Goal: Task Accomplishment & Management: Manage account settings

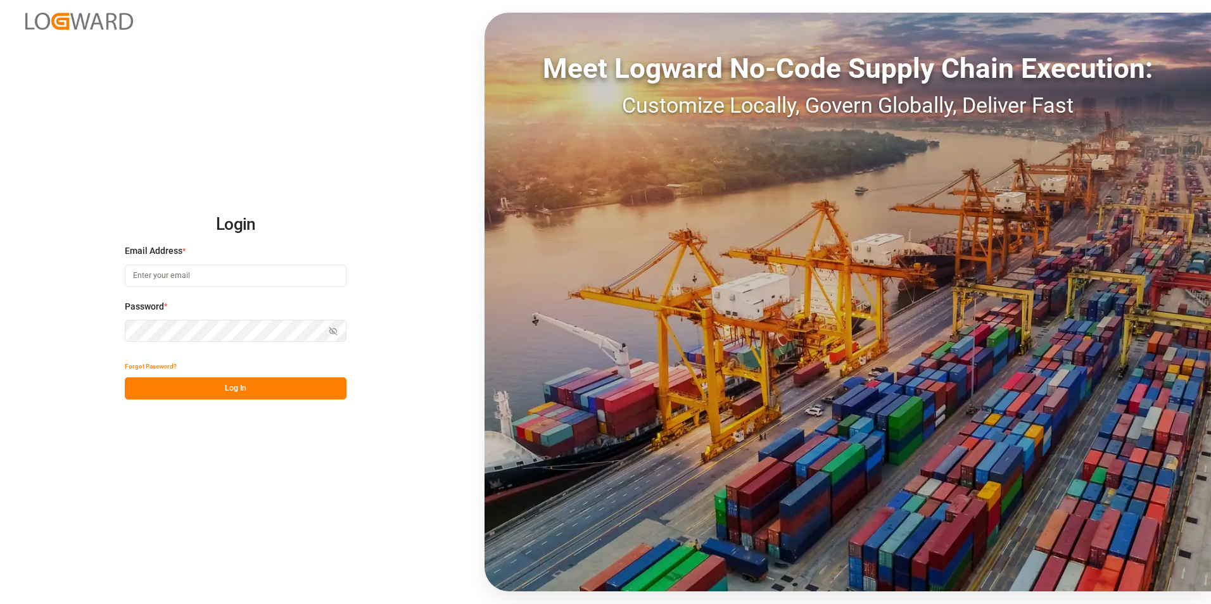
type input "[PERSON_NAME][EMAIL_ADDRESS][PERSON_NAME][DOMAIN_NAME]"
click at [274, 396] on button "Log In" at bounding box center [236, 389] width 222 height 22
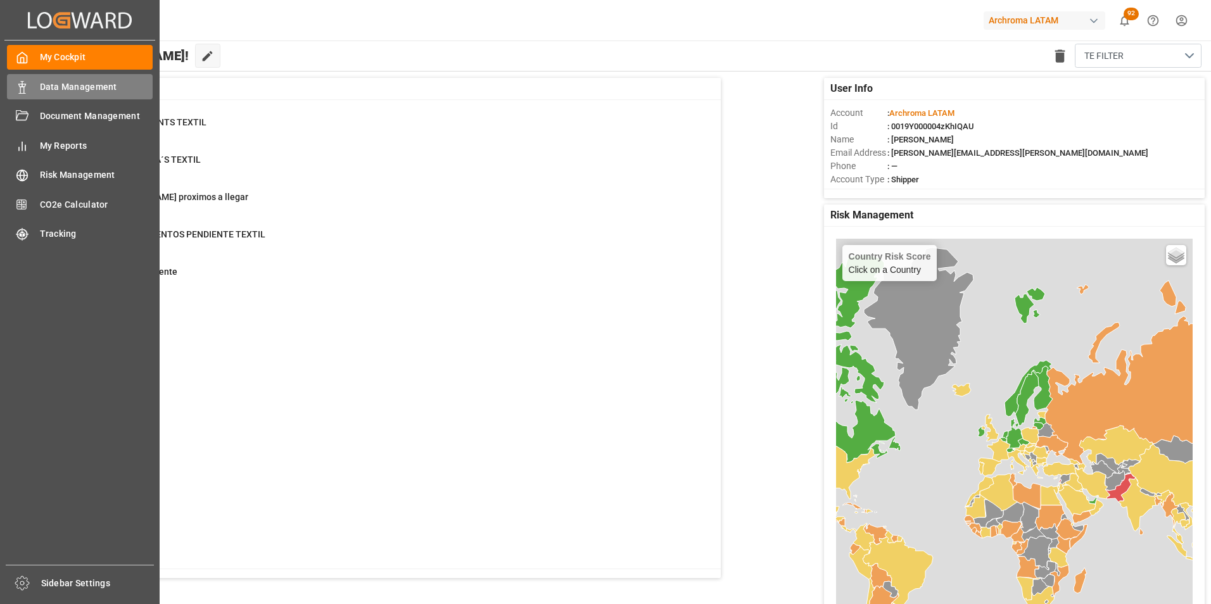
click at [42, 87] on span "Data Management" at bounding box center [96, 86] width 113 height 13
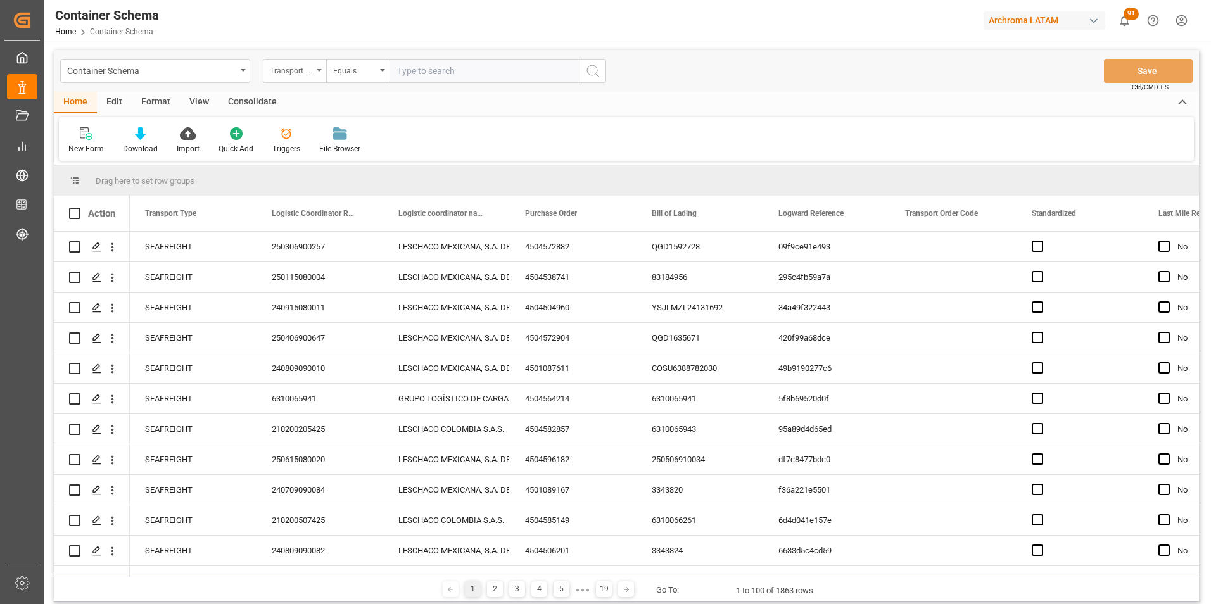
click at [305, 74] on div "Transport Type" at bounding box center [291, 69] width 43 height 15
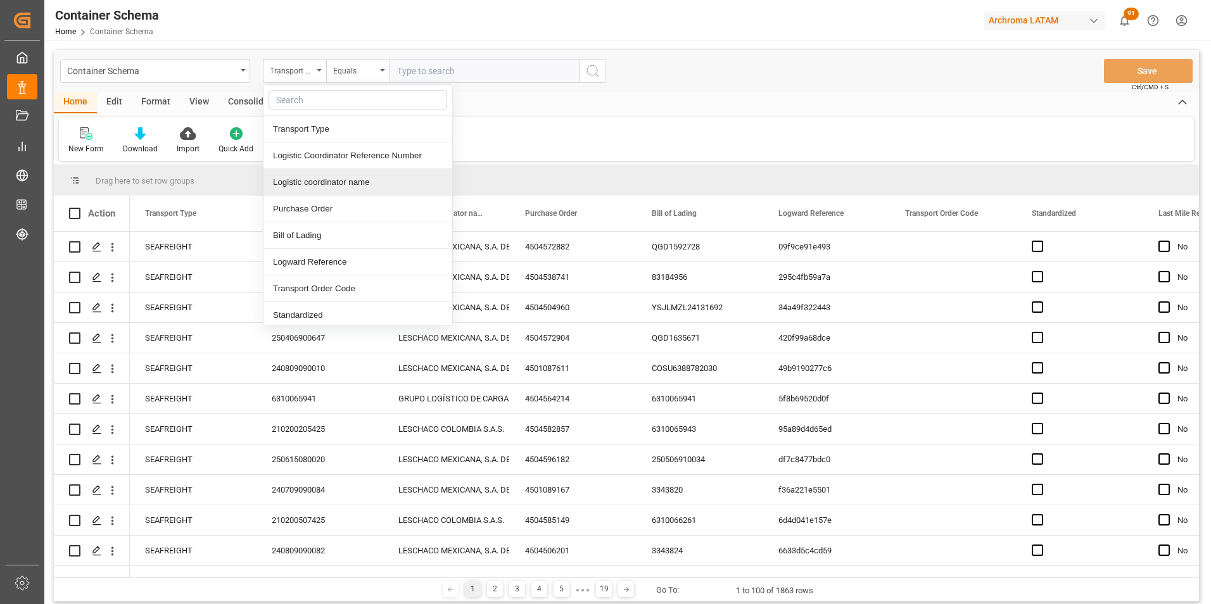
click at [331, 195] on div "Logistic coordinator name" at bounding box center [358, 182] width 189 height 27
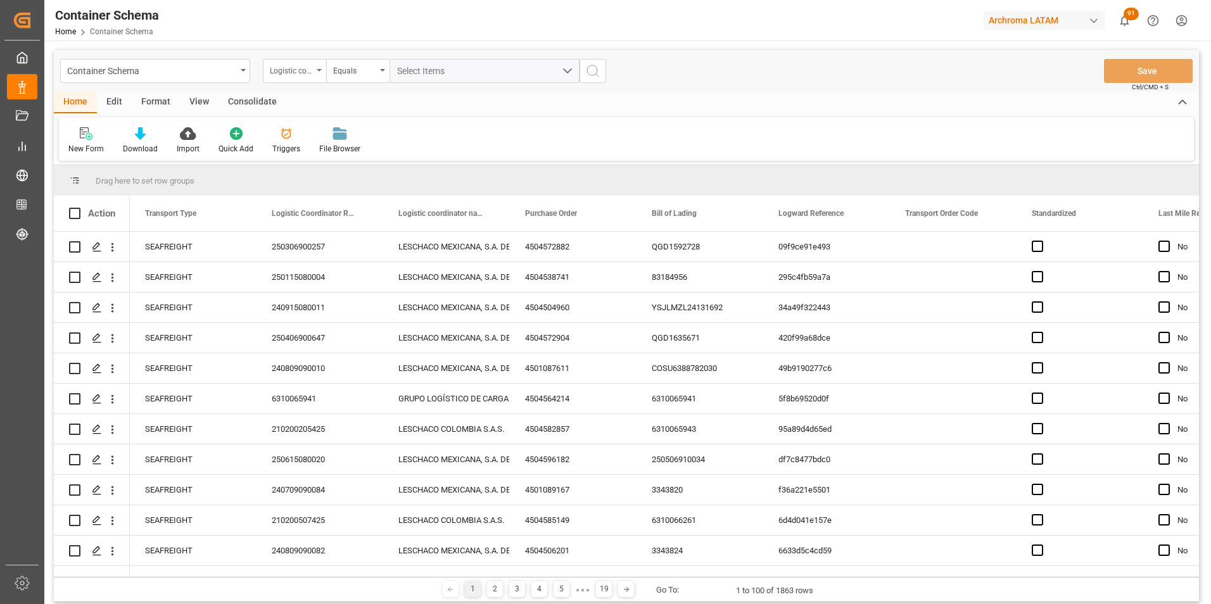
click at [314, 77] on div "Logistic coordinator name" at bounding box center [294, 71] width 63 height 24
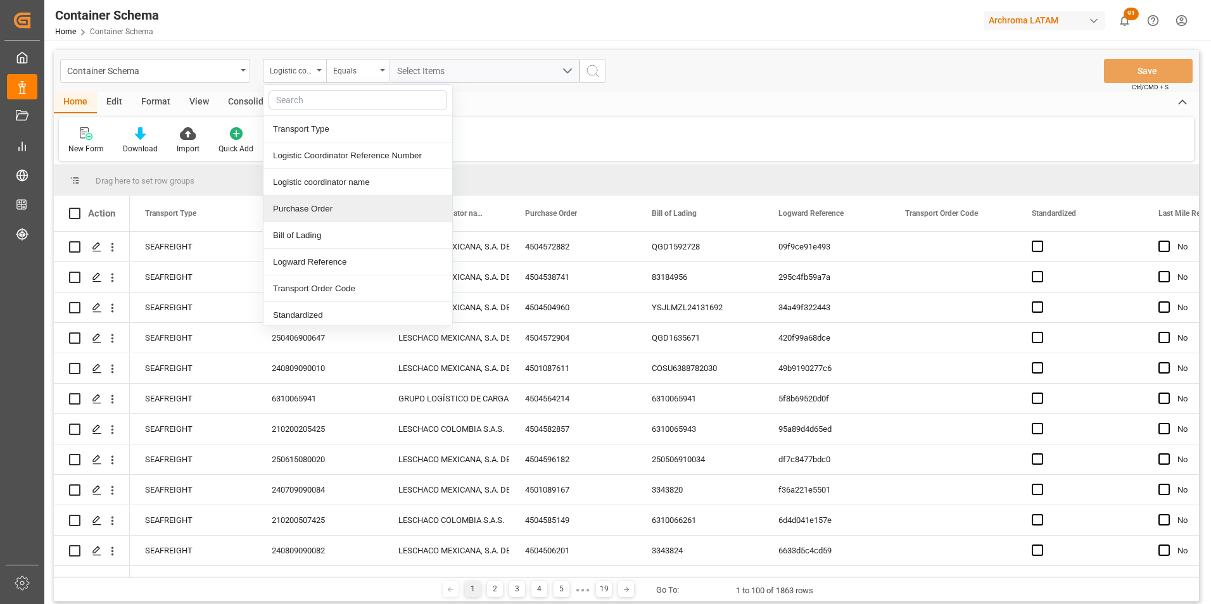
click at [309, 207] on div "Purchase Order" at bounding box center [358, 209] width 189 height 27
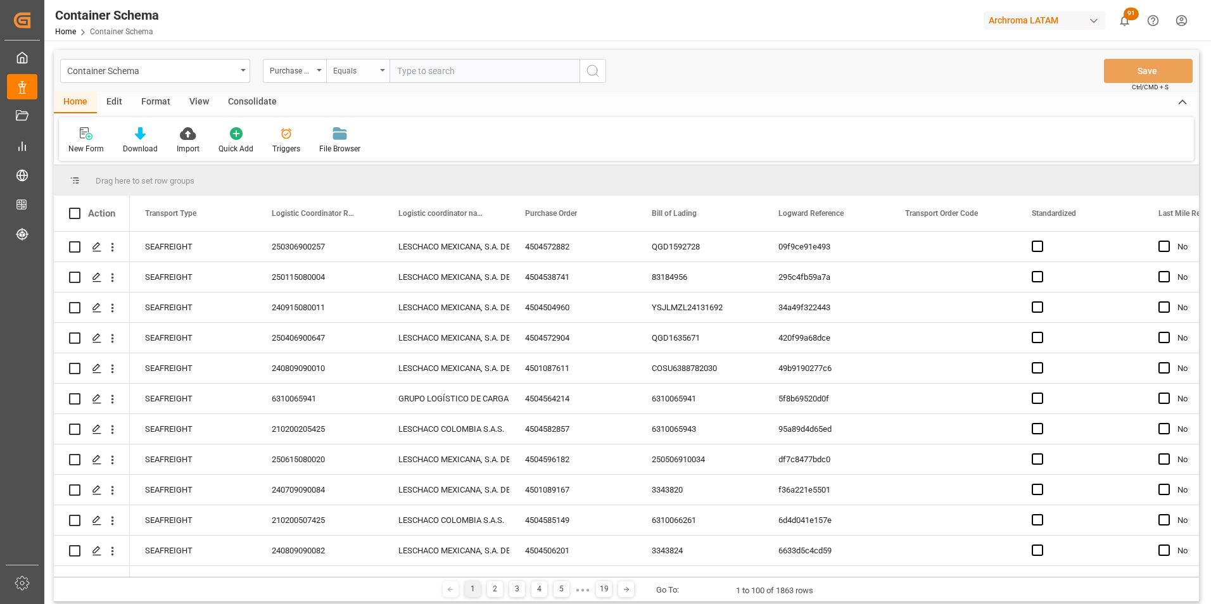
click at [333, 80] on div "Equals" at bounding box center [357, 71] width 63 height 24
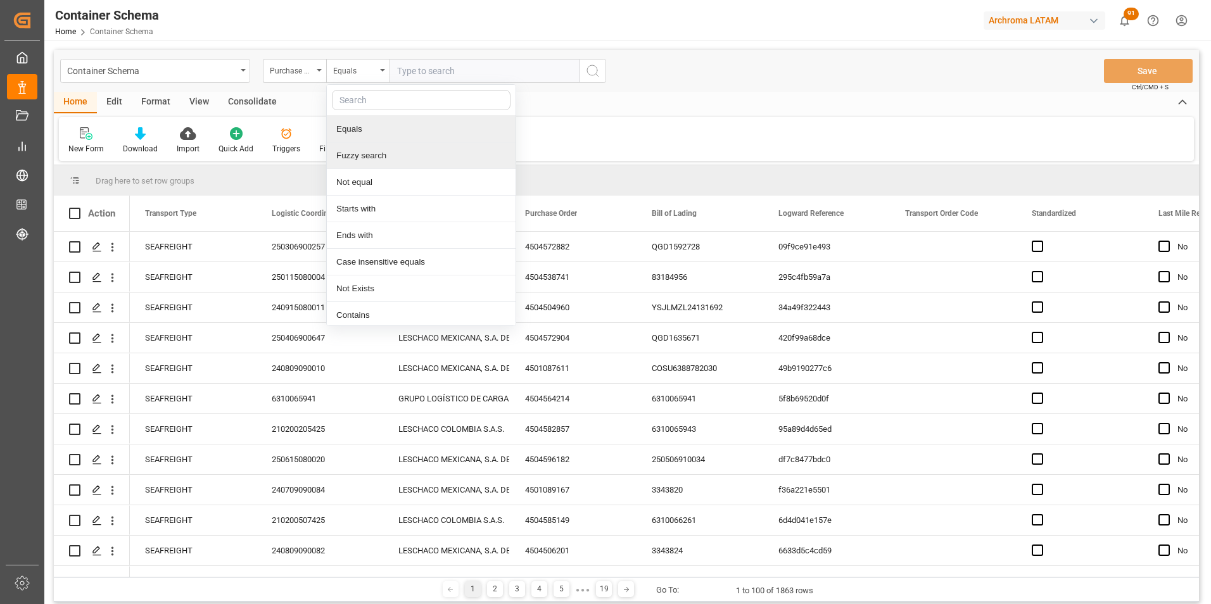
click at [361, 148] on div "Fuzzy search" at bounding box center [421, 156] width 189 height 27
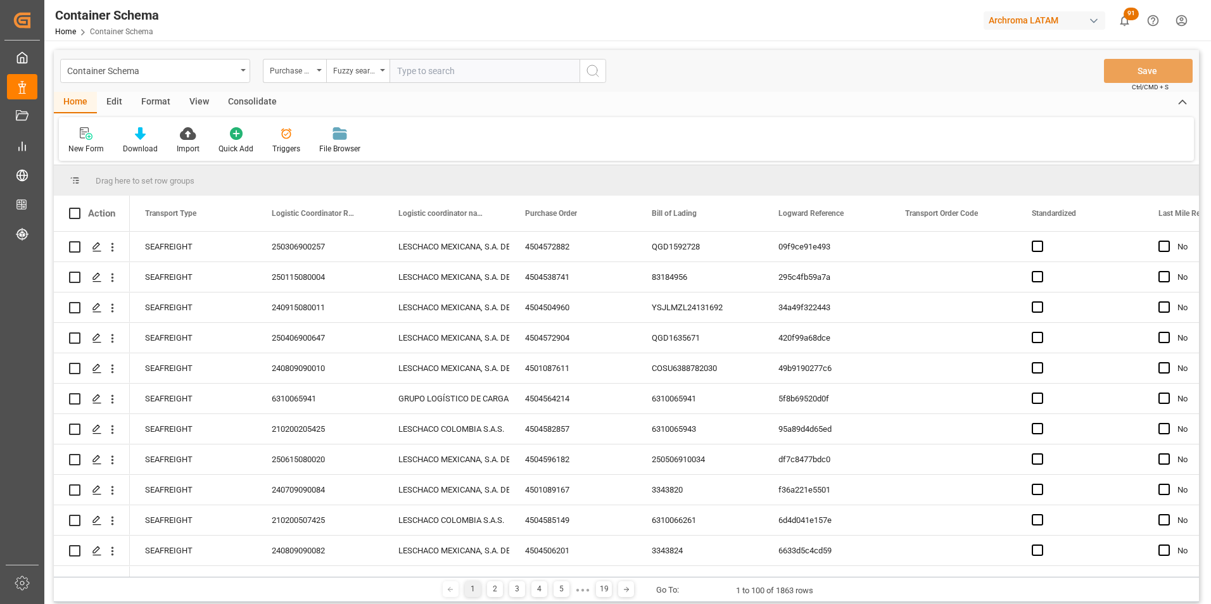
paste input "4504603870"
type input "4504603870"
click at [583, 72] on button "search button" at bounding box center [593, 71] width 27 height 24
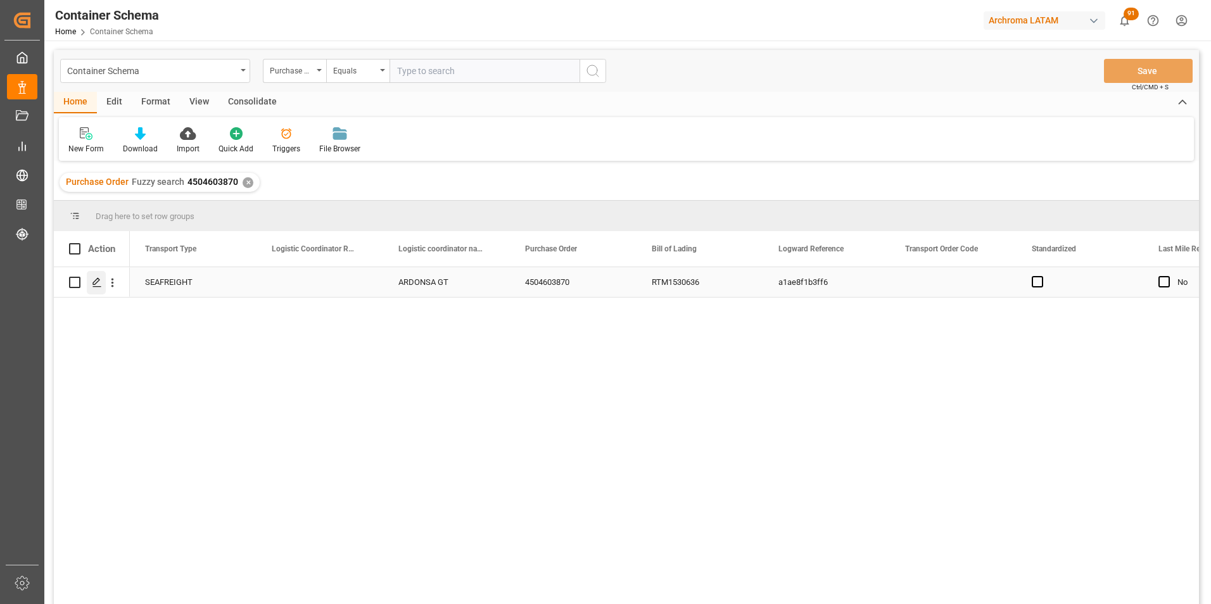
click at [98, 283] on icon "Press SPACE to select this row." at bounding box center [97, 282] width 10 height 10
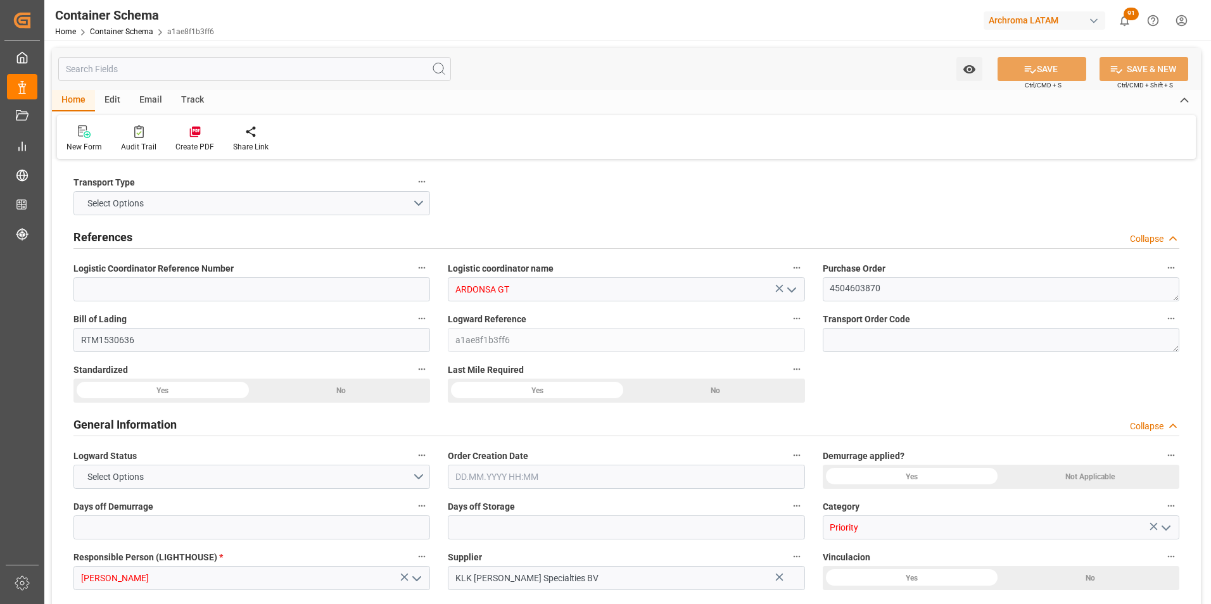
type input "0"
type input "1"
type input "56"
type input "13160"
type input "14140"
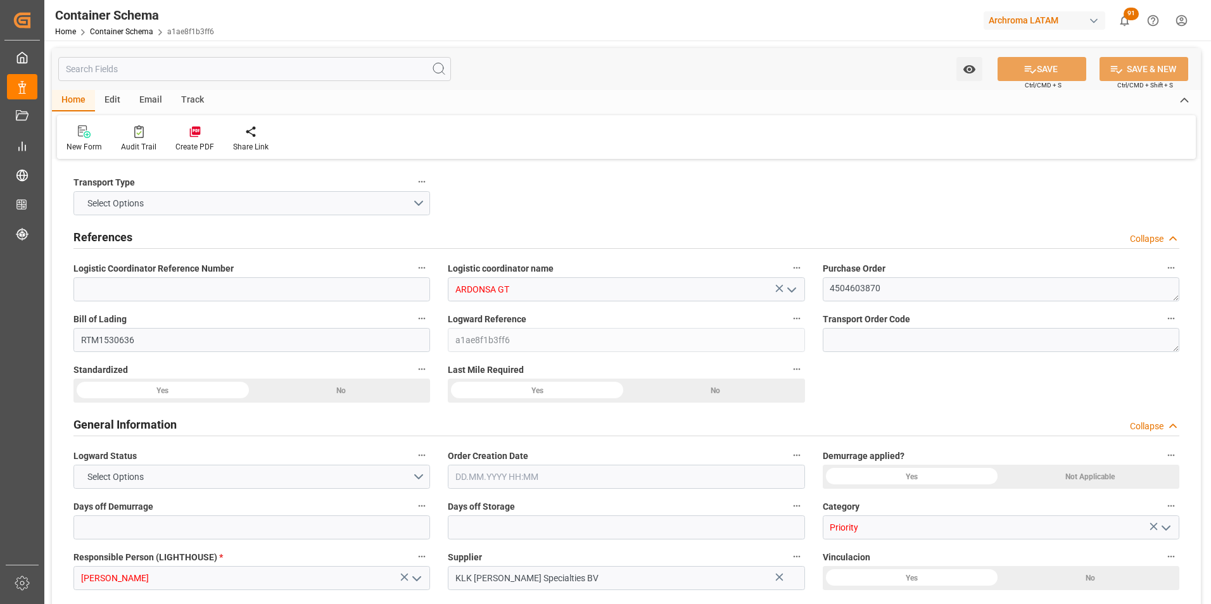
type input "CMACGM"
type input "CMA CGM Group"
type input "NLRTM"
type input "GTSTZ"
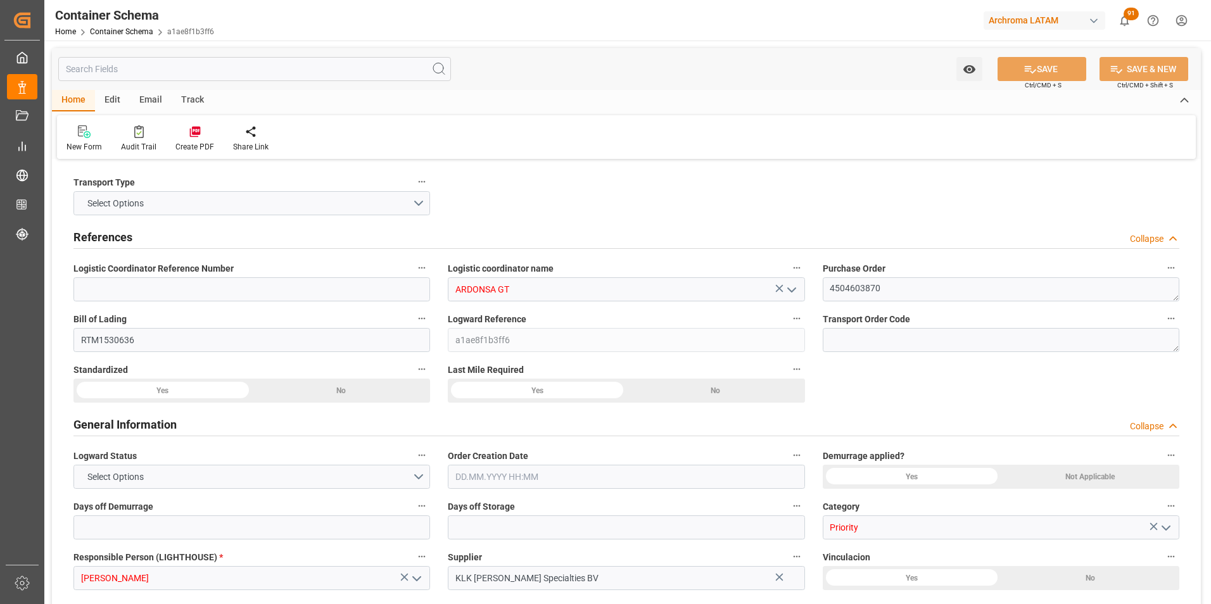
type input "9723277"
type input "29.07.2025 11:00"
type input "29.07.2025"
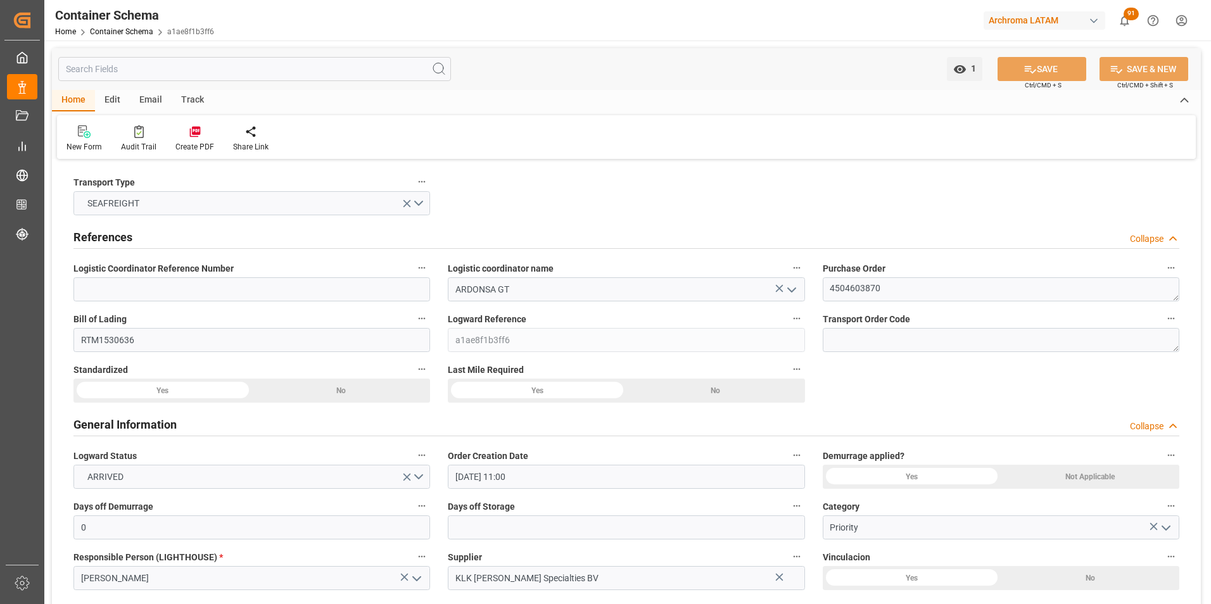
type input "16.08.2025"
type input "25.06.2025 21:20"
type input "09.07.2025 16:30"
type input "09.07.2025 00:00"
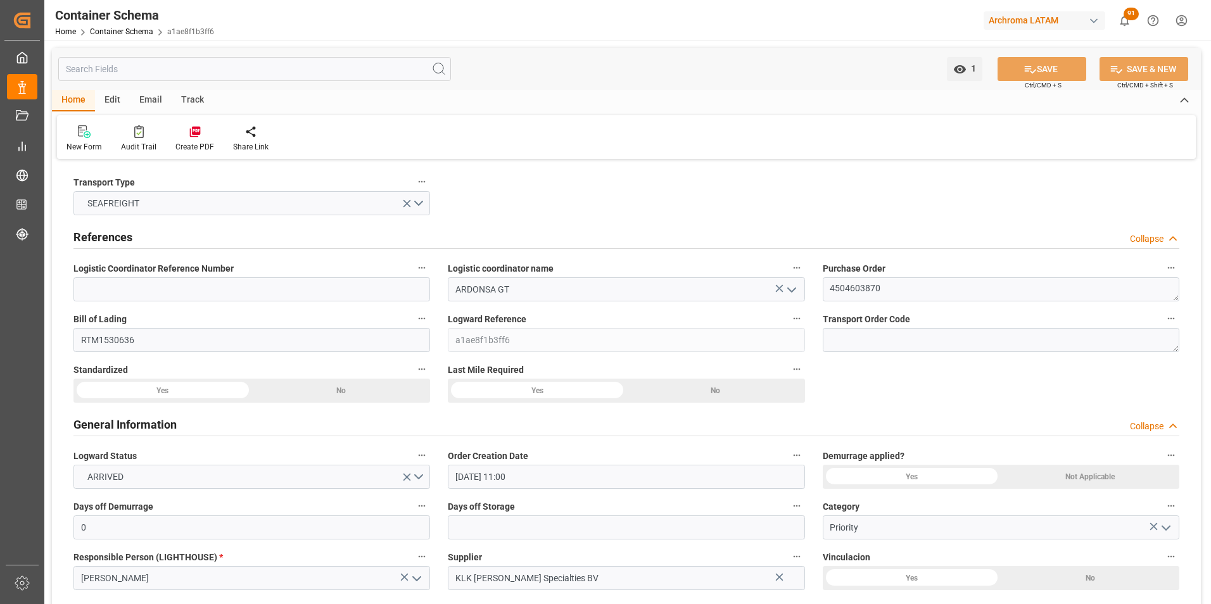
type input "03.09.2025 00:00"
type input "16.08.2025 06:00"
type input "03.09.2025 00:00"
type input "16.08.2025 06:00"
type input "03.09.2025 00:00"
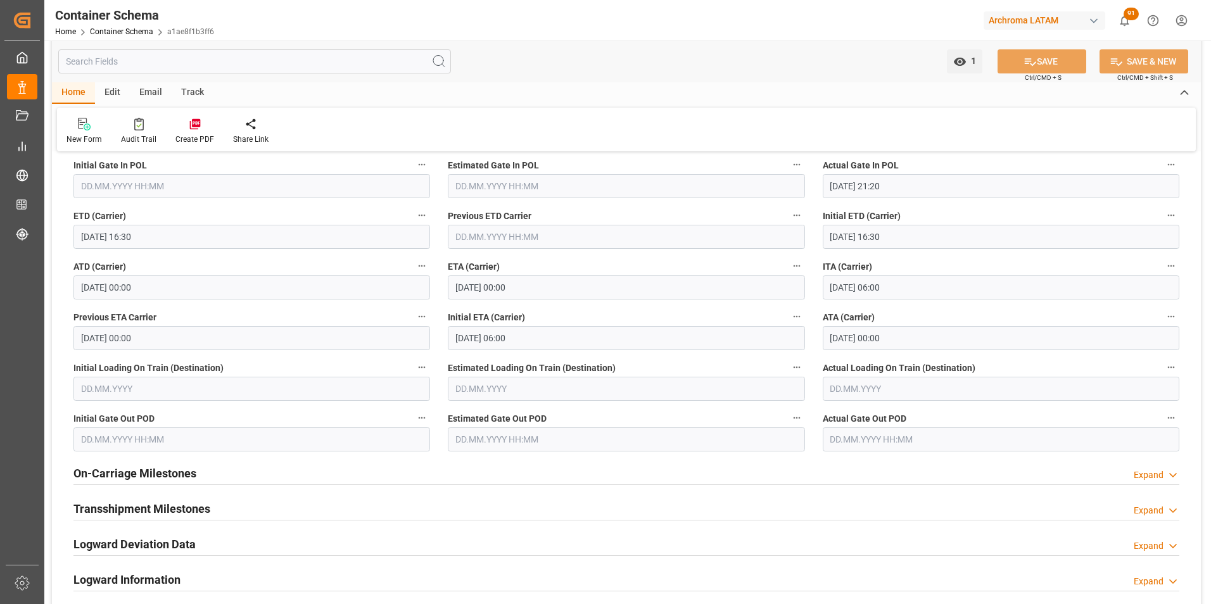
scroll to position [1584, 0]
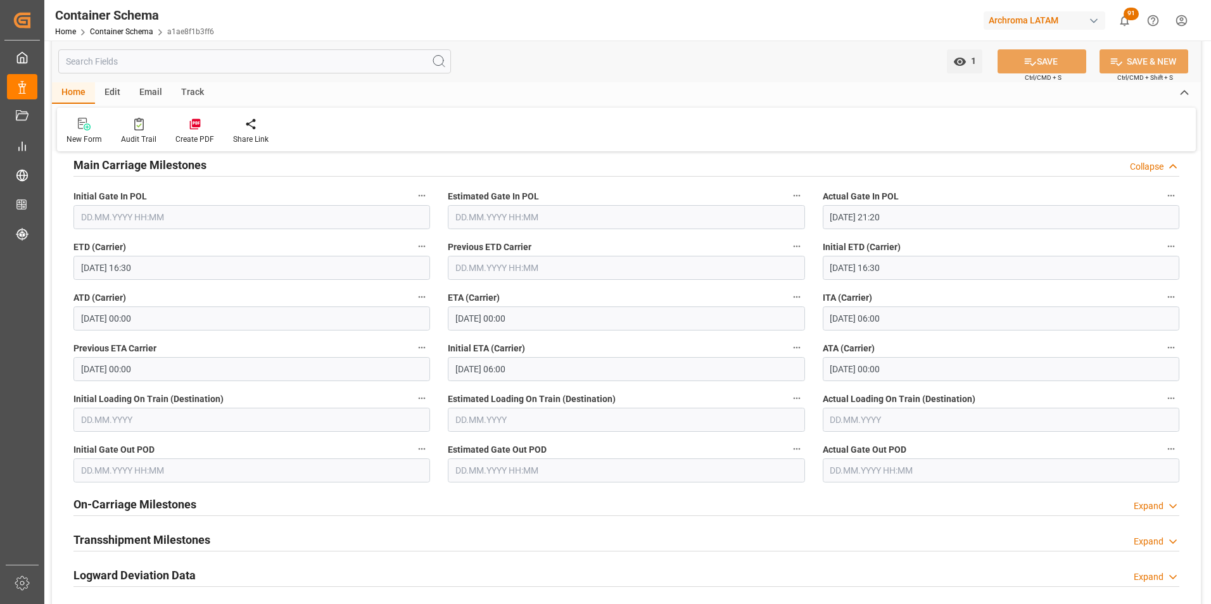
click at [155, 92] on div "Email" at bounding box center [151, 93] width 42 height 22
click at [96, 123] on div at bounding box center [86, 123] width 39 height 13
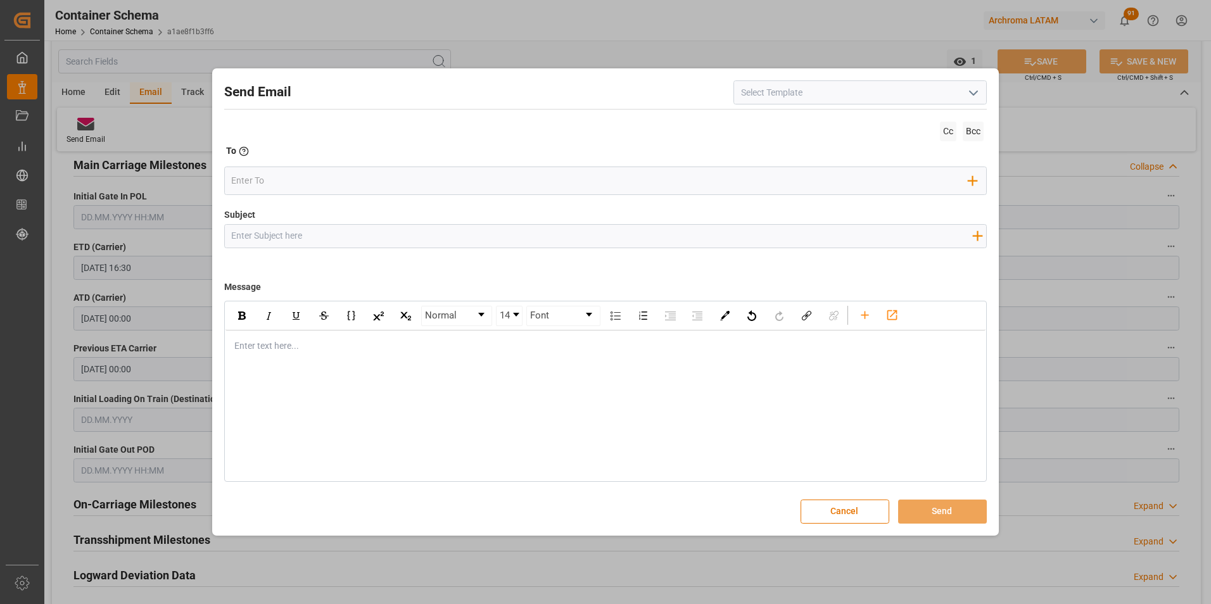
click at [964, 95] on div at bounding box center [860, 92] width 253 height 24
click at [969, 94] on icon "open menu" at bounding box center [973, 93] width 15 height 15
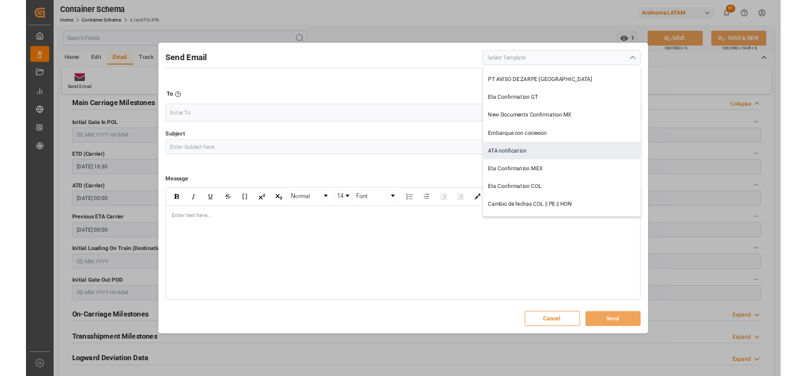
scroll to position [0, 0]
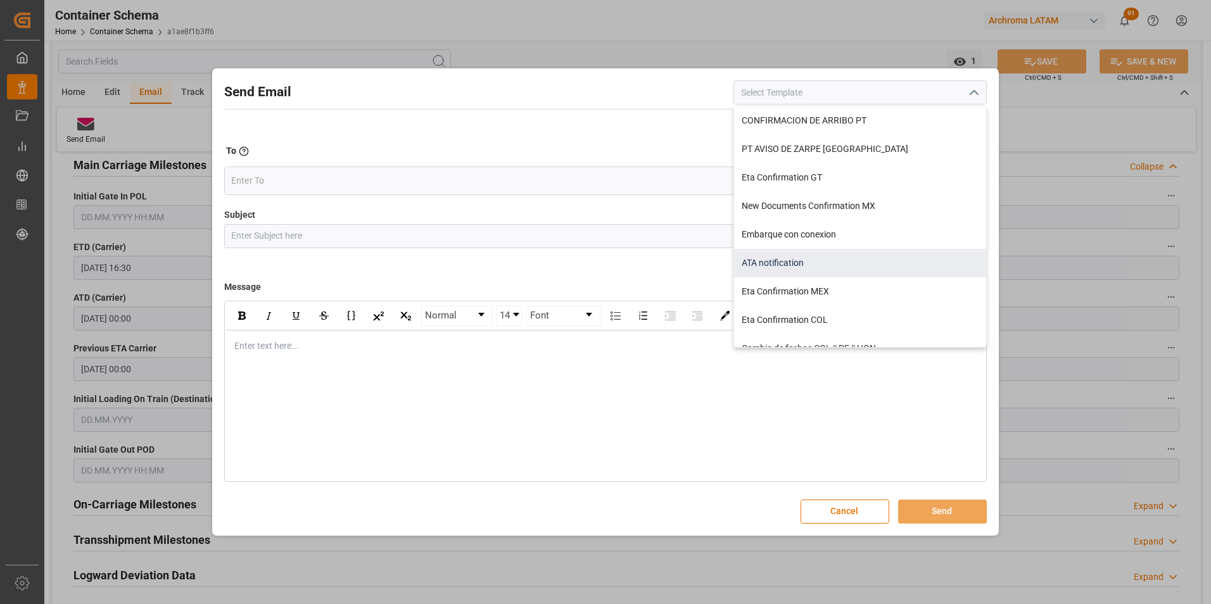
click at [807, 257] on div "ATA notification" at bounding box center [860, 263] width 252 height 29
type input "ATA notification"
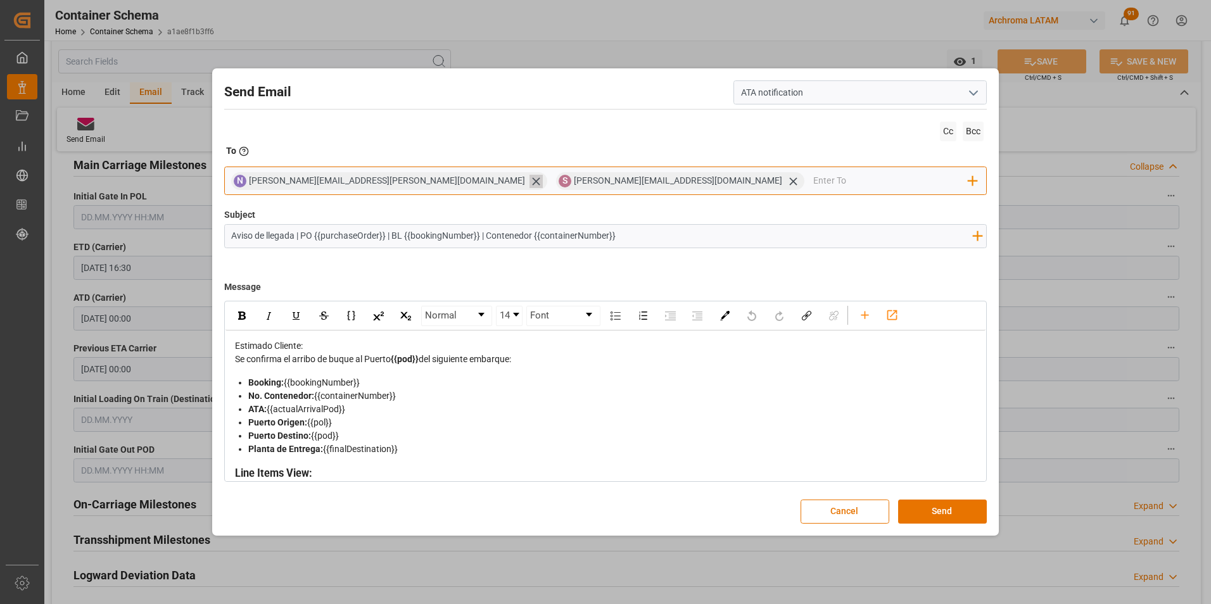
click at [532, 183] on icon at bounding box center [536, 181] width 8 height 8
click at [462, 181] on icon at bounding box center [468, 181] width 13 height 13
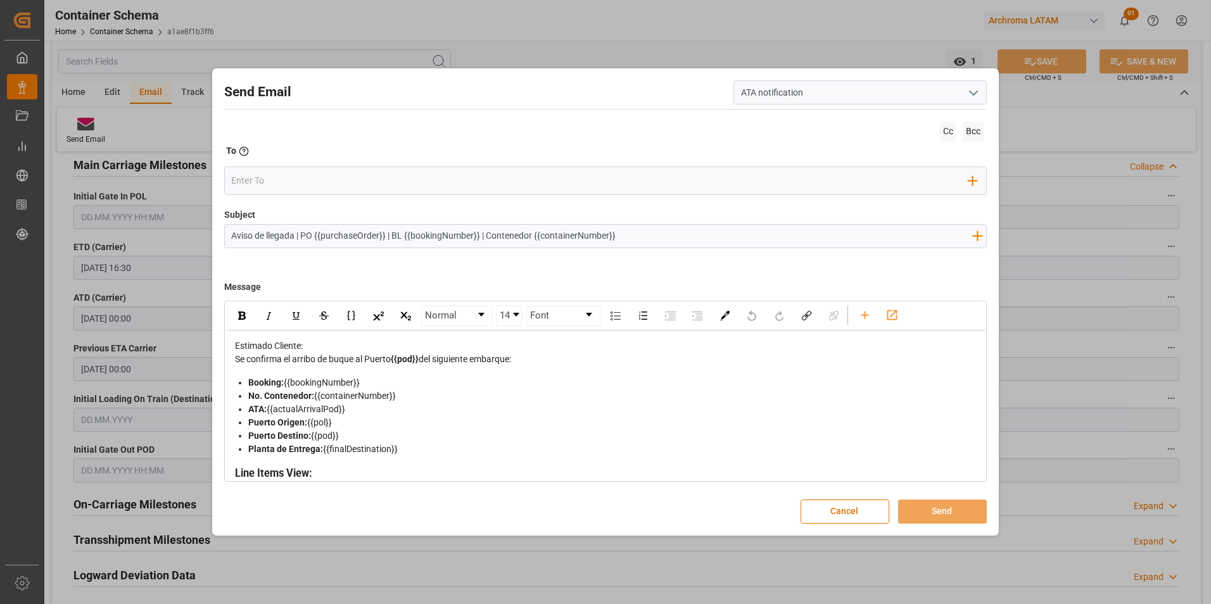
click at [761, 230] on input "Aviso de llegada | PO {{purchaseOrder}} | BL {{bookingNumber}} | Contenedor {{c…" at bounding box center [602, 236] width 755 height 22
paste input "|| Bodega 2901 || SEA FCL"
type input "Aviso de llegada | PO {{purchaseOrder}} | BL {{bookingNumber}} | Contenedor {{c…"
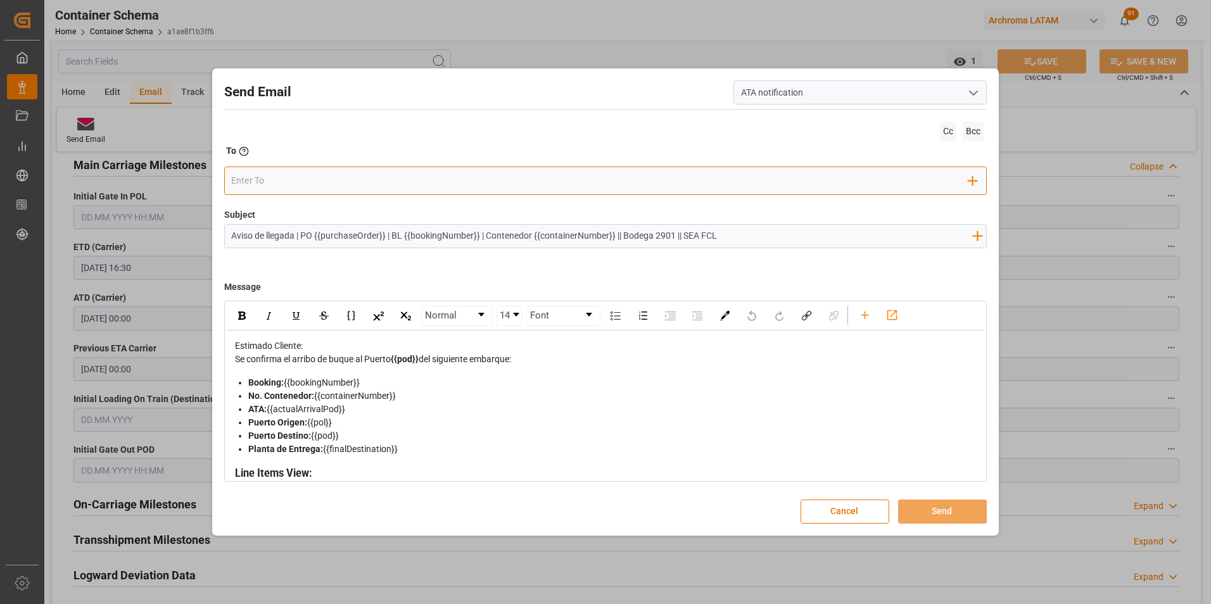
click at [536, 181] on input "email" at bounding box center [599, 181] width 737 height 19
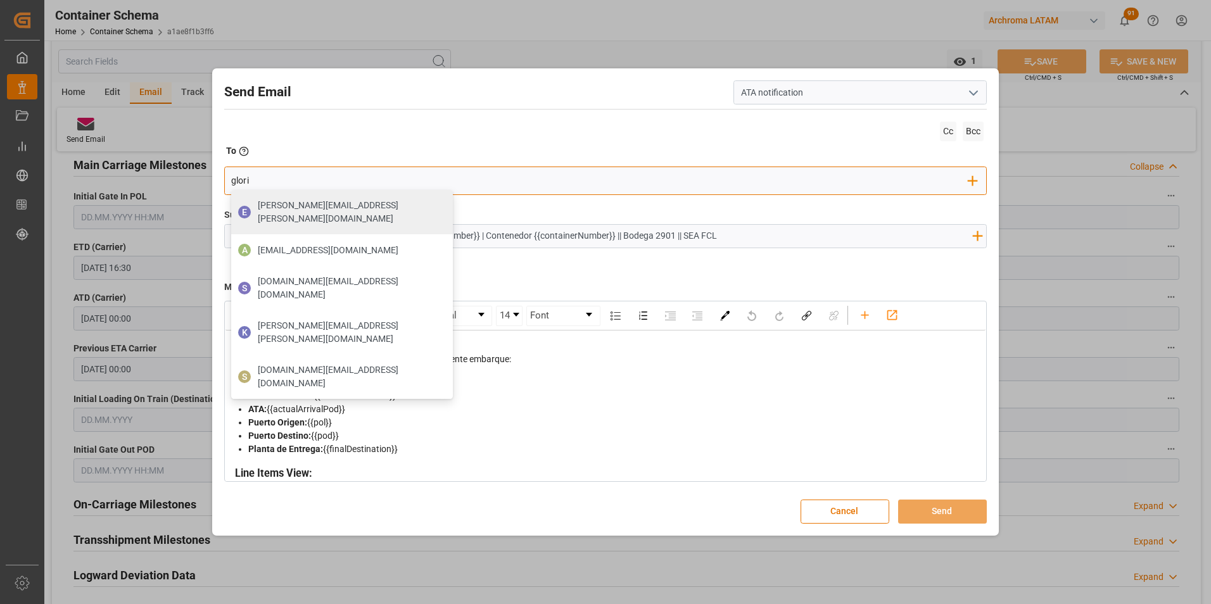
type input "gloria"
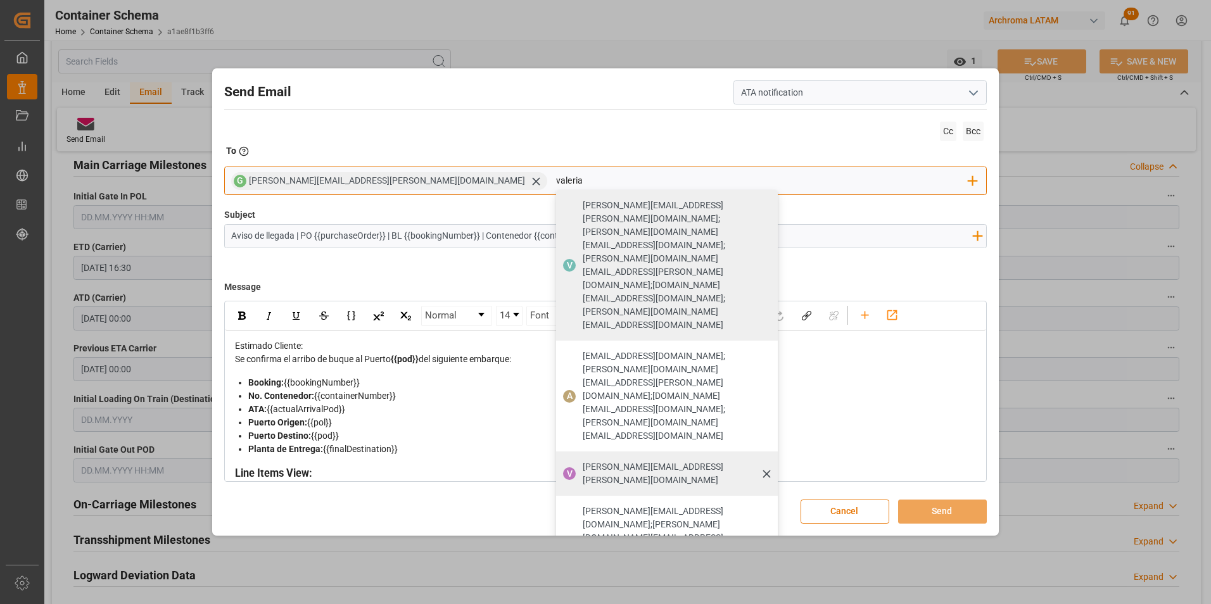
type input "valeria"
click at [578, 456] on div "[PERSON_NAME][EMAIL_ADDRESS][PERSON_NAME][DOMAIN_NAME]" at bounding box center [675, 473] width 195 height 35
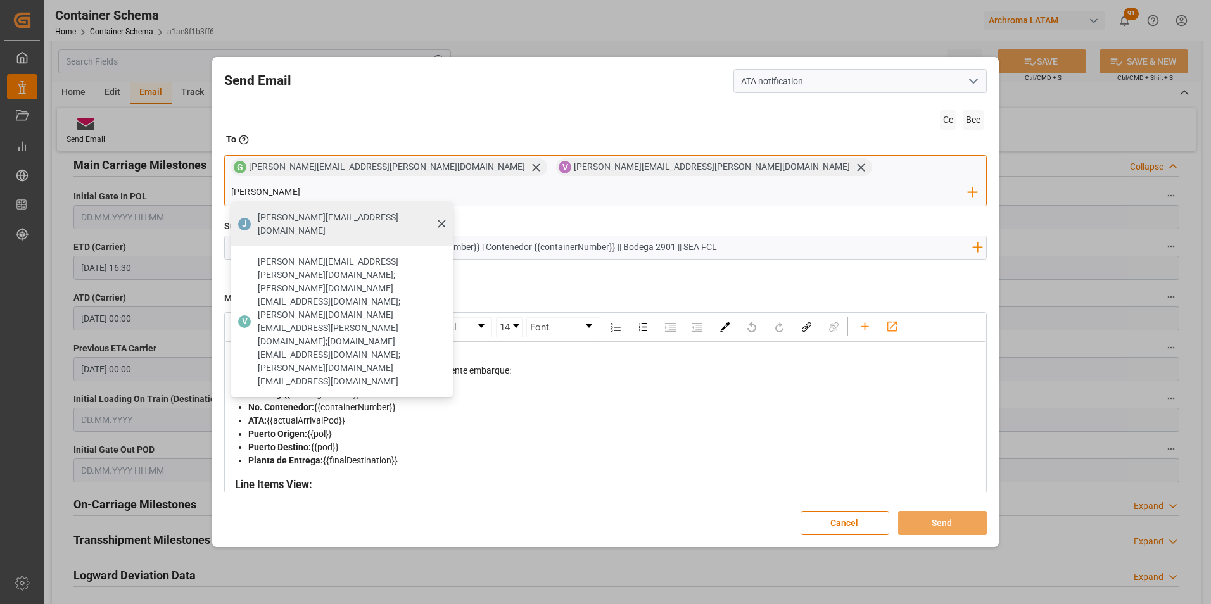
type input "[PERSON_NAME]"
click at [251, 218] on span "J" at bounding box center [244, 224] width 13 height 13
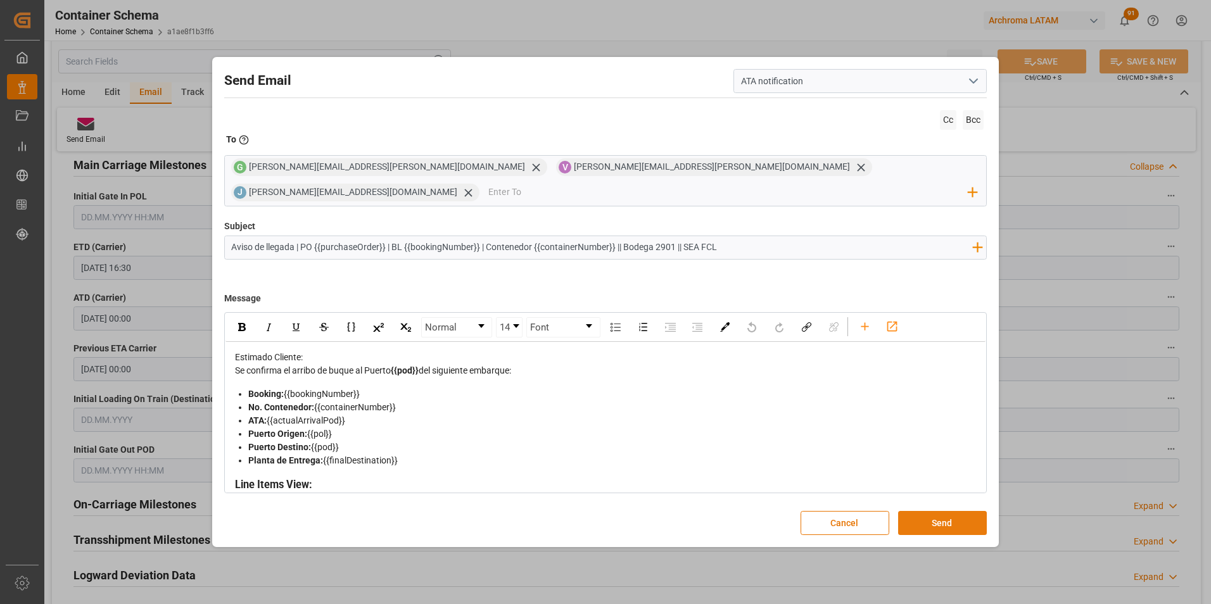
click at [929, 511] on button "Send" at bounding box center [942, 523] width 89 height 24
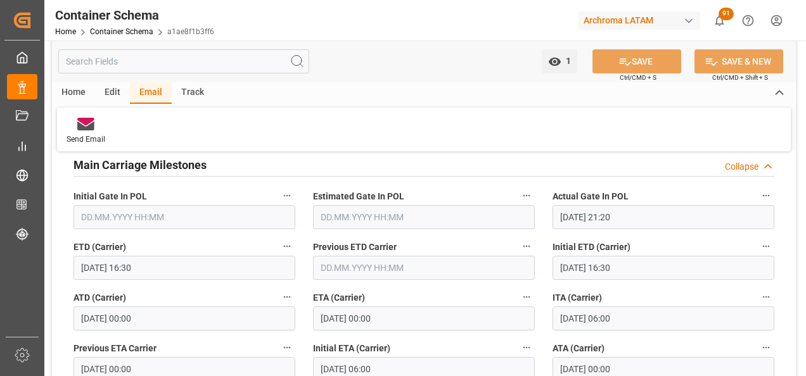
scroll to position [1584, 0]
click at [132, 32] on link "Container Schema" at bounding box center [121, 31] width 63 height 9
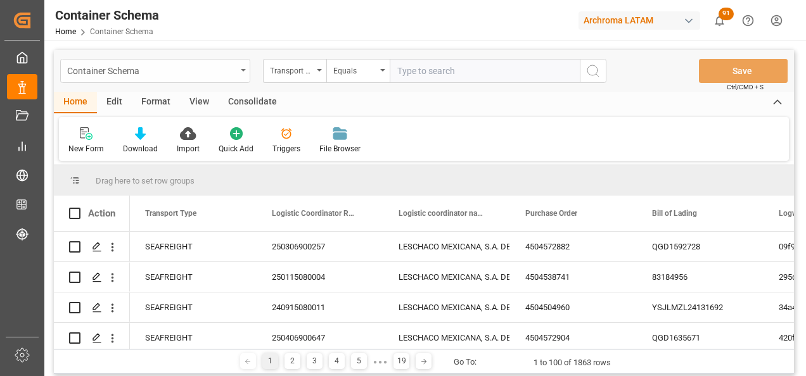
click at [212, 77] on div "Container Schema" at bounding box center [155, 71] width 190 height 24
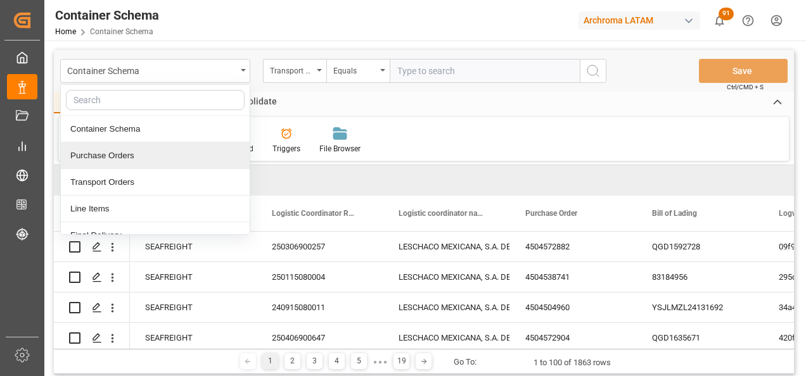
click at [160, 150] on div "Purchase Orders" at bounding box center [155, 156] width 189 height 27
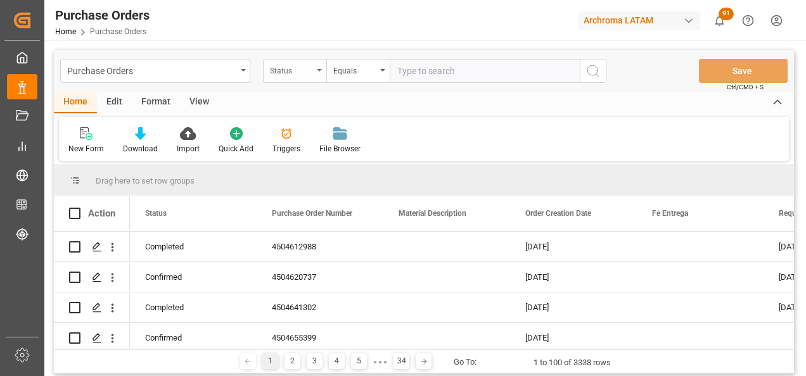
click at [309, 70] on div "Status" at bounding box center [291, 69] width 43 height 15
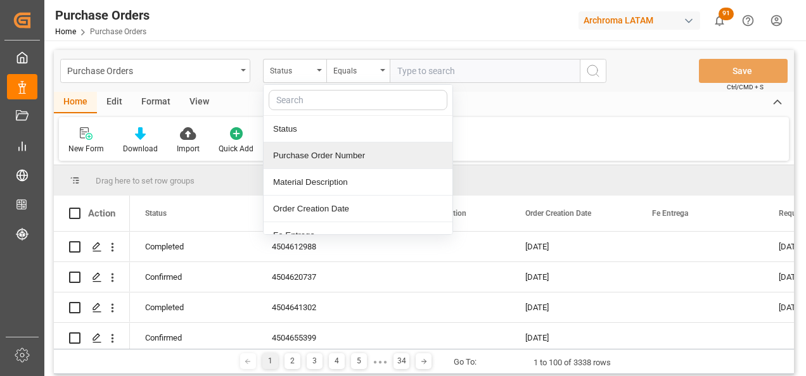
click at [310, 158] on div "Purchase Order Number" at bounding box center [358, 156] width 189 height 27
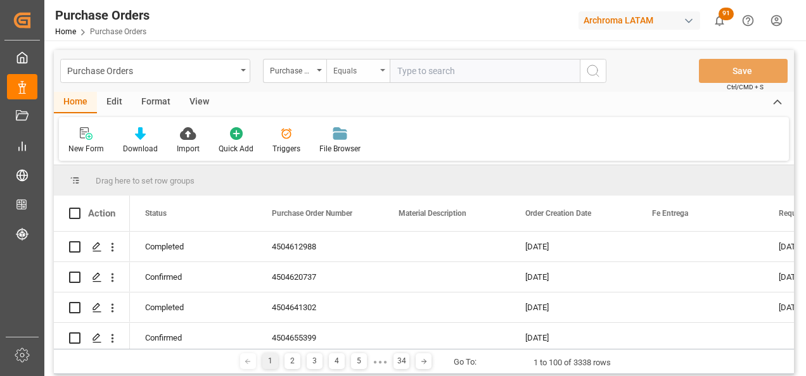
click at [359, 78] on div "Equals" at bounding box center [357, 71] width 63 height 24
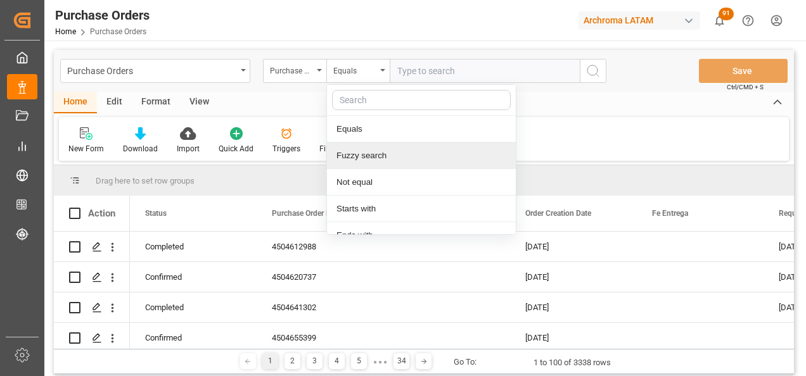
click at [378, 155] on div "Fuzzy search" at bounding box center [421, 156] width 189 height 27
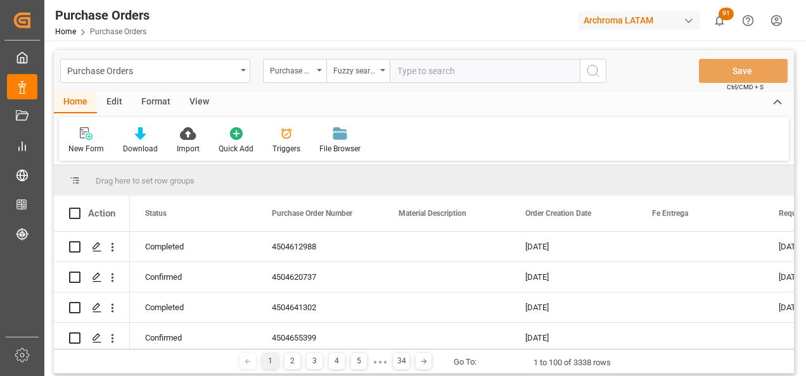
paste input "4504634531"
type input "4504634531"
click at [587, 79] on button "search button" at bounding box center [593, 71] width 27 height 24
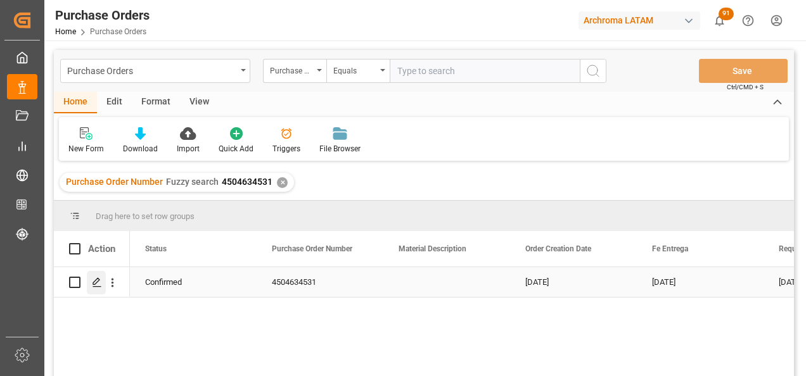
click at [96, 287] on line "Press SPACE to select this row." at bounding box center [97, 287] width 8 height 0
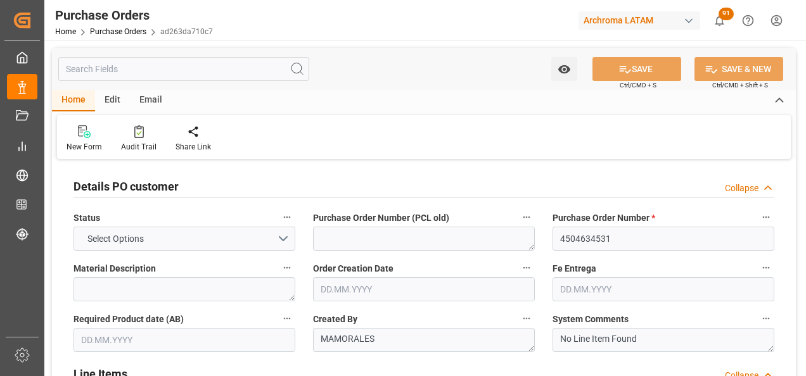
type input "1"
type input "23.06.2025"
type input "13.10.2025"
type input "11.11.2025"
type input "30.08.2025"
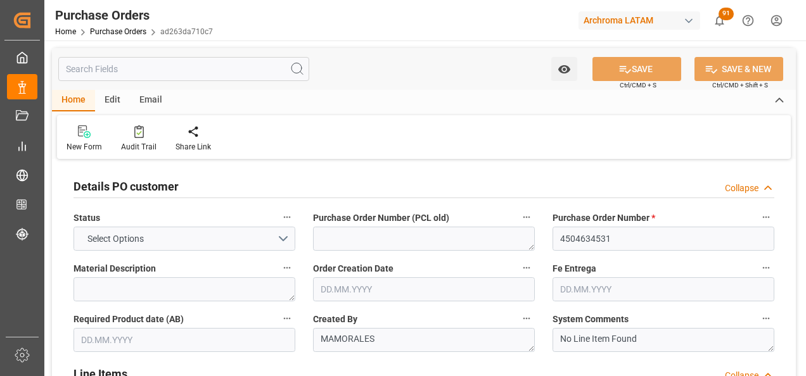
type input "[DATE]"
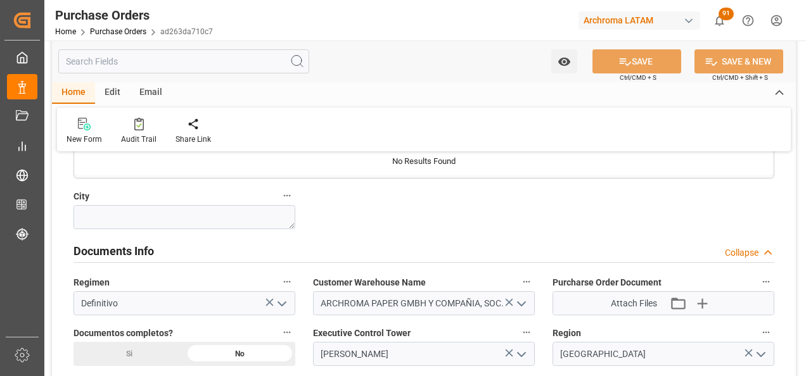
scroll to position [887, 0]
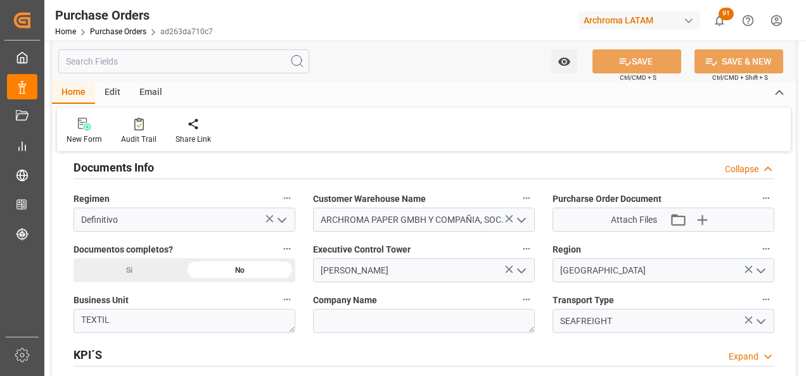
click at [118, 271] on div "Si" at bounding box center [128, 270] width 111 height 24
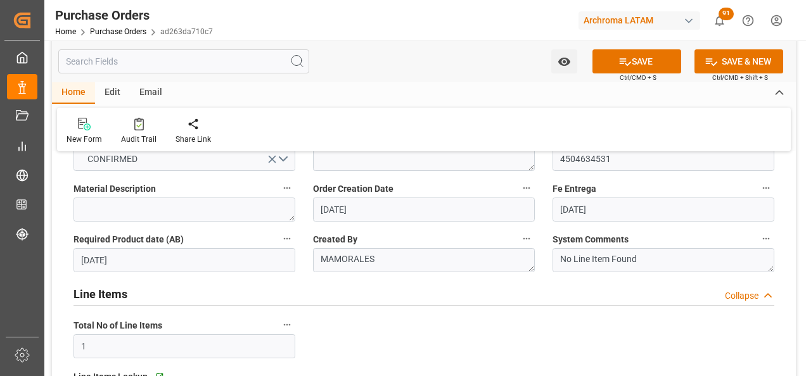
scroll to position [0, 0]
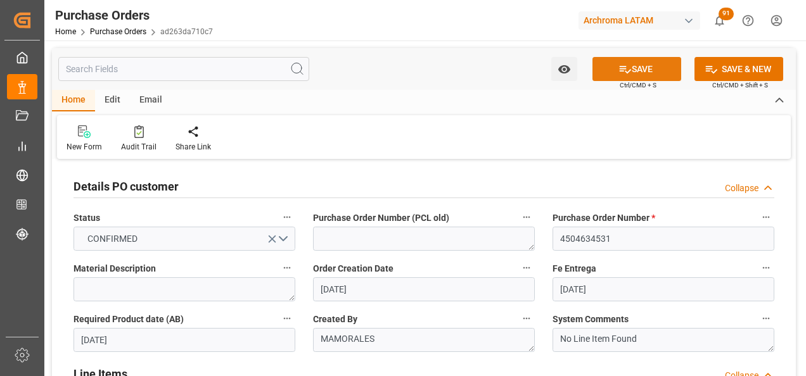
click at [619, 68] on icon at bounding box center [624, 69] width 13 height 13
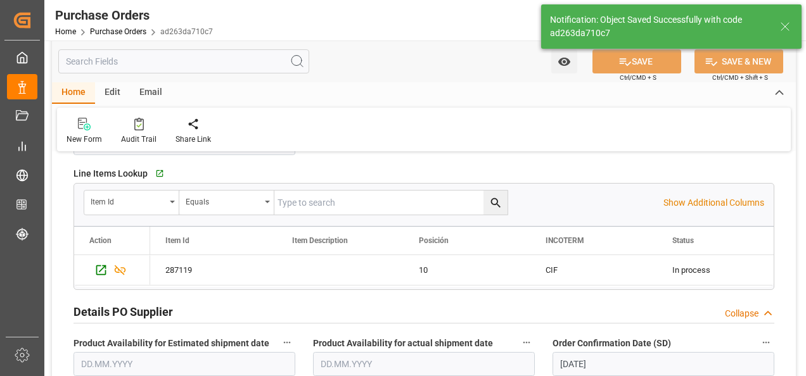
scroll to position [253, 0]
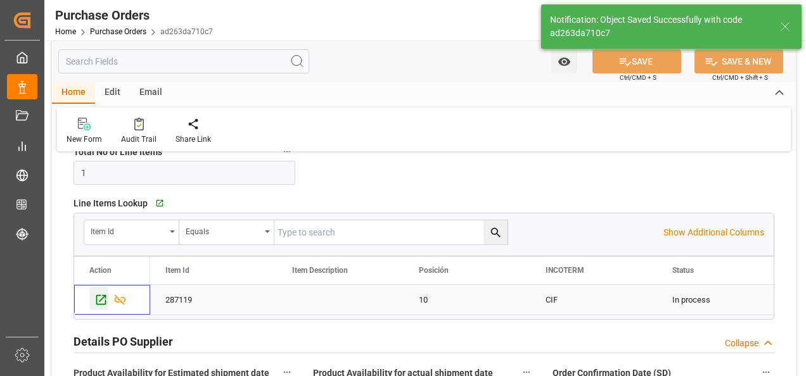
click at [102, 301] on icon "Press SPACE to select this row." at bounding box center [100, 299] width 13 height 13
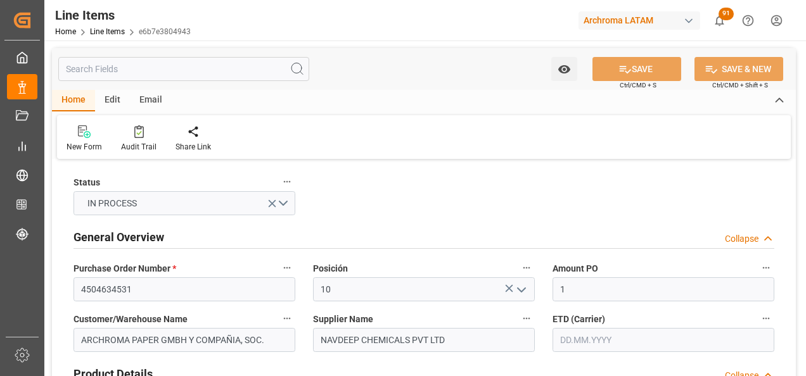
type input "1"
type input "15400"
type input "[DATE] 13:14"
type input "15.07.2025 19:52"
click at [606, 328] on input "text" at bounding box center [663, 340] width 222 height 24
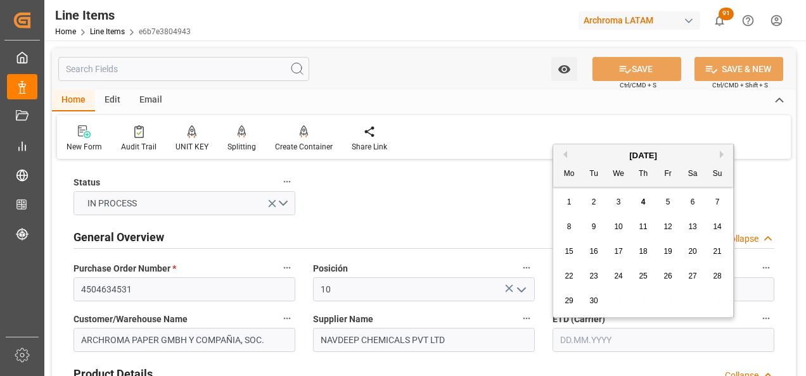
click at [563, 157] on button "Previous Month" at bounding box center [563, 155] width 8 height 8
click at [694, 297] on span "30" at bounding box center [692, 300] width 8 height 9
type input "[DATE]"
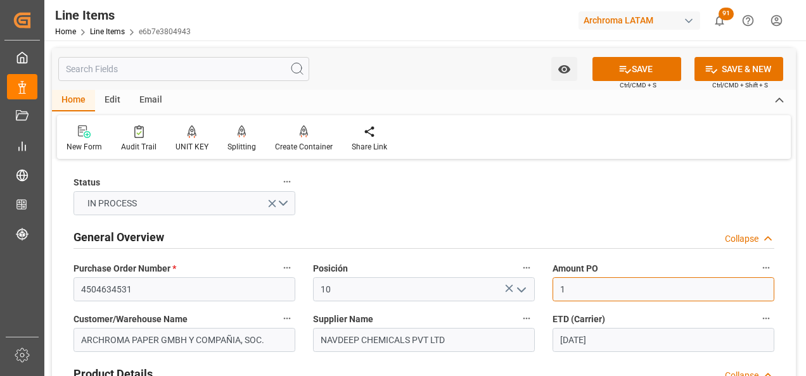
click at [585, 296] on input "1" at bounding box center [663, 289] width 222 height 24
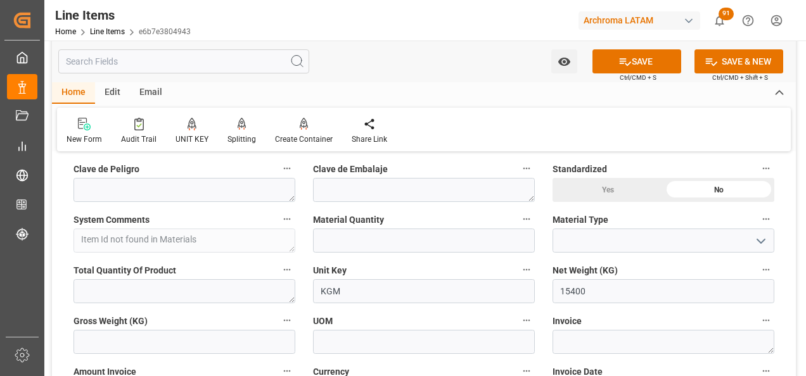
scroll to position [443, 0]
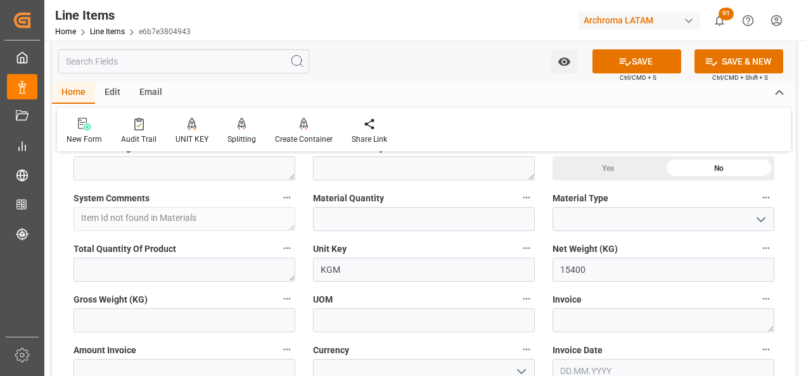
type input "1.080"
click at [355, 224] on input "text" at bounding box center [424, 219] width 222 height 24
click at [357, 225] on input "text" at bounding box center [424, 219] width 222 height 24
type input "14"
click at [768, 222] on button "open menu" at bounding box center [760, 220] width 19 height 20
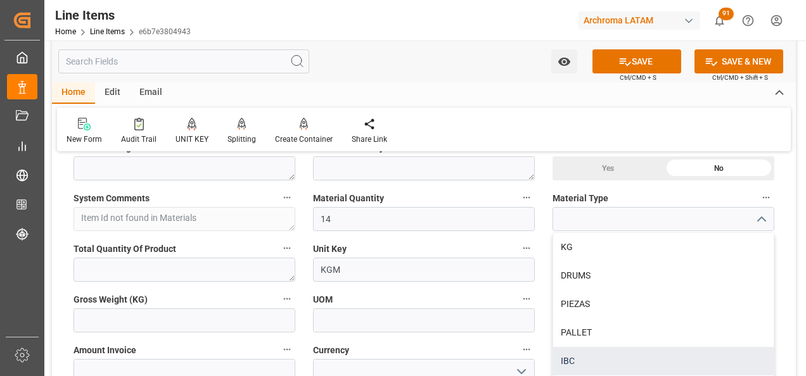
click at [634, 352] on div "IBC" at bounding box center [663, 361] width 220 height 29
type input "IBC"
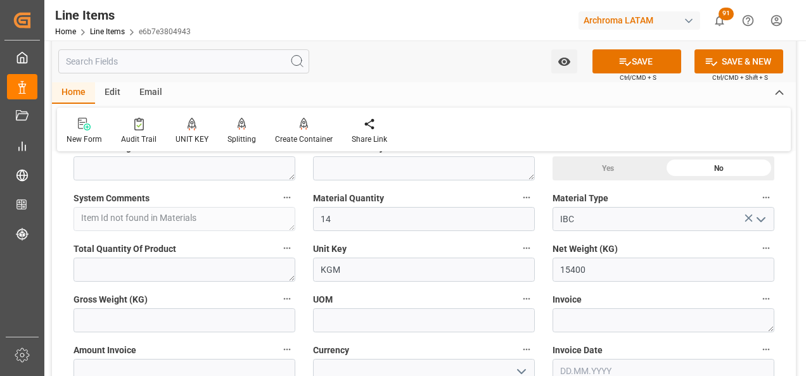
click at [181, 333] on div "Gross Weight (KG)" at bounding box center [184, 311] width 239 height 51
click at [183, 326] on input "text" at bounding box center [184, 321] width 222 height 24
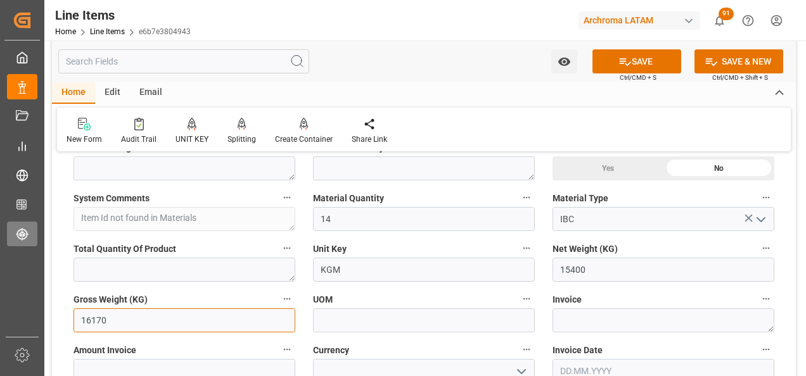
type input "16170"
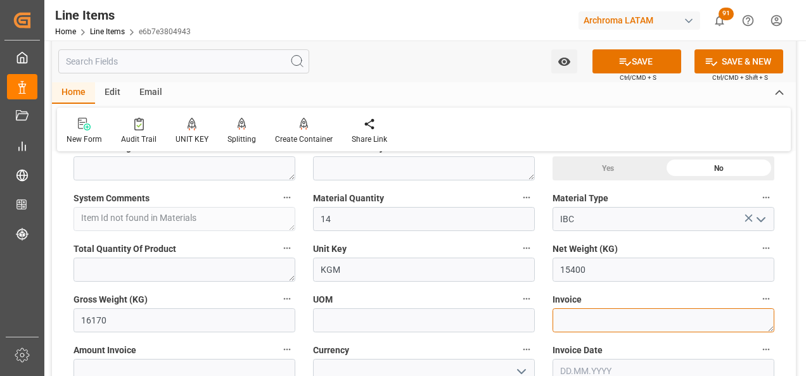
click at [597, 315] on textarea at bounding box center [663, 321] width 222 height 24
click at [646, 324] on textarea at bounding box center [663, 321] width 222 height 24
paste textarea "E4/25-26/053"
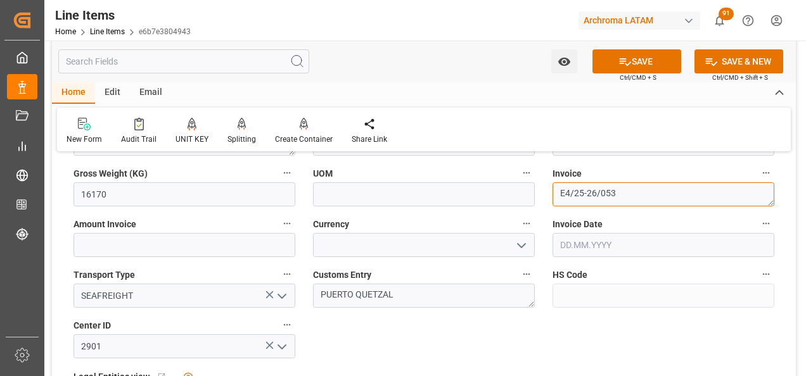
scroll to position [570, 0]
type textarea "E4/25-26/053"
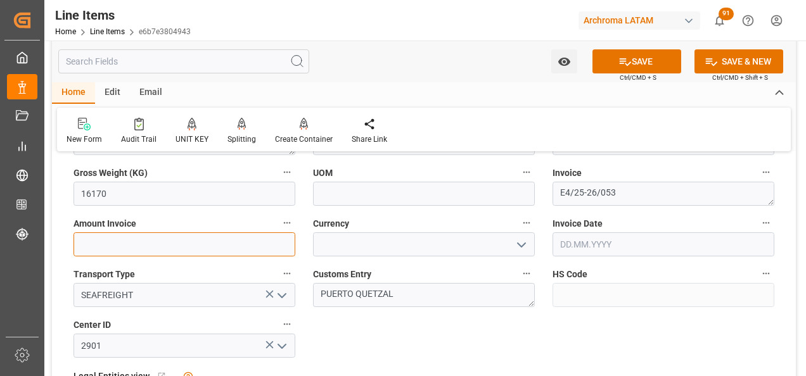
click at [205, 240] on input "text" at bounding box center [184, 245] width 222 height 24
click at [193, 243] on input "text" at bounding box center [184, 245] width 222 height 24
paste input "text"
type input "16632"
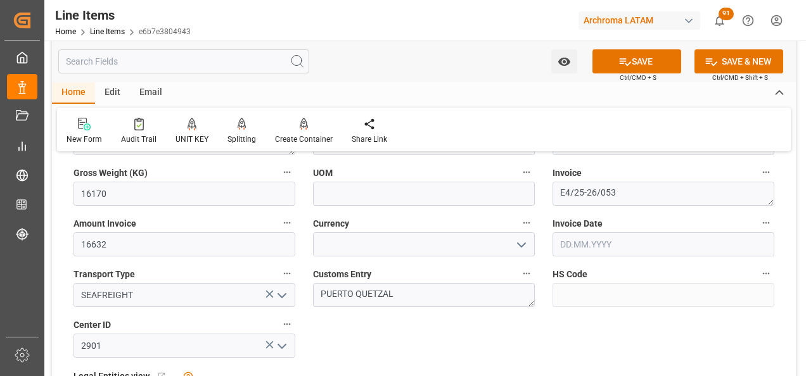
click at [526, 247] on icon "open menu" at bounding box center [521, 245] width 15 height 15
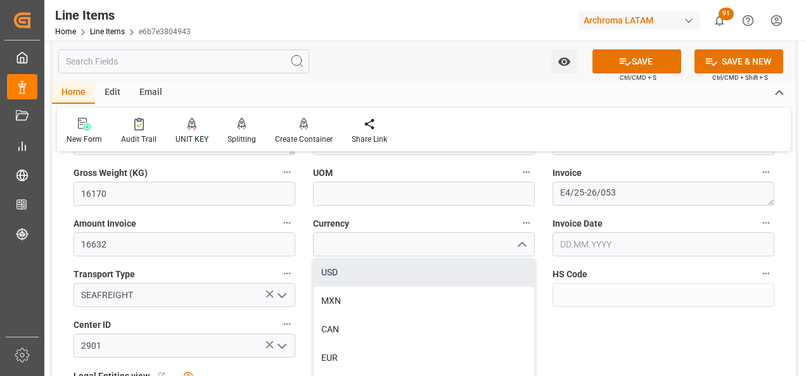
click at [442, 274] on div "USD" at bounding box center [424, 272] width 220 height 29
type input "USD"
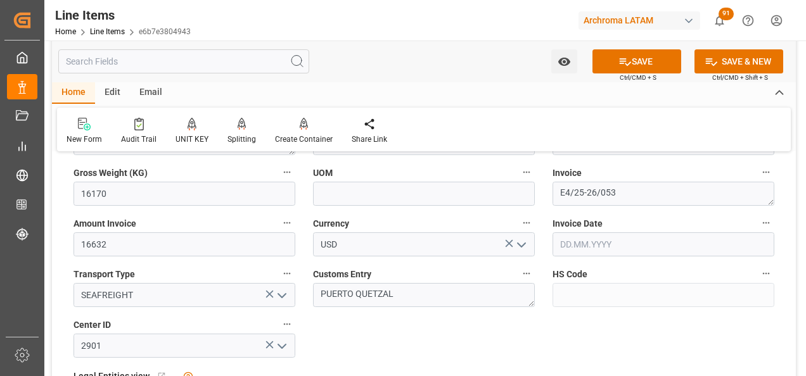
click at [573, 250] on input "text" at bounding box center [663, 245] width 222 height 24
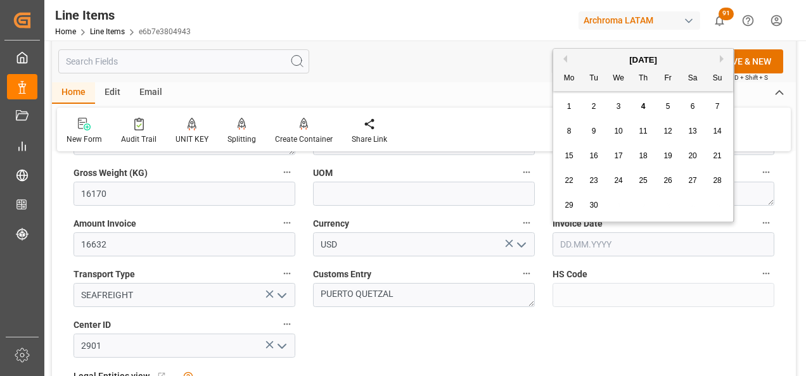
click at [566, 57] on button "Previous Month" at bounding box center [563, 59] width 8 height 8
click at [601, 178] on div "19" at bounding box center [594, 181] width 16 height 15
type input "19.08.2025"
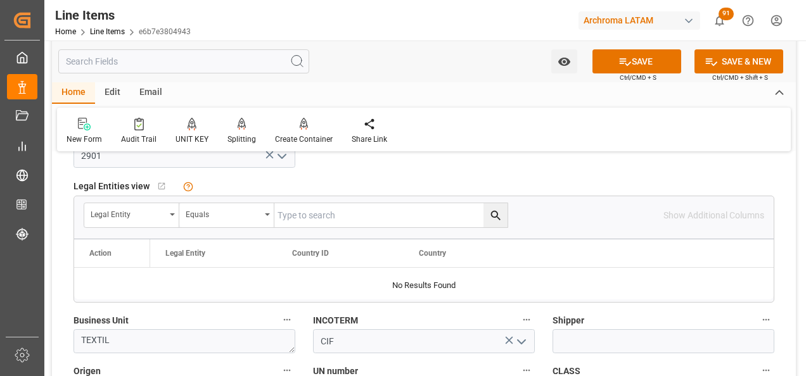
scroll to position [887, 0]
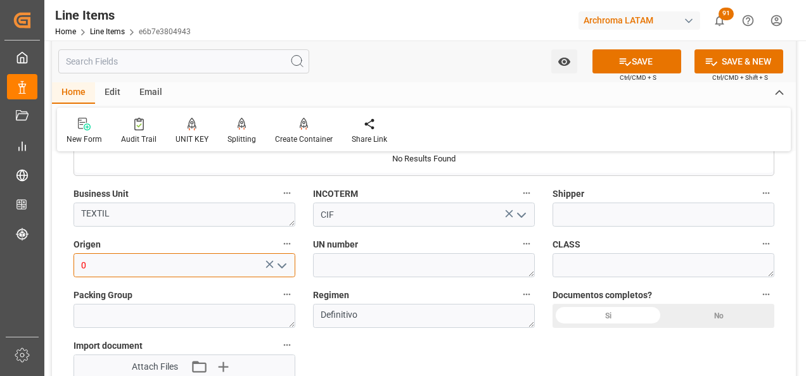
drag, startPoint x: 122, startPoint y: 267, endPoint x: 63, endPoint y: 266, distance: 58.9
click at [66, 266] on div "0" at bounding box center [184, 265] width 241 height 24
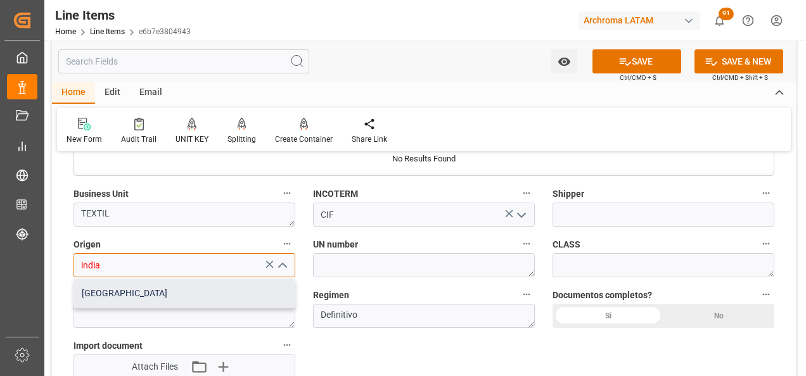
click at [231, 299] on div "INDIA" at bounding box center [184, 293] width 220 height 29
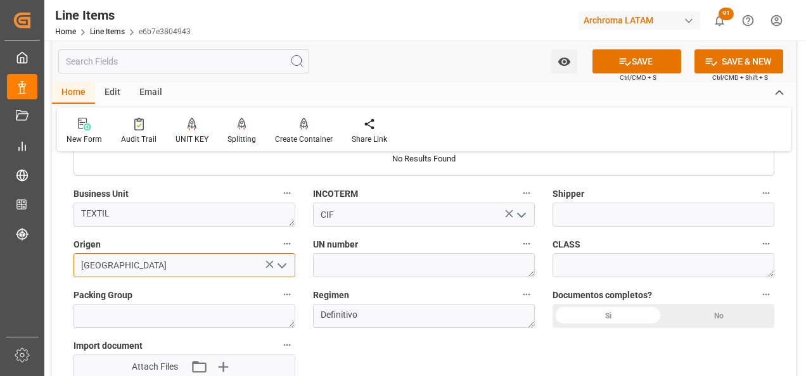
type input "INDIA"
click at [590, 317] on div "Si" at bounding box center [607, 316] width 111 height 24
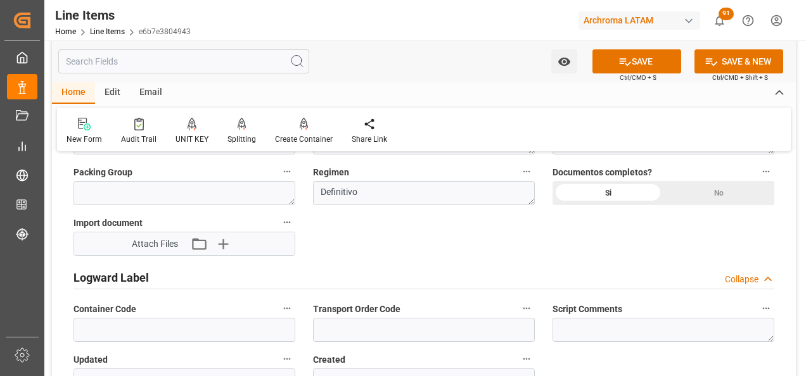
scroll to position [1014, 0]
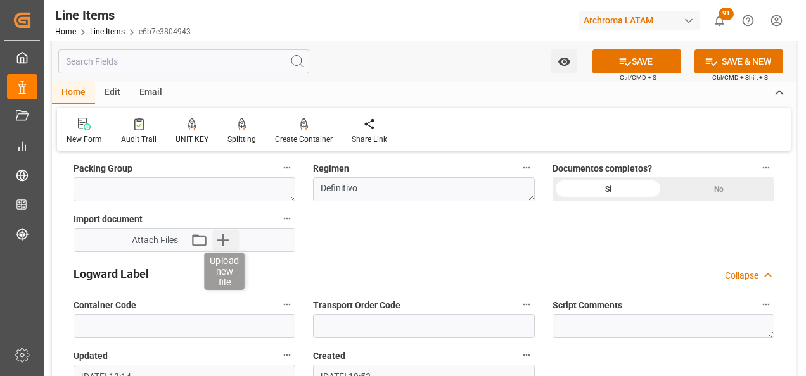
click at [224, 247] on icon "button" at bounding box center [223, 240] width 20 height 20
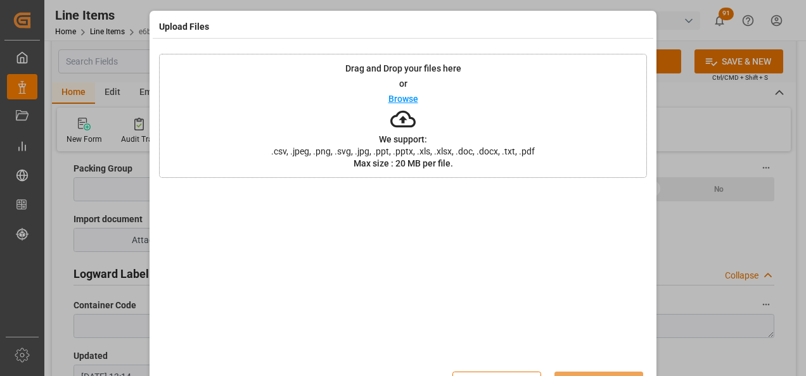
click at [527, 134] on div "Drag and Drop your files here or Browse We support: .csv, .jpeg, .png, .svg, .j…" at bounding box center [403, 116] width 488 height 124
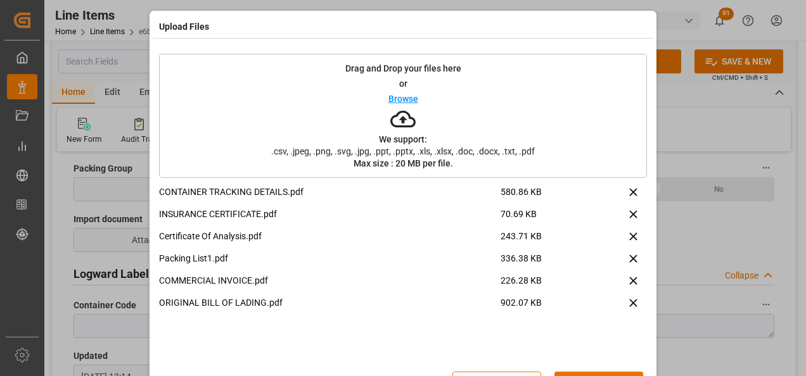
scroll to position [42, 0]
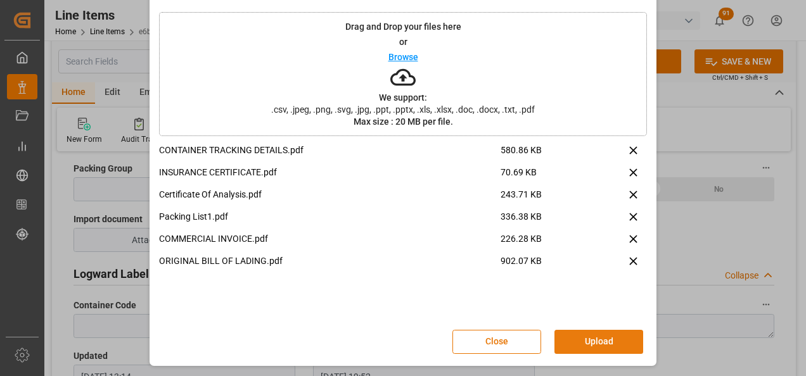
click at [601, 345] on button "Upload" at bounding box center [598, 342] width 89 height 24
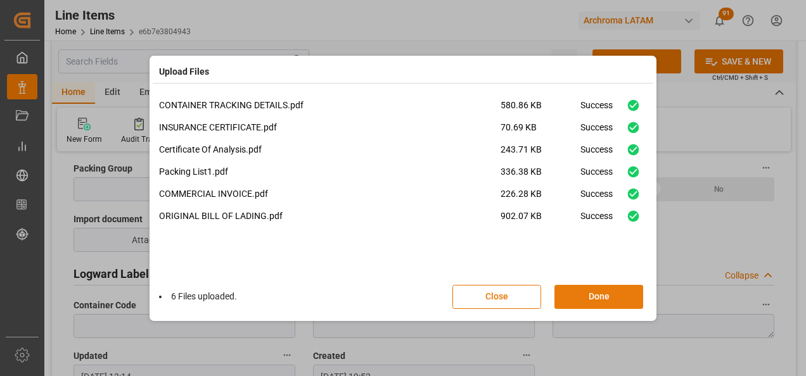
click at [607, 302] on button "Done" at bounding box center [598, 297] width 89 height 24
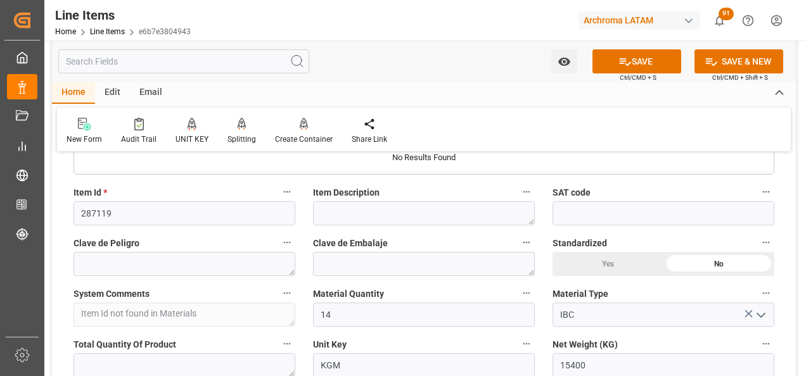
scroll to position [317, 0]
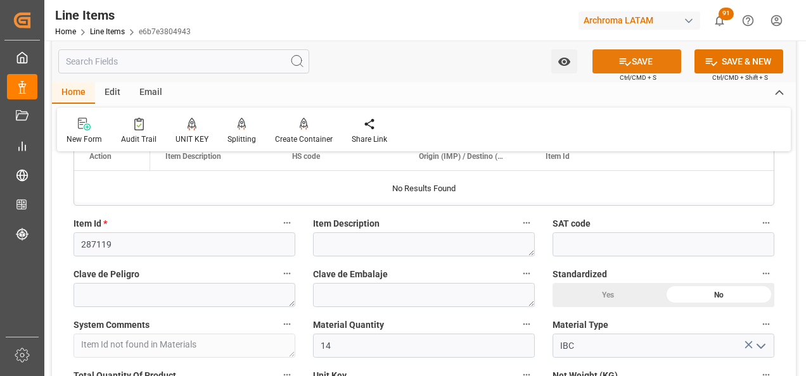
click at [612, 65] on button "SAVE" at bounding box center [636, 61] width 89 height 24
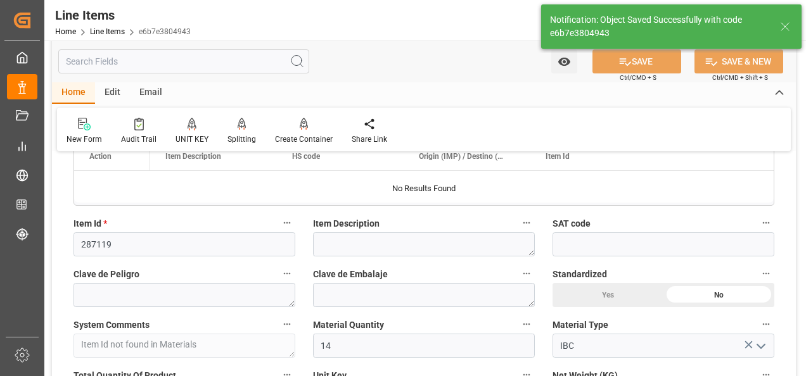
type textarea "14 IBC"
type input "04.09.2025 13:17"
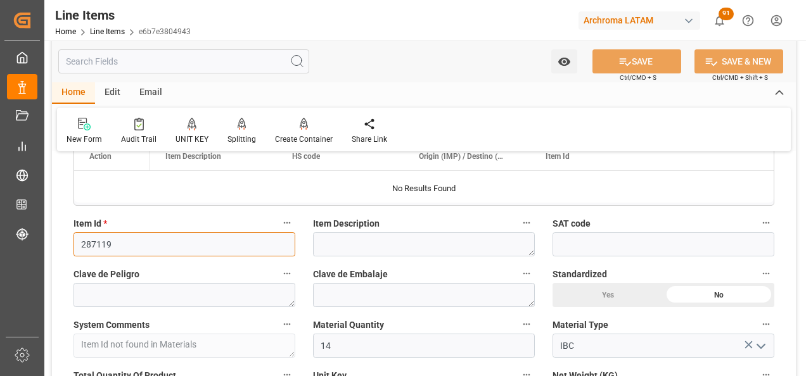
click at [101, 247] on input "287119" at bounding box center [184, 245] width 222 height 24
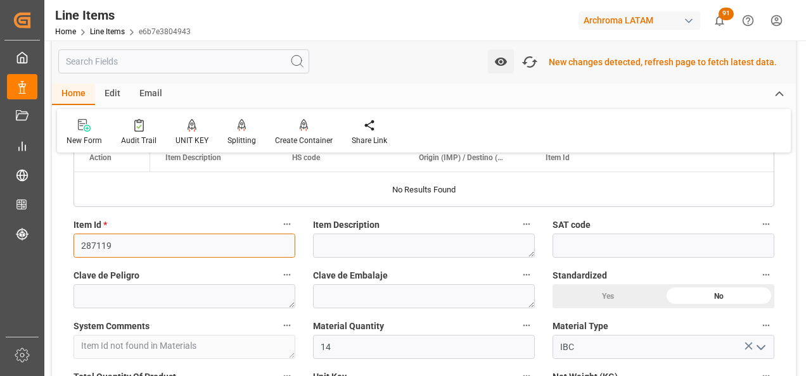
scroll to position [318, 0]
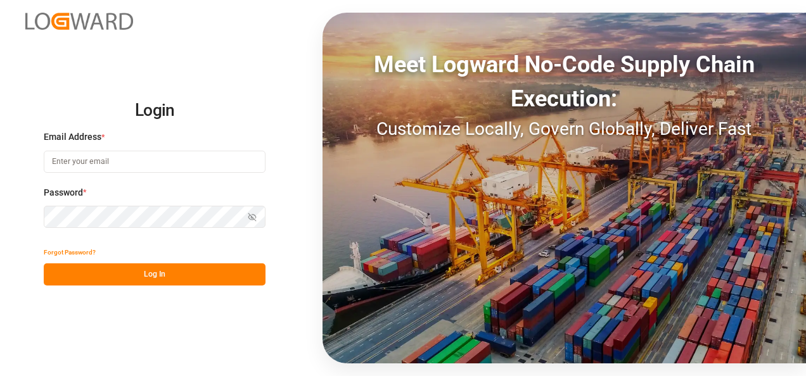
type input "valeria.hurtado@leschaco.com"
click at [125, 269] on button "Log In" at bounding box center [155, 275] width 222 height 22
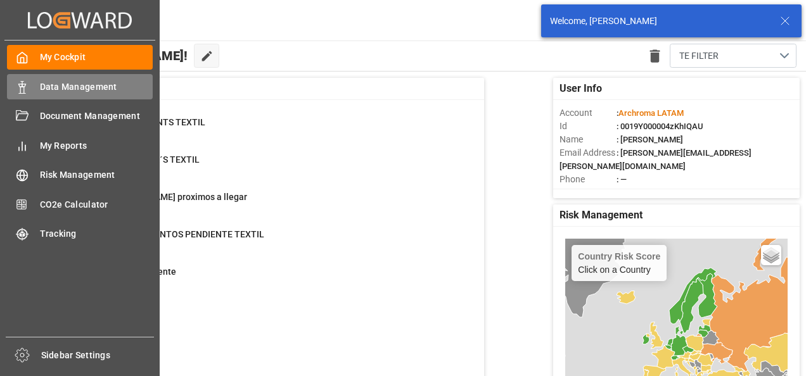
click at [13, 94] on div "Data Management Data Management" at bounding box center [80, 86] width 146 height 25
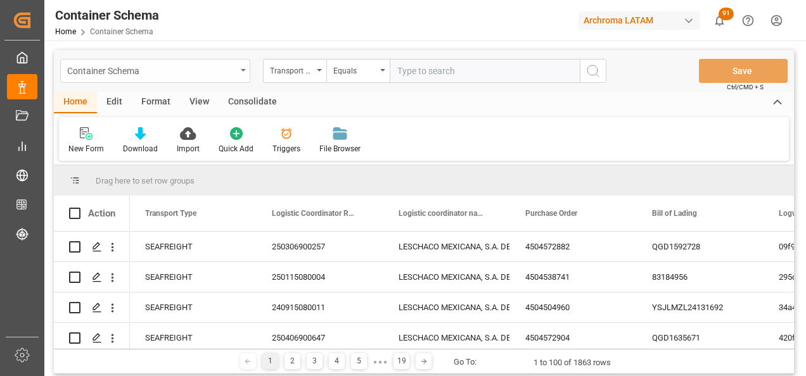
click at [238, 68] on div "Container Schema" at bounding box center [155, 71] width 190 height 24
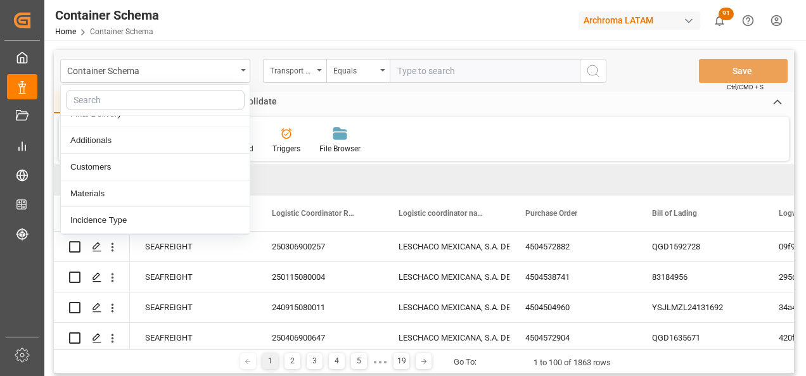
scroll to position [127, 0]
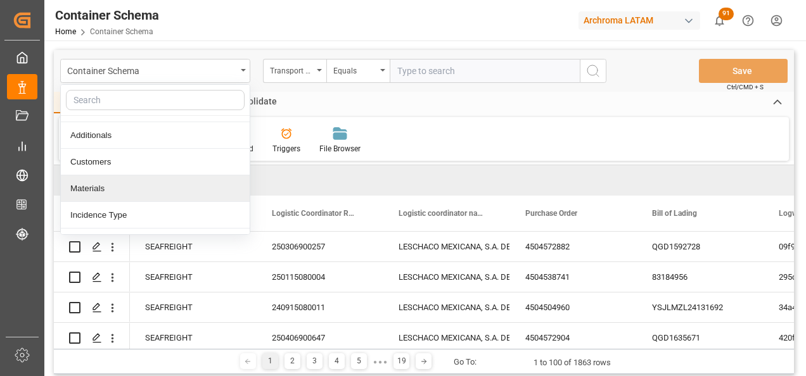
click at [147, 193] on div "Materials" at bounding box center [155, 188] width 189 height 27
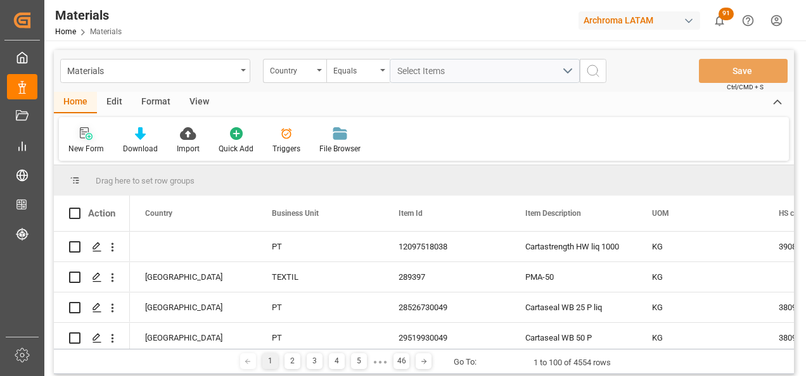
click at [87, 141] on div "New Form" at bounding box center [86, 141] width 54 height 28
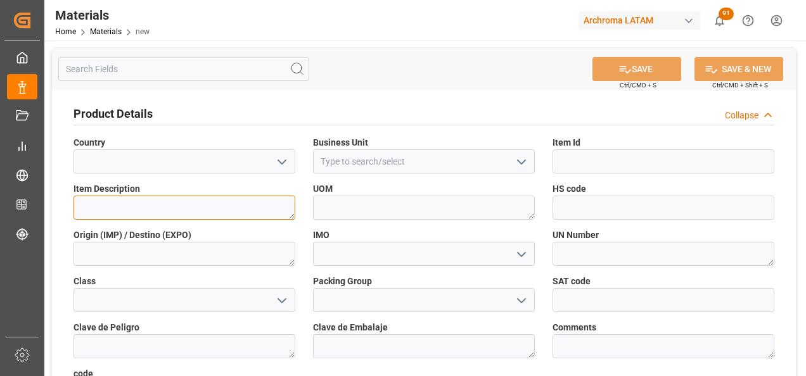
click at [214, 215] on textarea at bounding box center [184, 208] width 222 height 24
paste textarea "NAVCUSOL - 40"
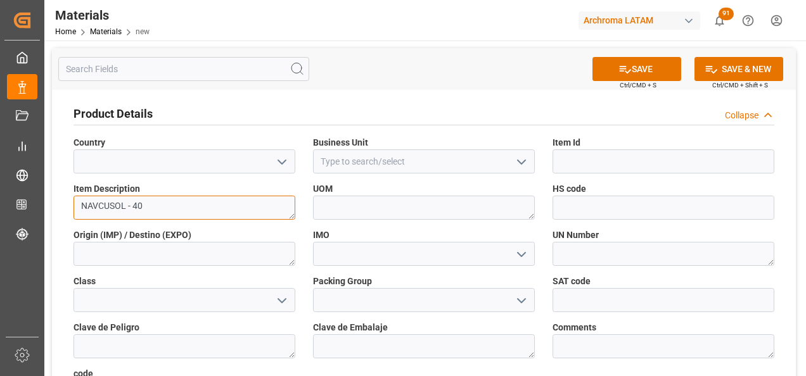
type textarea "NAVCUSOL - 40"
click at [277, 160] on icon "open menu" at bounding box center [281, 162] width 15 height 15
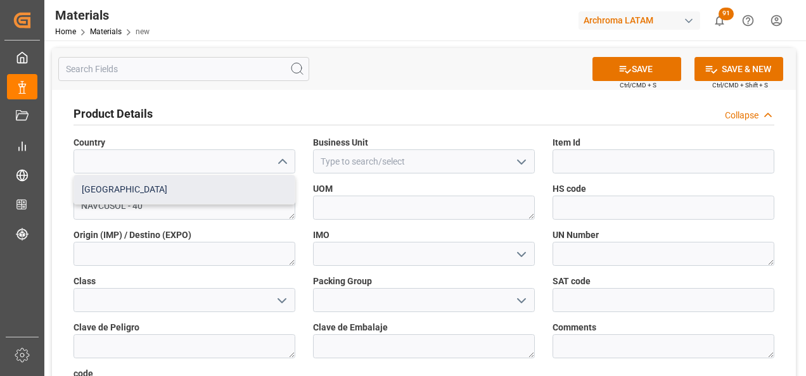
click at [255, 186] on div "Mexico" at bounding box center [184, 189] width 220 height 29
type input "Mexico"
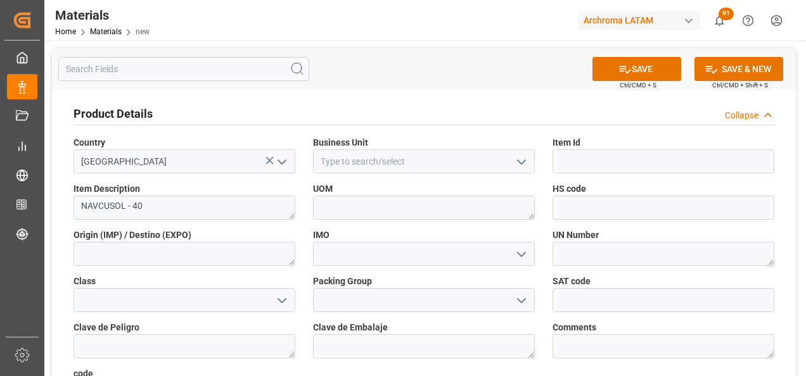
click at [517, 160] on icon "open menu" at bounding box center [521, 162] width 15 height 15
click at [503, 184] on div "TEXTIL" at bounding box center [424, 189] width 220 height 29
type input "TEXTIL"
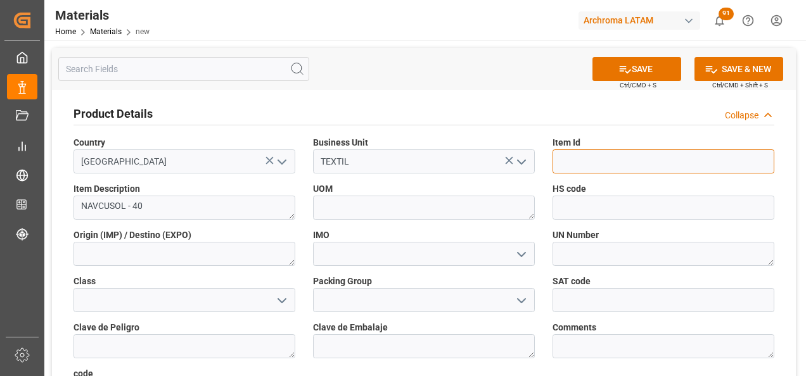
click at [566, 152] on input at bounding box center [663, 162] width 222 height 24
paste input "287119"
type input "287119"
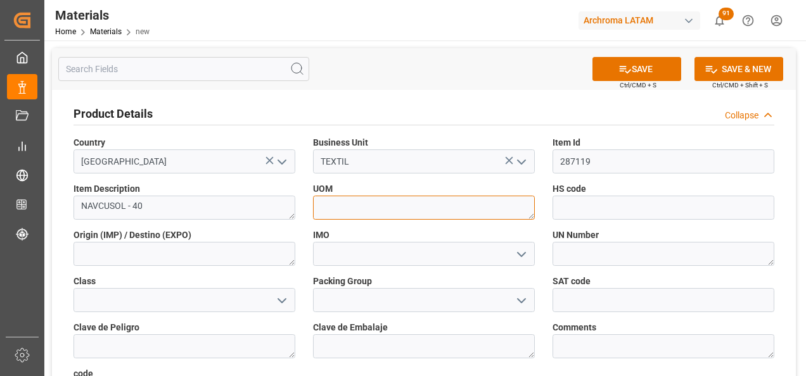
click at [467, 212] on textarea at bounding box center [424, 208] width 222 height 24
type textarea "KG"
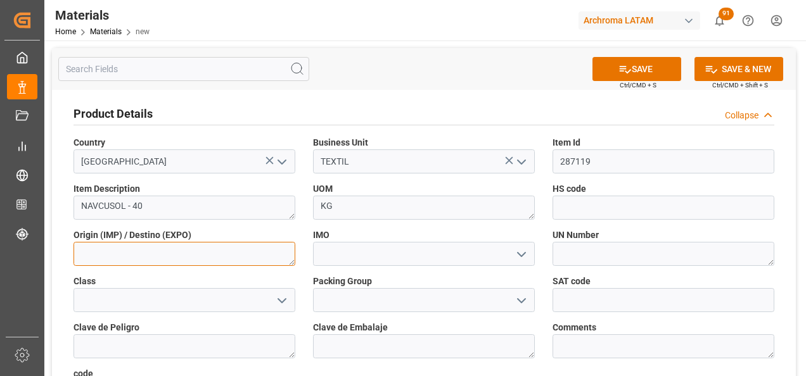
click at [215, 250] on textarea at bounding box center [184, 254] width 222 height 24
type textarea "INDIA"
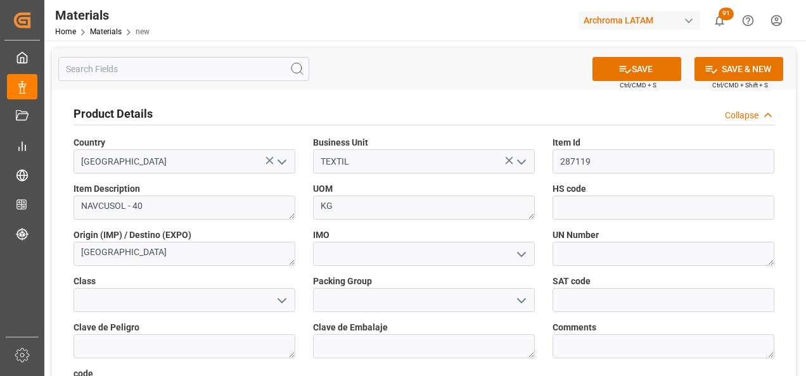
click at [525, 241] on label "IMO" at bounding box center [424, 235] width 222 height 13
click at [521, 252] on icon "open menu" at bounding box center [521, 254] width 15 height 15
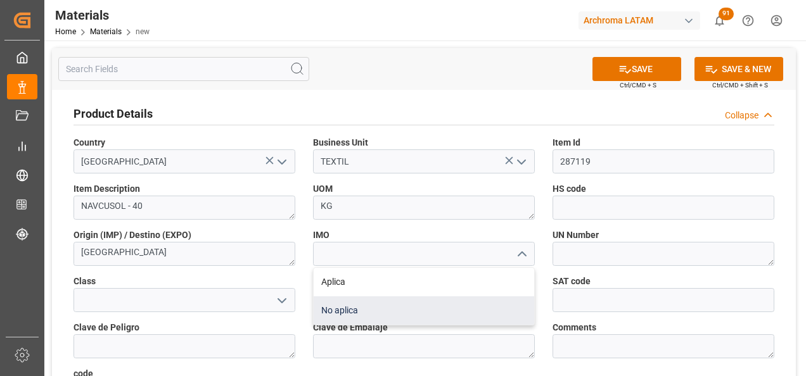
click at [415, 310] on div "No aplica" at bounding box center [424, 310] width 220 height 29
type input "No aplica"
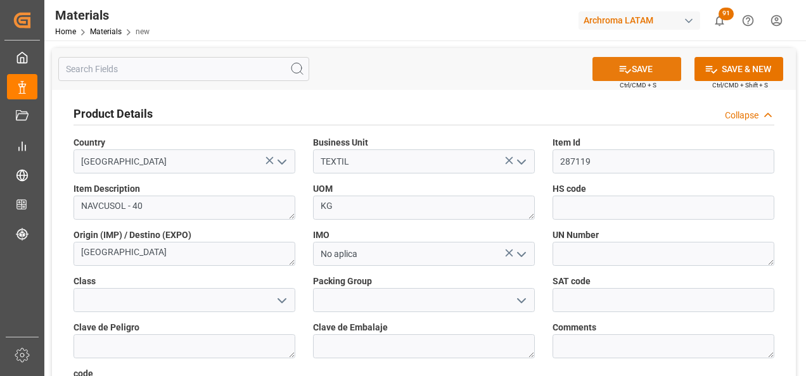
click at [639, 70] on button "SAVE" at bounding box center [636, 69] width 89 height 24
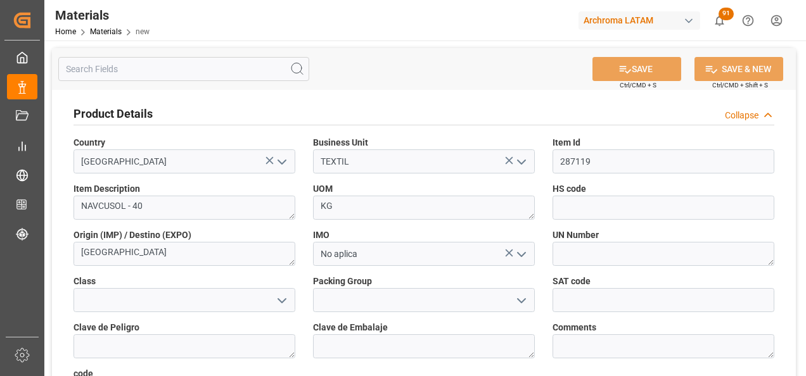
type textarea "dd0b8fea2578"
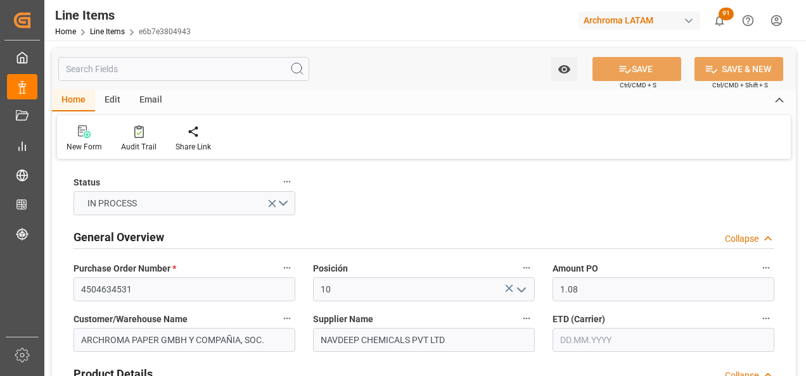
type input "[DATE]"
type input "19.08.2025"
type input "04.09.2025 13:18"
type input "15.07.2025 19:52"
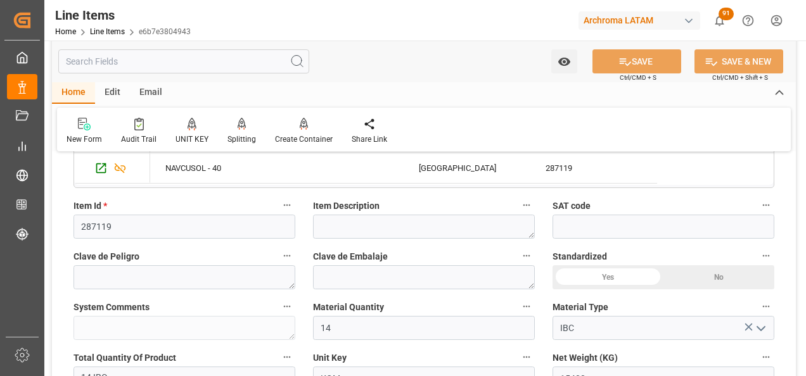
scroll to position [317, 0]
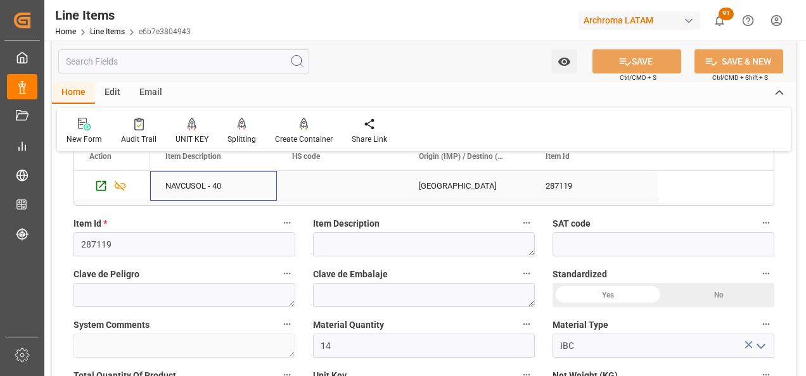
click at [213, 189] on div "NAVCUSOL - 40" at bounding box center [213, 186] width 127 height 30
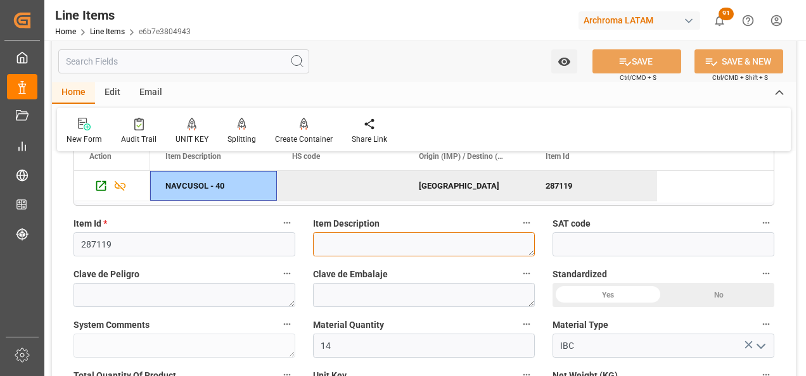
click at [380, 237] on textarea at bounding box center [424, 245] width 222 height 24
paste textarea "NAVCUSOL - 40"
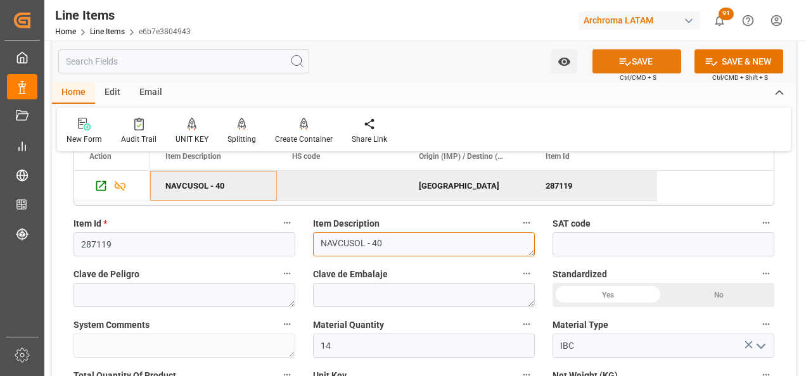
type textarea "NAVCUSOL - 40"
click at [620, 63] on icon at bounding box center [625, 62] width 11 height 8
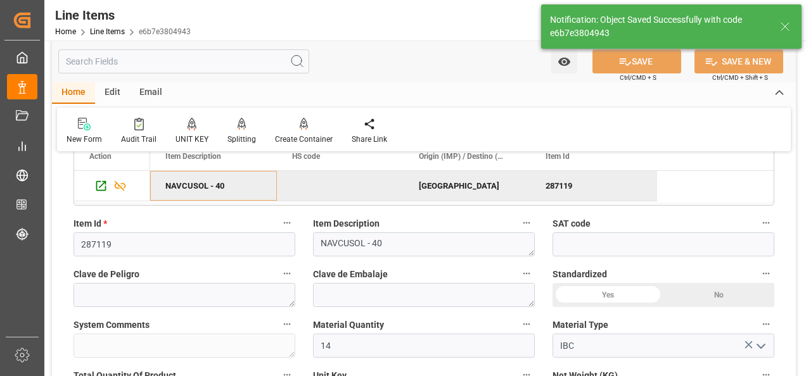
type input "04.09.2025 13:19"
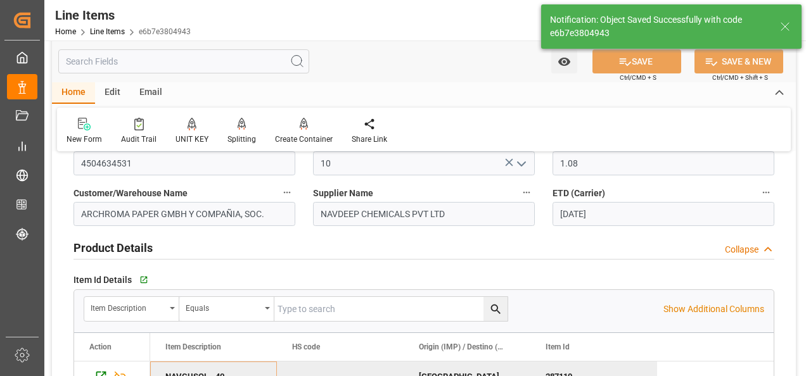
scroll to position [0, 0]
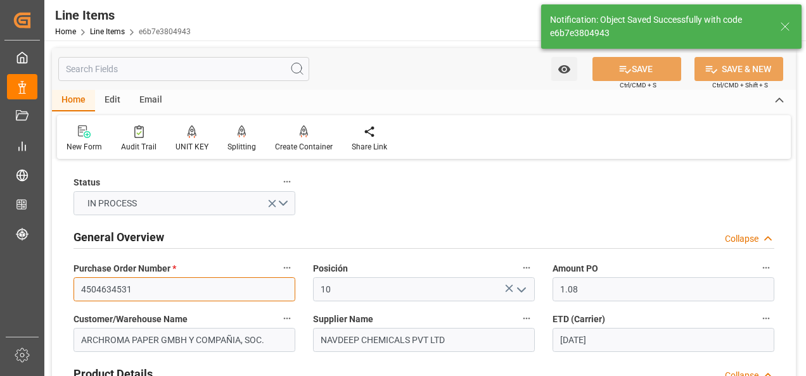
click at [108, 288] on input "4504634531" at bounding box center [184, 289] width 222 height 24
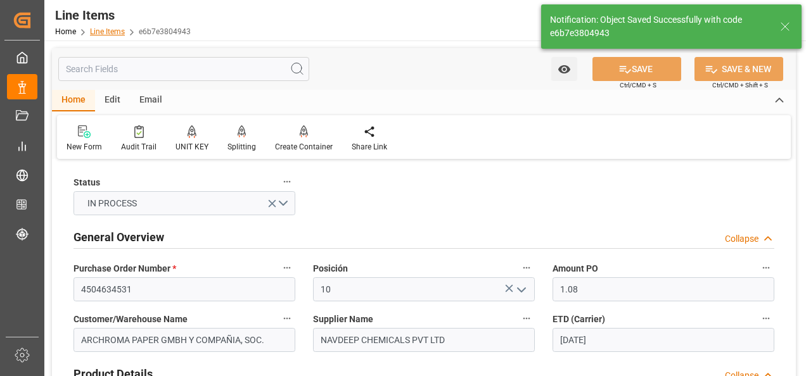
click at [109, 25] on div "Home Line Items e6b7e3804943" at bounding box center [123, 31] width 136 height 13
click at [110, 34] on link "Line Items" at bounding box center [107, 31] width 35 height 9
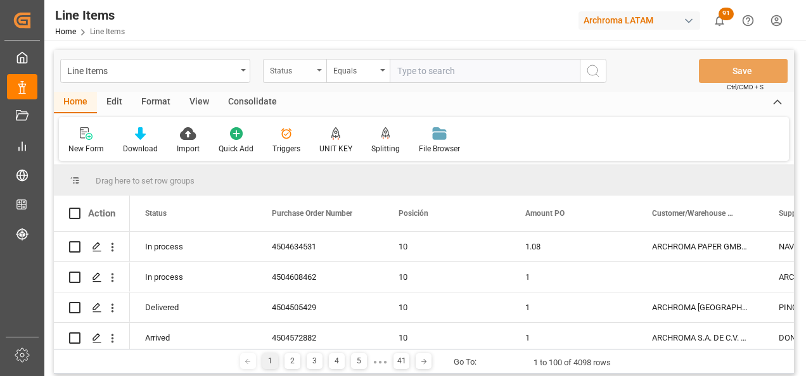
click at [319, 76] on div "Status" at bounding box center [294, 71] width 63 height 24
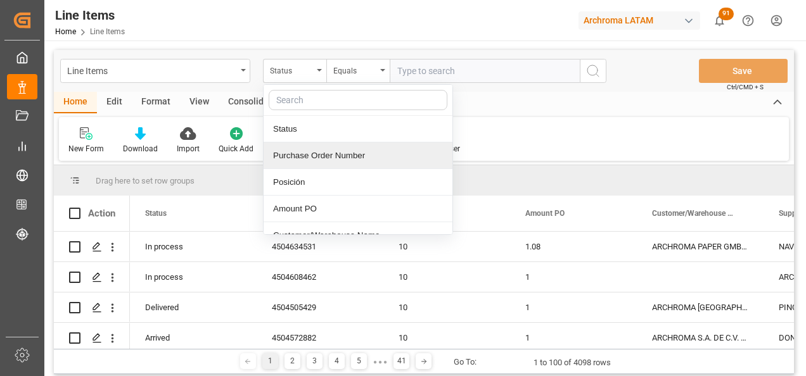
click at [311, 162] on div "Purchase Order Number" at bounding box center [358, 156] width 189 height 27
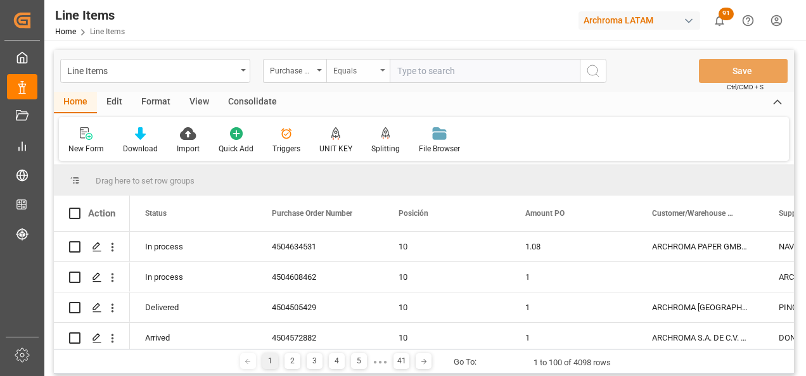
click at [360, 72] on div "Equals" at bounding box center [354, 69] width 43 height 15
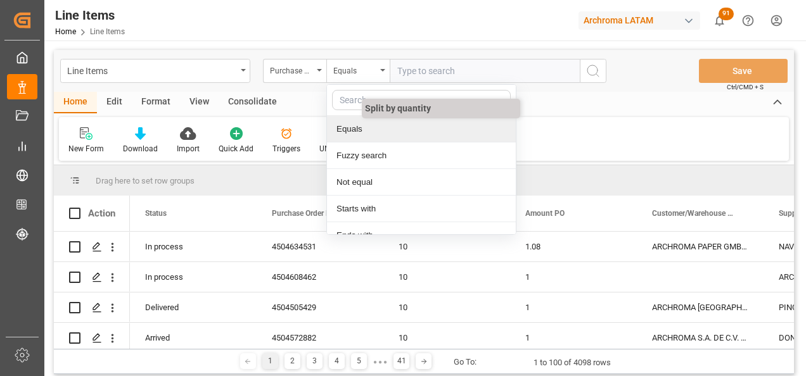
click at [379, 150] on div "Fuzzy search" at bounding box center [421, 156] width 189 height 27
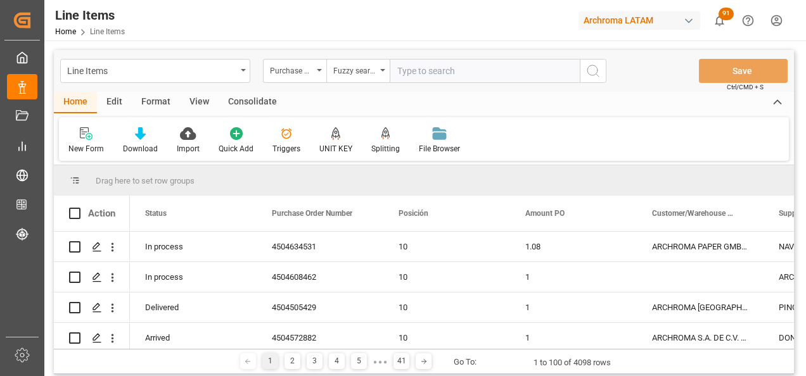
paste input "4504634531"
type input "4504634531"
click at [601, 79] on button "search button" at bounding box center [593, 71] width 27 height 24
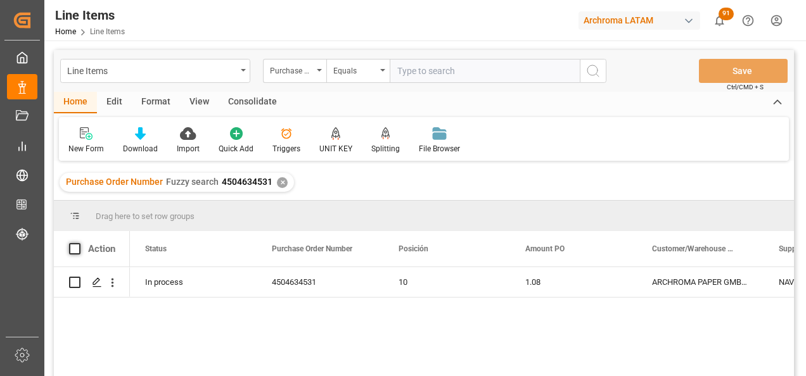
click at [74, 246] on span at bounding box center [74, 248] width 11 height 11
click at [79, 243] on input "checkbox" at bounding box center [79, 243] width 0 height 0
checkbox input "true"
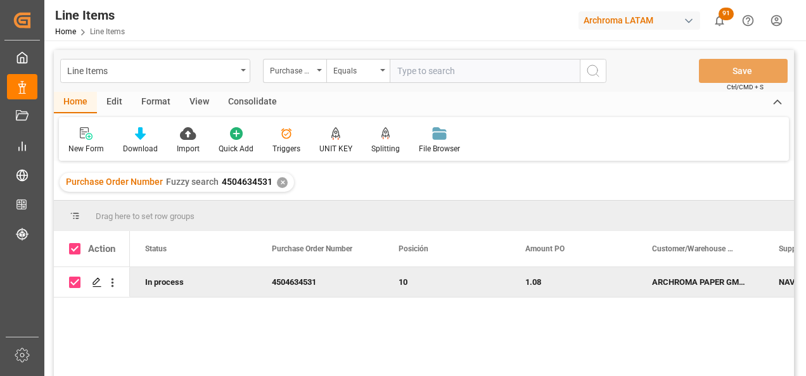
click at [264, 105] on div "Consolidate" at bounding box center [253, 103] width 68 height 22
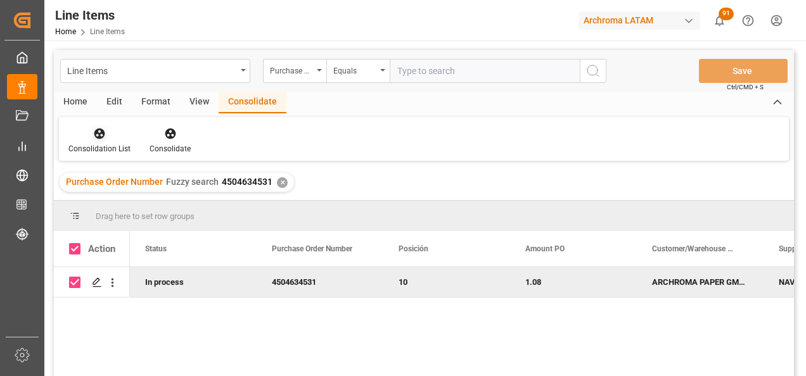
click at [82, 139] on div at bounding box center [99, 133] width 62 height 13
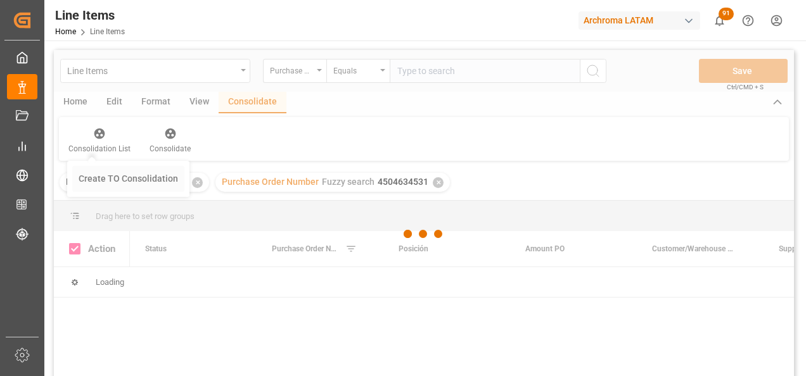
click at [132, 179] on div "Line Items Purchase Order Number Equals Save Ctrl/CMD + S Home Edit Format View…" at bounding box center [424, 230] width 740 height 360
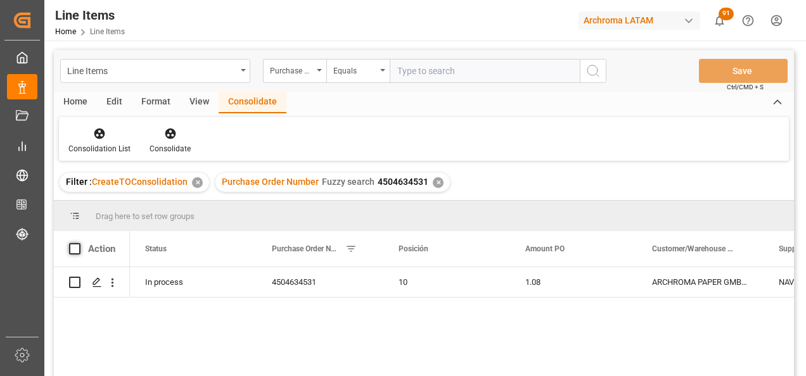
click at [74, 249] on span at bounding box center [74, 248] width 11 height 11
click at [79, 243] on input "checkbox" at bounding box center [79, 243] width 0 height 0
checkbox input "true"
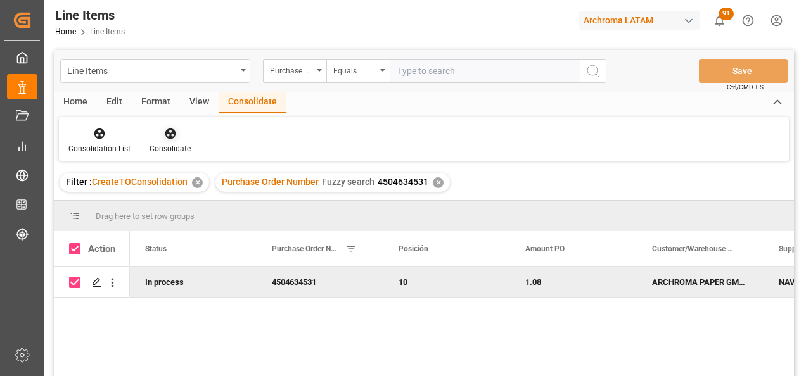
click at [157, 146] on div "Consolidate" at bounding box center [170, 148] width 41 height 11
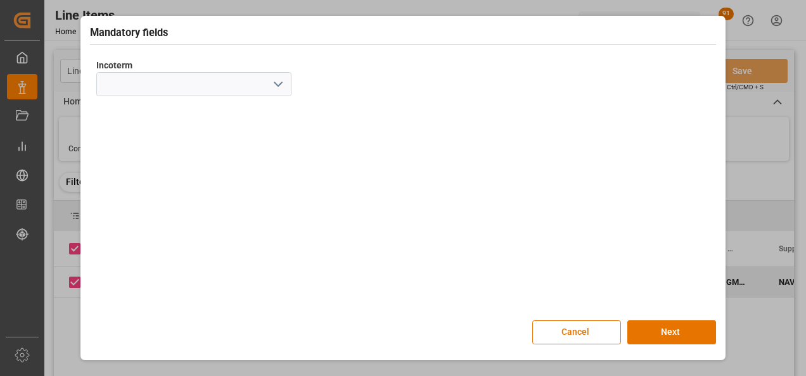
click at [281, 84] on polyline "open menu" at bounding box center [278, 84] width 8 height 4
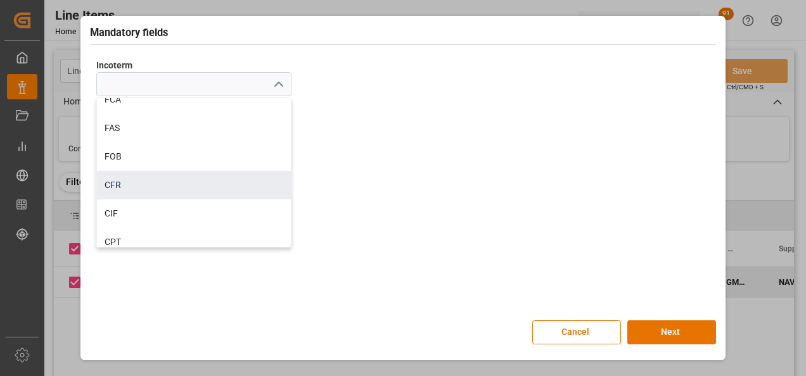
scroll to position [63, 0]
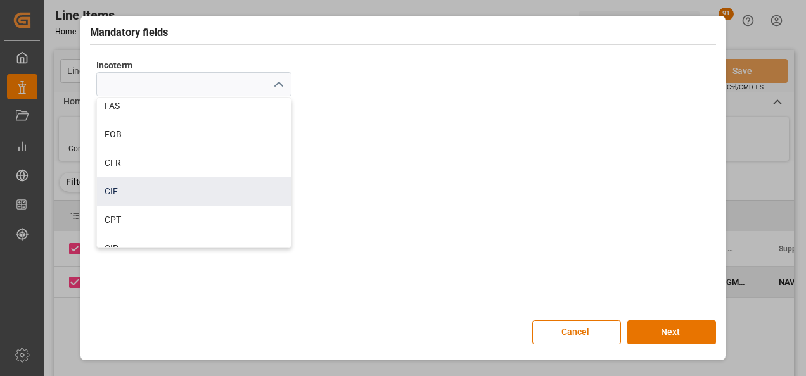
click at [201, 192] on div "CIF" at bounding box center [194, 191] width 194 height 29
type input "CIF"
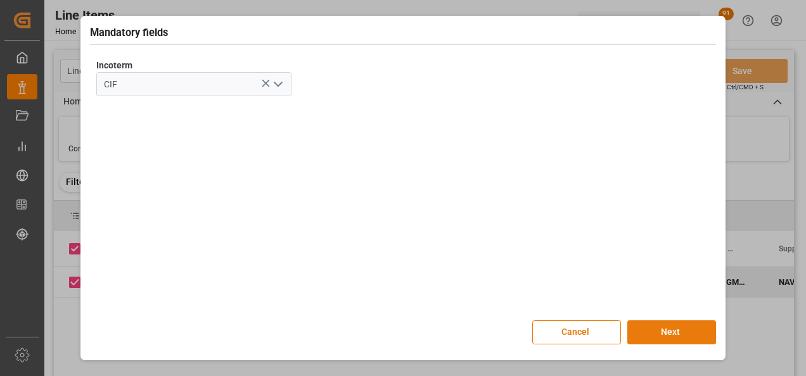
click at [665, 331] on button "Next" at bounding box center [671, 333] width 89 height 24
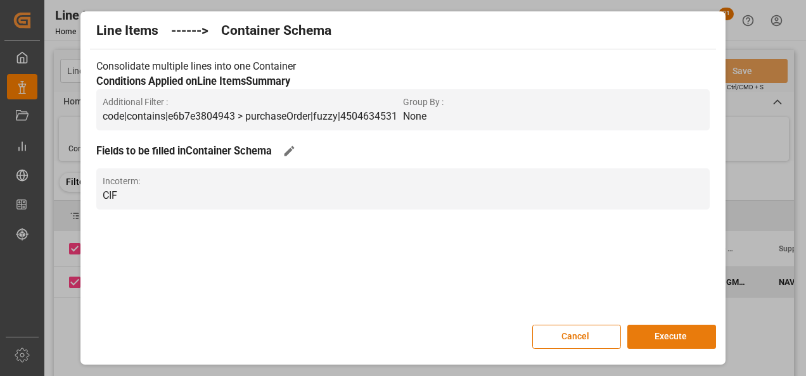
click at [665, 331] on button "Execute" at bounding box center [671, 337] width 89 height 24
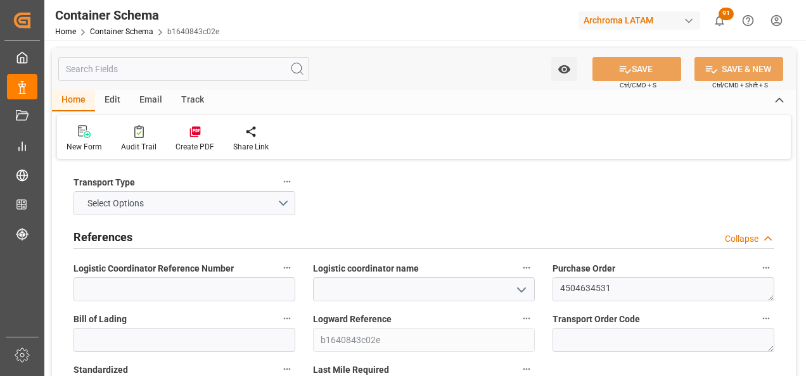
type input "0"
type input "1"
type input "14"
type input "15400"
type input "16170"
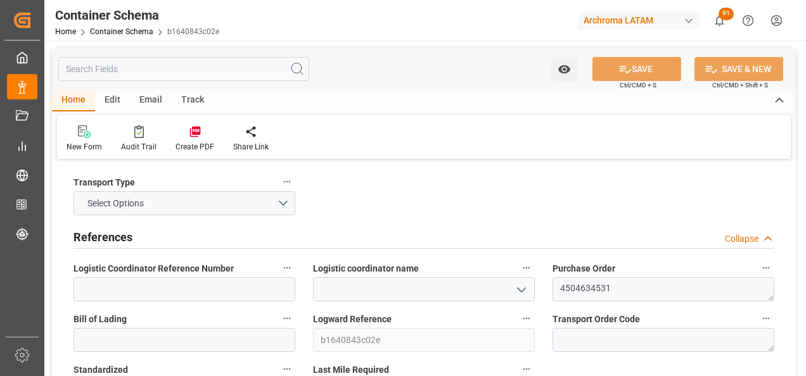
click at [525, 287] on icon "open menu" at bounding box center [521, 290] width 15 height 15
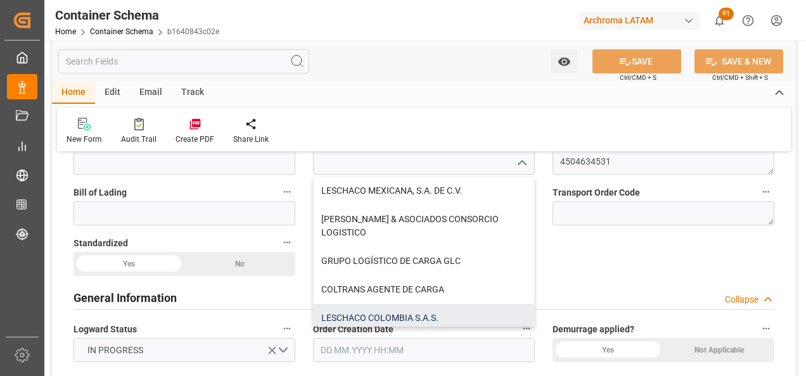
scroll to position [22, 0]
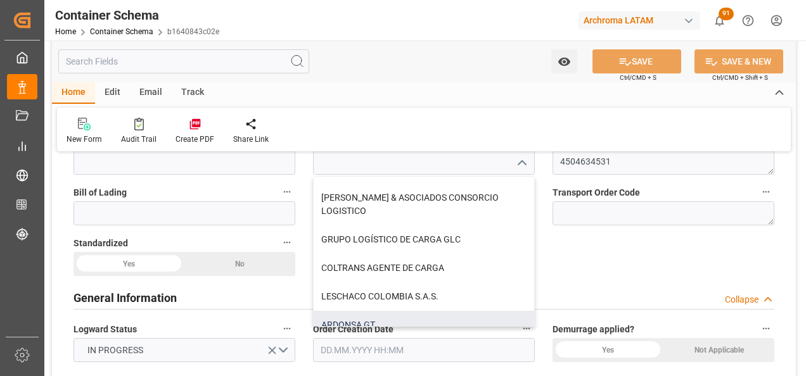
click at [457, 319] on div "ARDONSA GT" at bounding box center [424, 325] width 220 height 29
type input "ARDONSA GT"
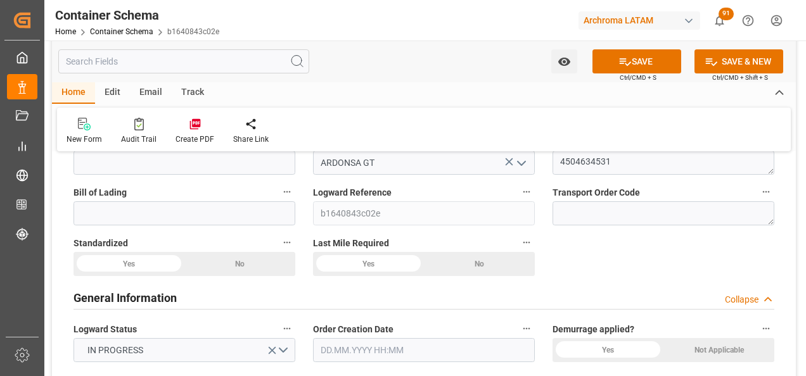
scroll to position [0, 0]
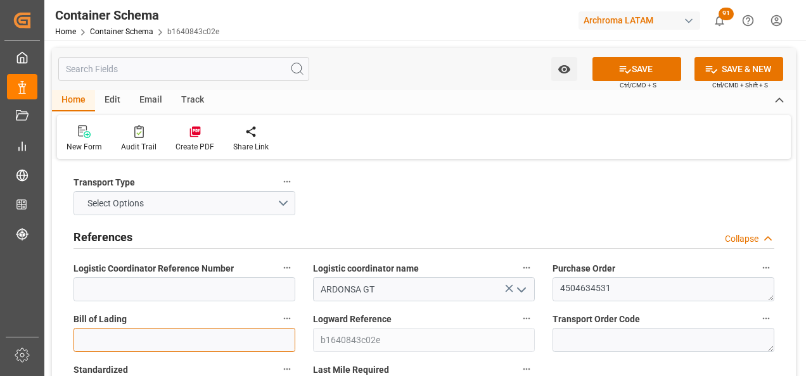
click at [150, 342] on input at bounding box center [184, 340] width 222 height 24
paste input "MEDUKD322773"
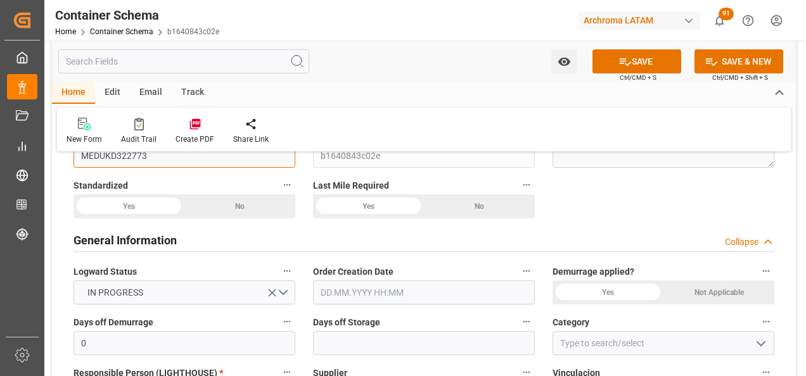
scroll to position [190, 0]
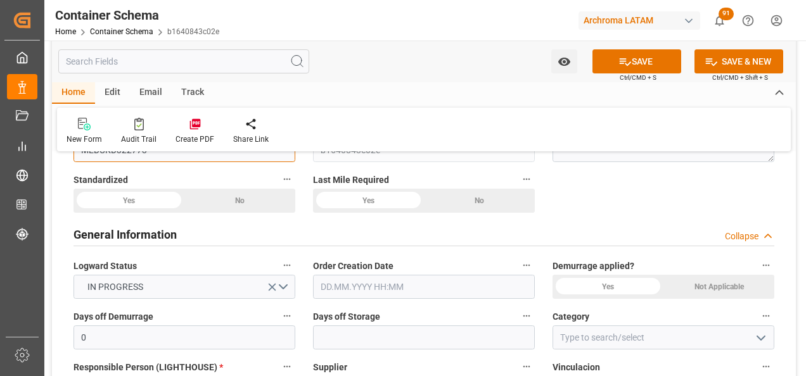
type input "MEDUKD322773"
click at [346, 288] on input "text" at bounding box center [424, 287] width 222 height 24
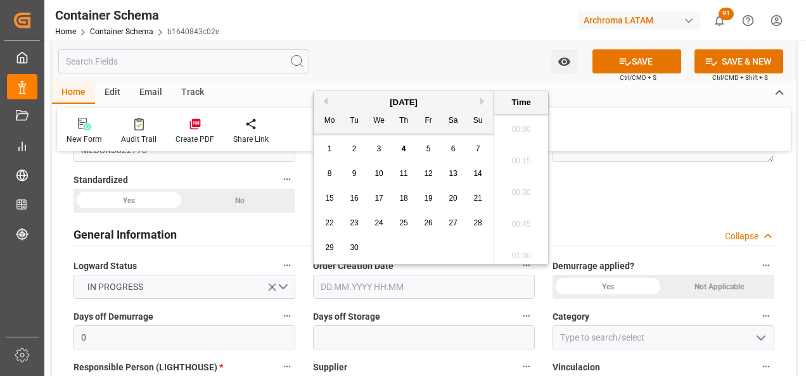
scroll to position [986, 0]
click at [319, 150] on div "1 2 3 4 5 6 7" at bounding box center [403, 149] width 173 height 25
click at [406, 147] on div "4" at bounding box center [404, 149] width 16 height 15
click at [521, 185] on li "08:15" at bounding box center [521, 189] width 54 height 32
type input "[DATE] 08:15"
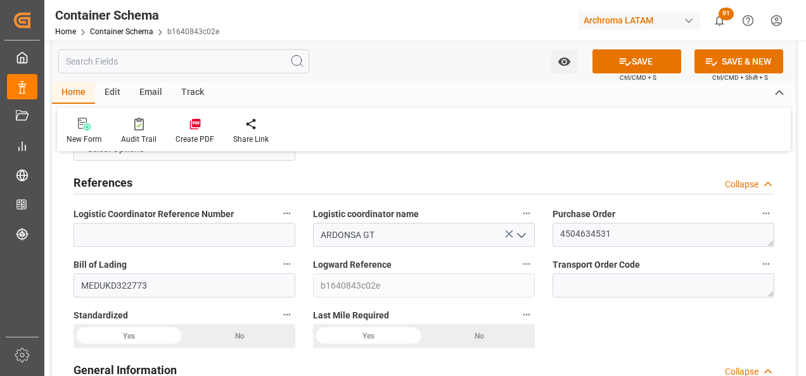
scroll to position [0, 0]
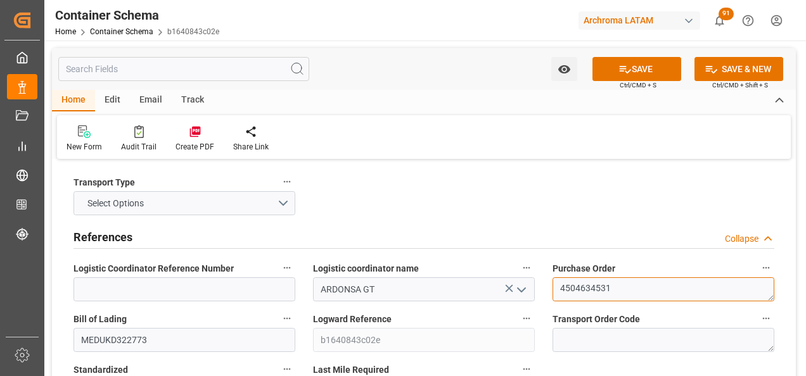
click at [592, 288] on textarea "4504634531" at bounding box center [663, 289] width 222 height 24
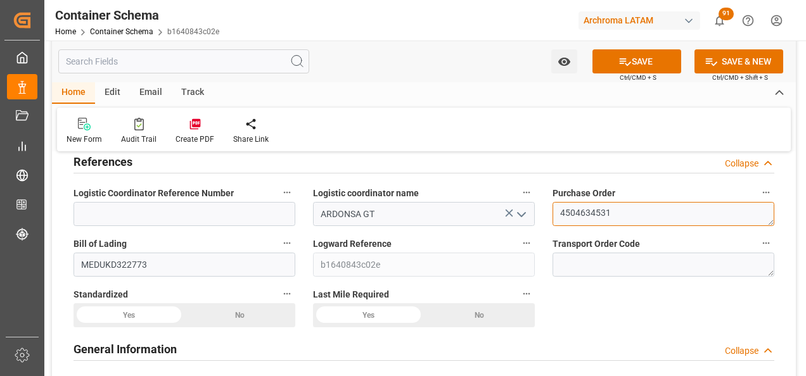
scroll to position [253, 0]
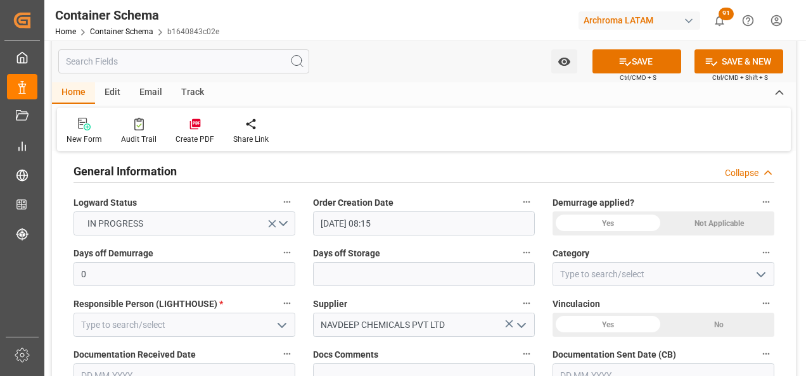
click at [281, 326] on polyline "open menu" at bounding box center [282, 326] width 8 height 4
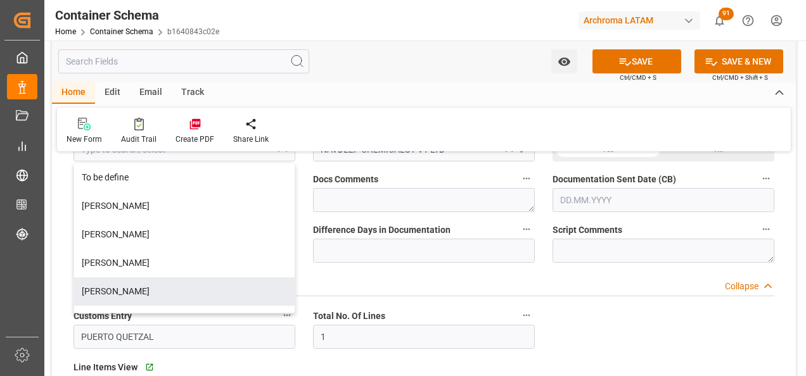
scroll to position [443, 0]
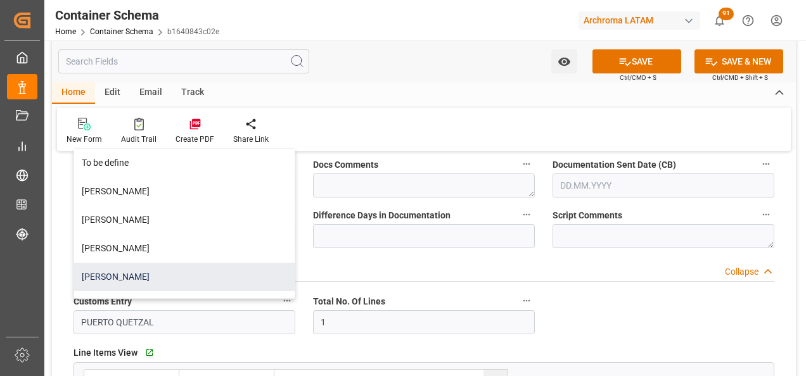
click at [155, 269] on div "[PERSON_NAME]" at bounding box center [184, 277] width 220 height 29
type input "[PERSON_NAME]"
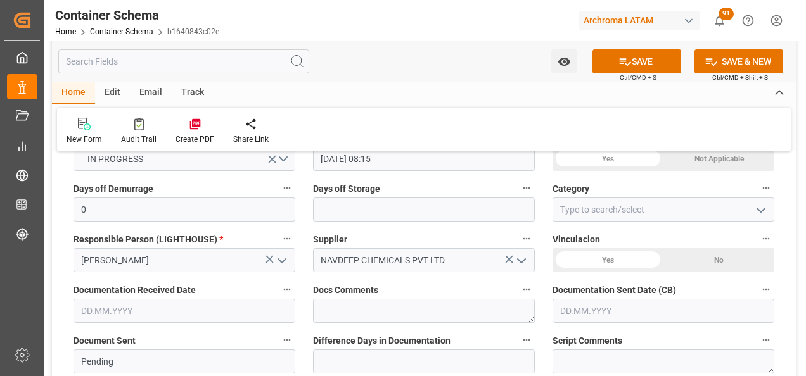
scroll to position [317, 0]
click at [760, 210] on icon "open menu" at bounding box center [760, 211] width 15 height 15
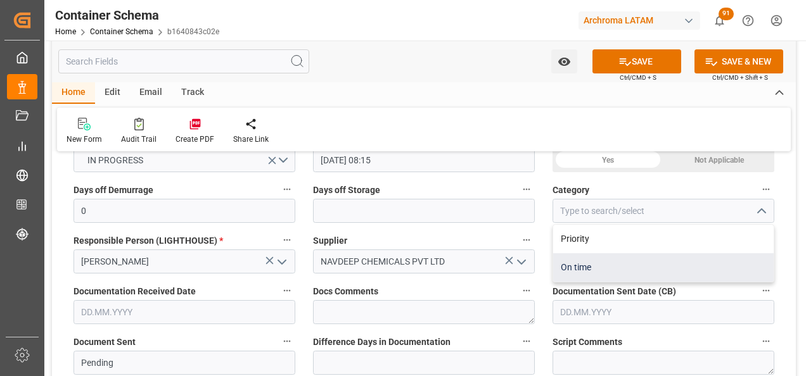
click at [599, 273] on div "On time" at bounding box center [663, 267] width 220 height 29
type input "On time"
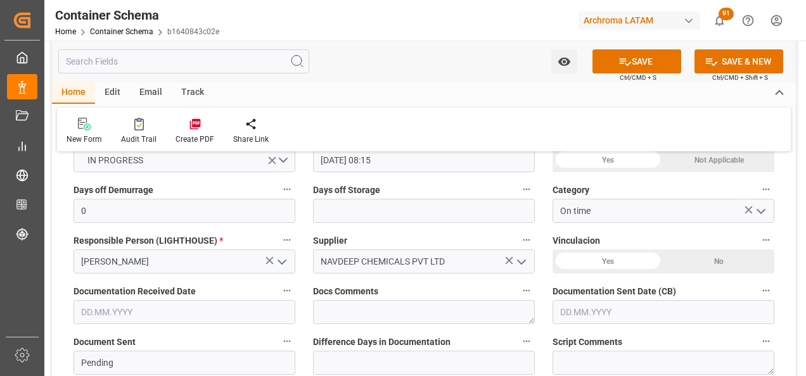
click at [601, 303] on input "text" at bounding box center [663, 312] width 222 height 24
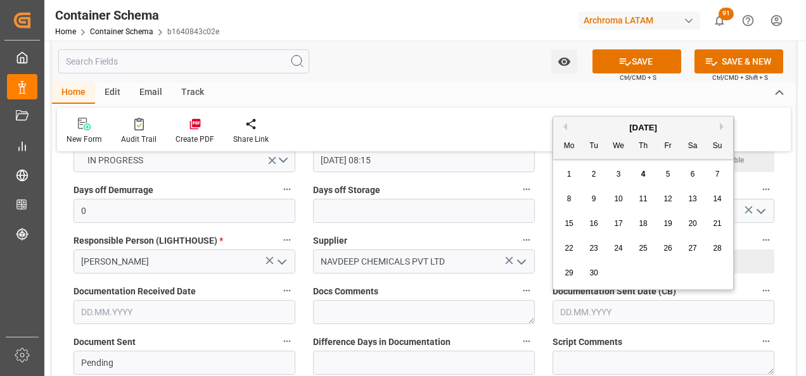
click at [557, 180] on div "1 2 3 4 5 6 7" at bounding box center [643, 174] width 173 height 25
click at [646, 170] on div "4" at bounding box center [643, 174] width 16 height 15
type input "[DATE]"
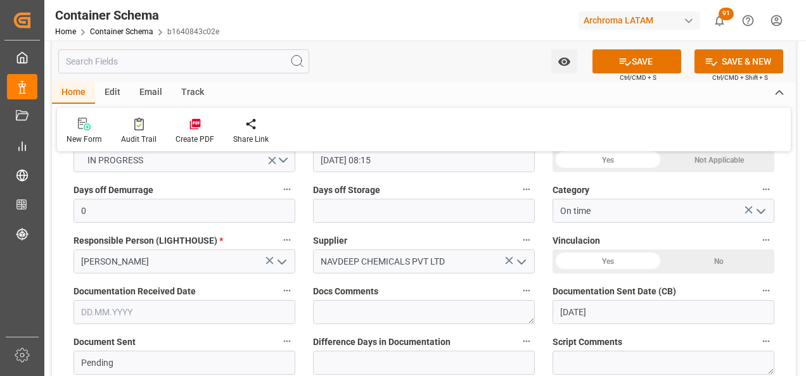
click at [156, 308] on input "text" at bounding box center [184, 312] width 222 height 24
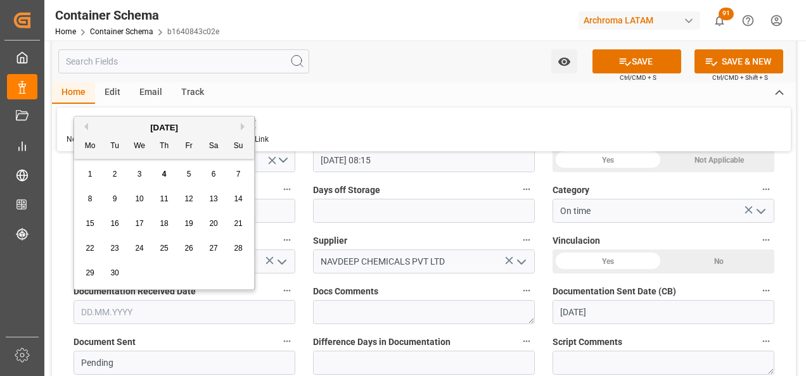
click at [77, 170] on div "[DATE] Mo Tu We Th Fr Sa Su 1 2 3 4 5 6 7 8 9 10 11 12 13 14 15 16 17 18 19 20 …" at bounding box center [164, 203] width 181 height 173
click at [160, 170] on div "4" at bounding box center [164, 174] width 16 height 15
type input "[DATE]"
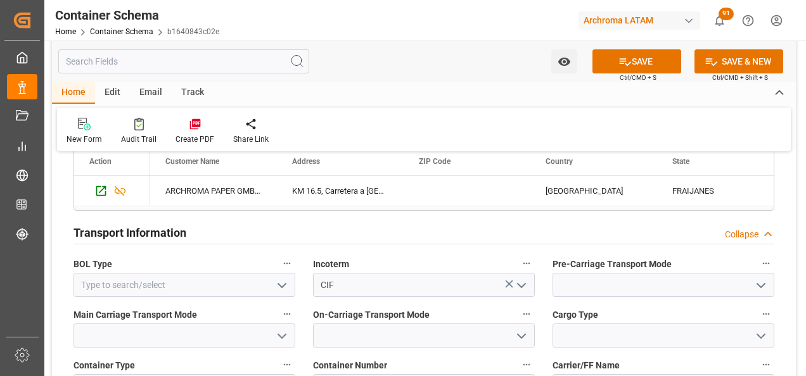
scroll to position [1077, 0]
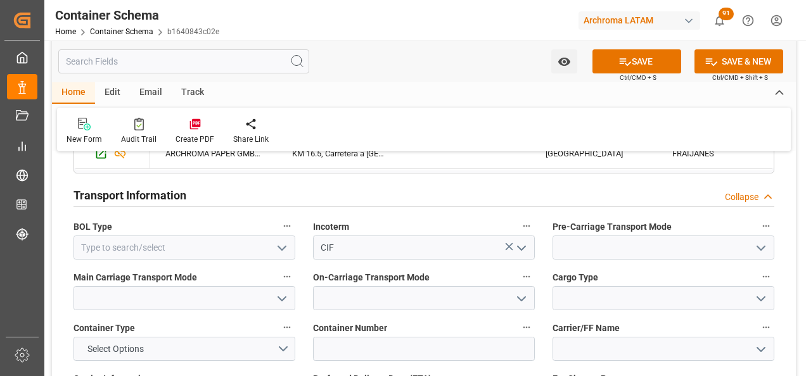
click at [284, 242] on icon "open menu" at bounding box center [281, 248] width 15 height 15
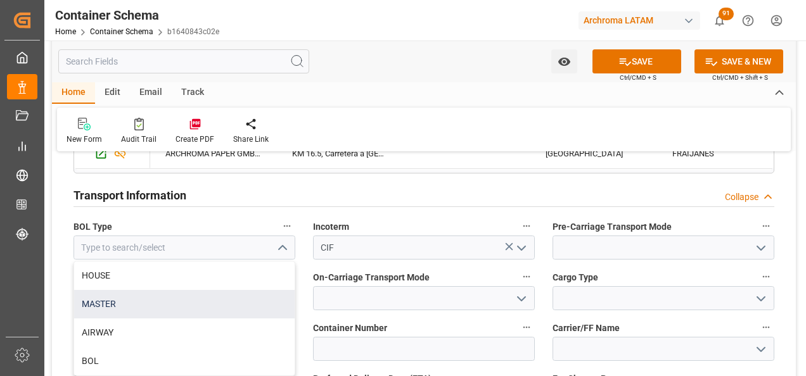
click at [224, 298] on div "MASTER" at bounding box center [184, 304] width 220 height 29
type input "MASTER"
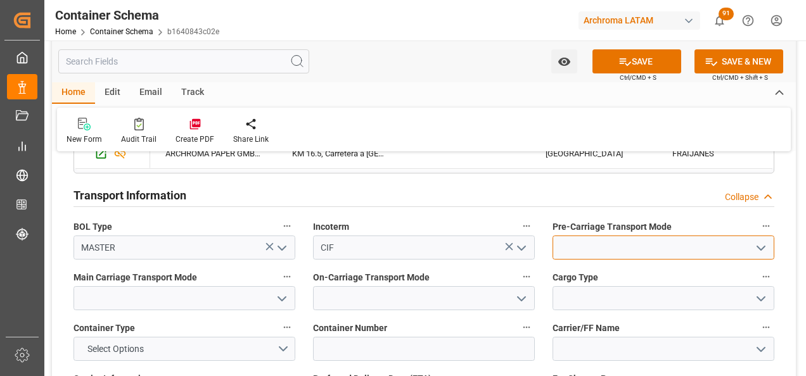
click at [772, 241] on input at bounding box center [663, 248] width 222 height 24
click at [759, 250] on icon "open menu" at bounding box center [760, 248] width 15 height 15
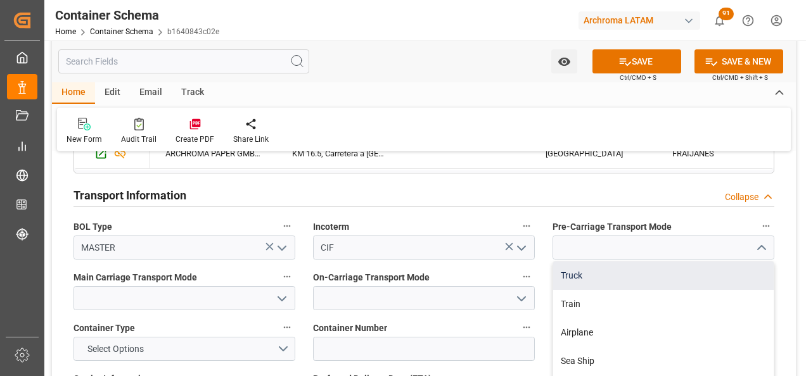
click at [639, 272] on div "Truck" at bounding box center [663, 276] width 220 height 29
type input "Truck"
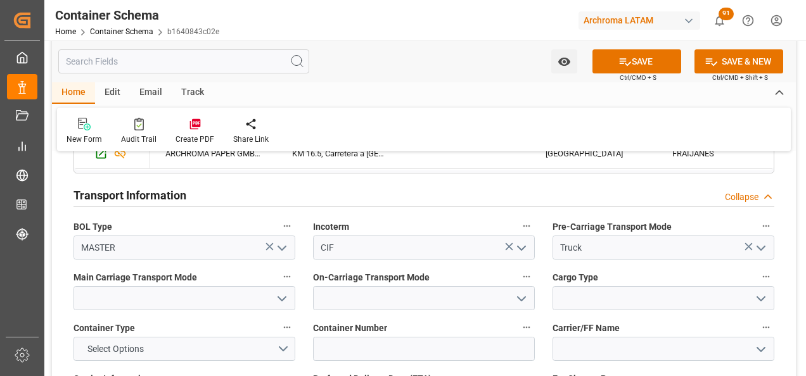
click at [280, 295] on icon "open menu" at bounding box center [281, 298] width 15 height 15
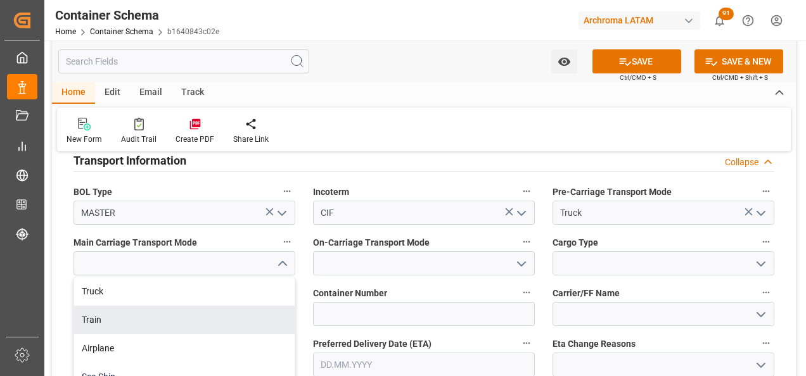
scroll to position [1140, 0]
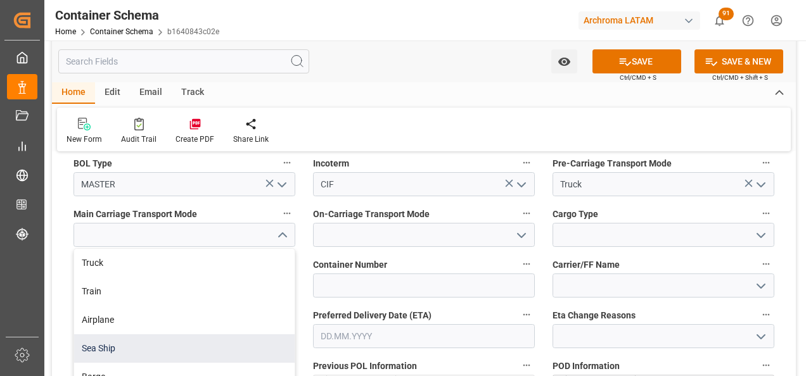
click at [165, 343] on div "Sea Ship" at bounding box center [184, 349] width 220 height 29
type input "Sea Ship"
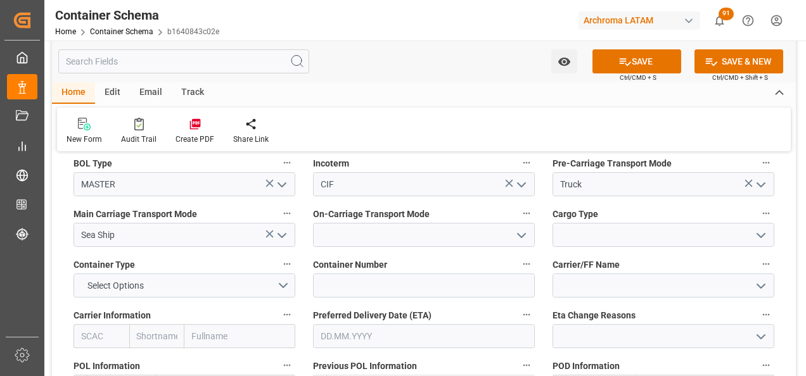
click at [518, 241] on icon "open menu" at bounding box center [521, 235] width 15 height 15
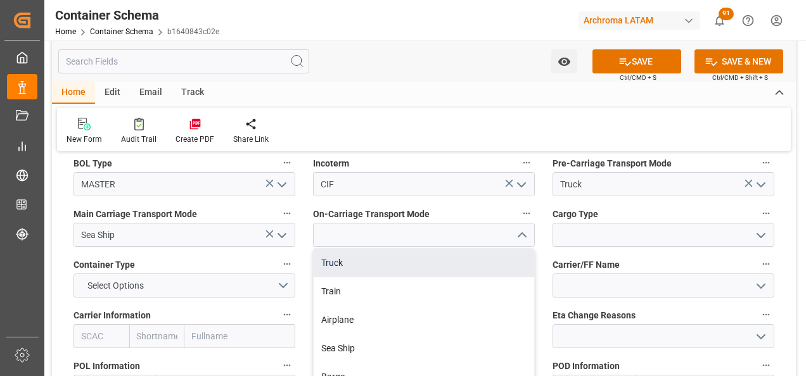
click at [481, 270] on div "Truck" at bounding box center [424, 263] width 220 height 29
type input "Truck"
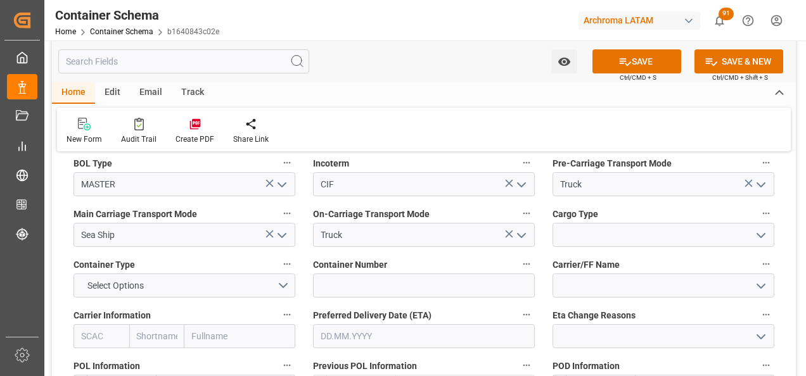
click at [760, 231] on icon "open menu" at bounding box center [760, 235] width 15 height 15
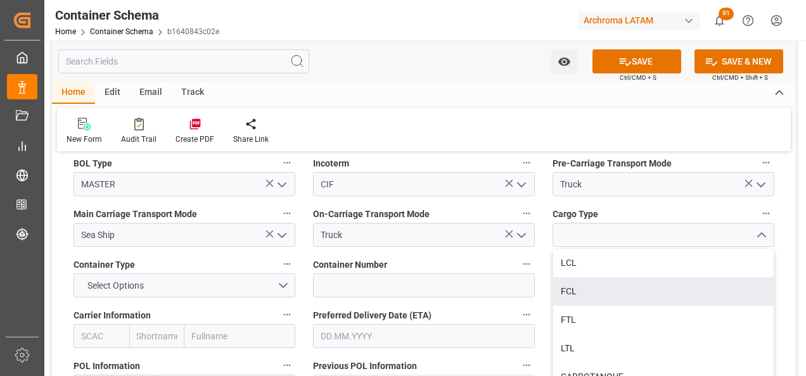
click at [583, 294] on div "FCL" at bounding box center [663, 291] width 220 height 29
type input "FCL"
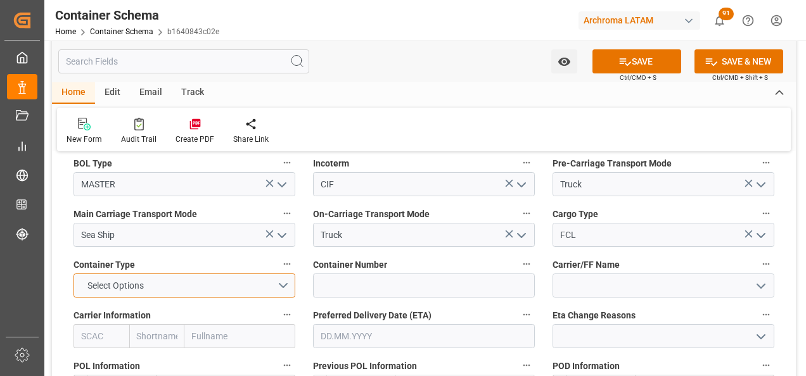
click at [279, 286] on button "Select Options" at bounding box center [184, 286] width 222 height 24
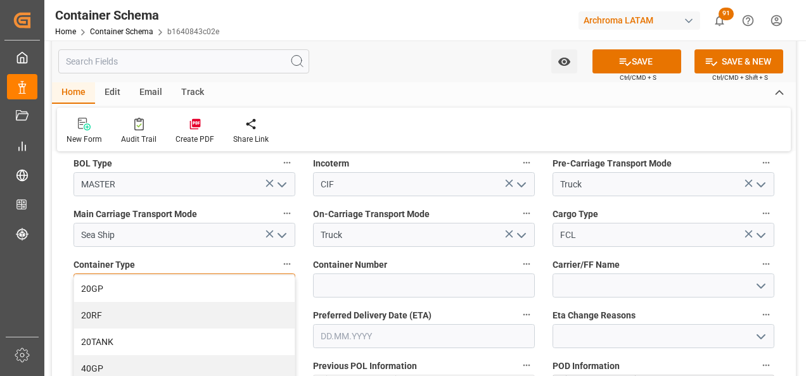
click at [148, 293] on div "20GP" at bounding box center [184, 289] width 220 height 27
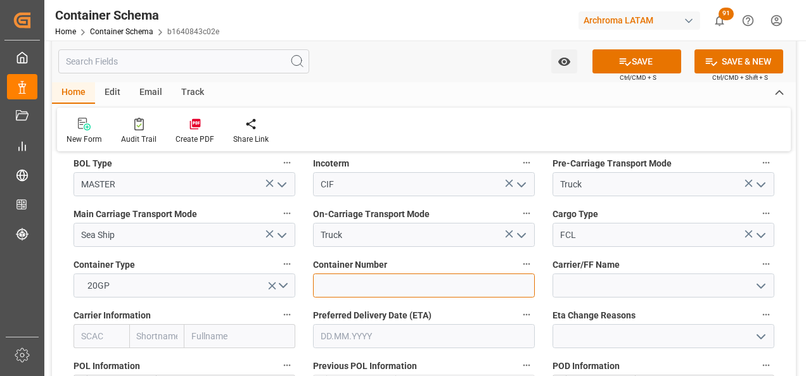
click at [488, 283] on input at bounding box center [424, 286] width 222 height 24
drag, startPoint x: 321, startPoint y: 286, endPoint x: 328, endPoint y: 284, distance: 6.6
click at [321, 286] on input at bounding box center [424, 286] width 222 height 24
paste input "MSMU1821347"
type input "MSMU1821347"
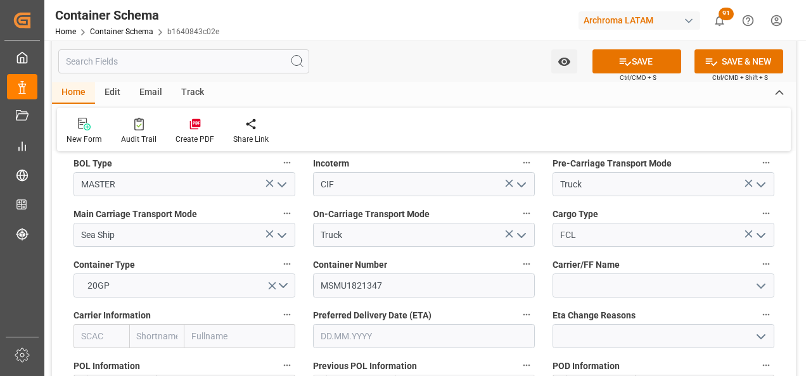
click at [238, 331] on input "text" at bounding box center [239, 336] width 111 height 24
type input "MSC"
click at [233, 359] on b "Mediterranean Shipping Company" at bounding box center [231, 370] width 76 height 23
type input "MSCU"
type input "MSC"
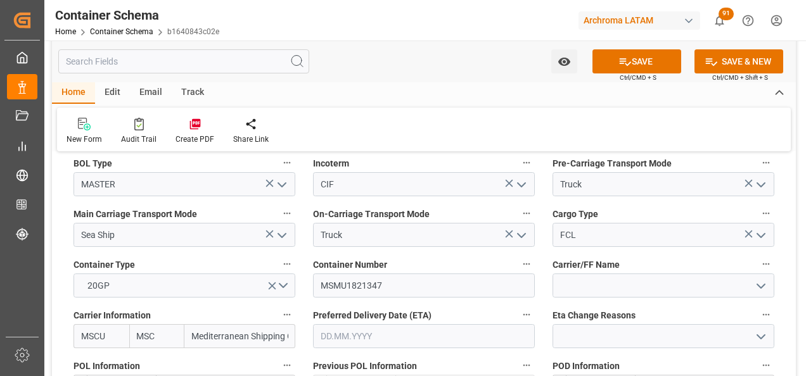
type input "Mediterranean Shipping Company"
click at [383, 334] on input "text" at bounding box center [424, 336] width 222 height 24
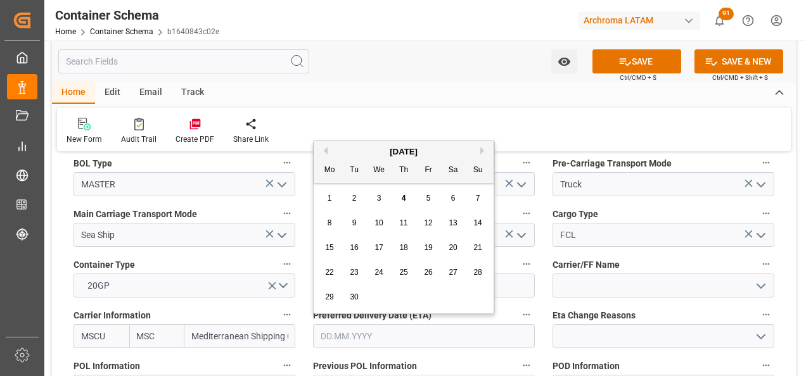
click at [481, 151] on button "Next Month" at bounding box center [484, 151] width 8 height 8
click at [379, 298] on span "29" at bounding box center [378, 297] width 8 height 9
type input "[DATE]"
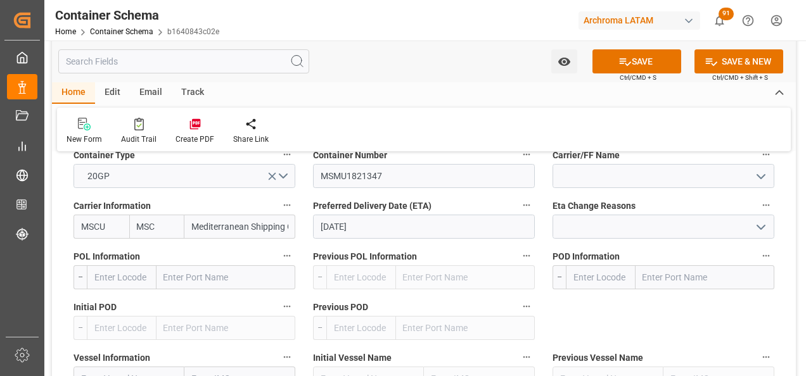
scroll to position [1267, 0]
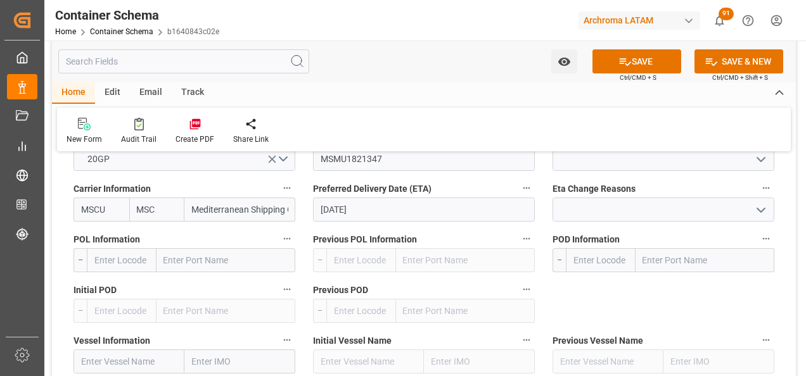
click at [220, 267] on input "text" at bounding box center [225, 260] width 139 height 24
click at [174, 260] on input "text" at bounding box center [225, 260] width 139 height 24
type input "HAZIRA"
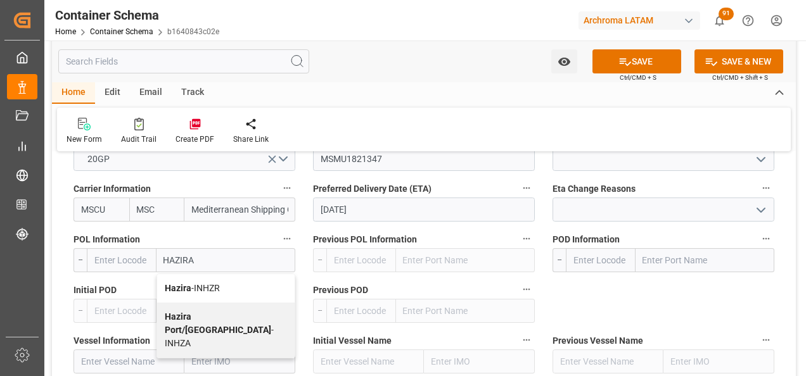
click at [216, 287] on span "Hazira - INHZR" at bounding box center [192, 288] width 55 height 10
type input "INHZR"
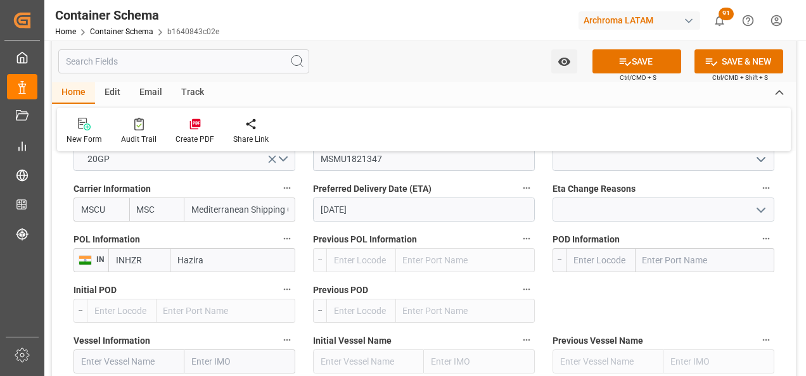
type input "Hazira"
click at [653, 255] on input "text" at bounding box center [704, 260] width 139 height 24
type input "PUERTO QUET"
click at [695, 290] on b "Puerto Quetzal" at bounding box center [674, 288] width 61 height 10
type input "GTPRQ"
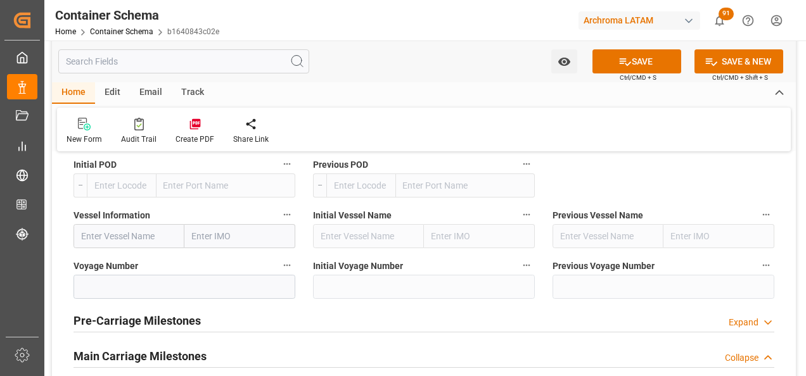
scroll to position [1394, 0]
type input "Puerto Quetzal"
click at [141, 241] on input "text" at bounding box center [128, 235] width 111 height 24
click at [127, 236] on input "text" at bounding box center [128, 235] width 111 height 24
paste input "MSC YORK V"
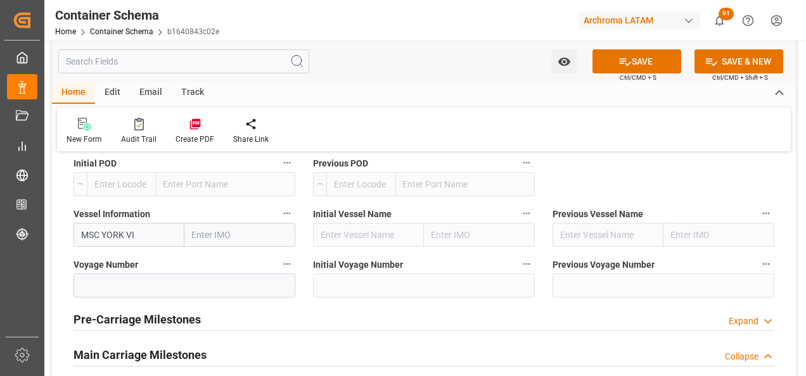
type input "MSC YORK VII"
click at [139, 273] on div "MSC YORK VII - 9196838" at bounding box center [129, 270] width 110 height 42
type input "9196838"
type input "MSC YORK VII"
click at [261, 281] on input at bounding box center [184, 286] width 222 height 24
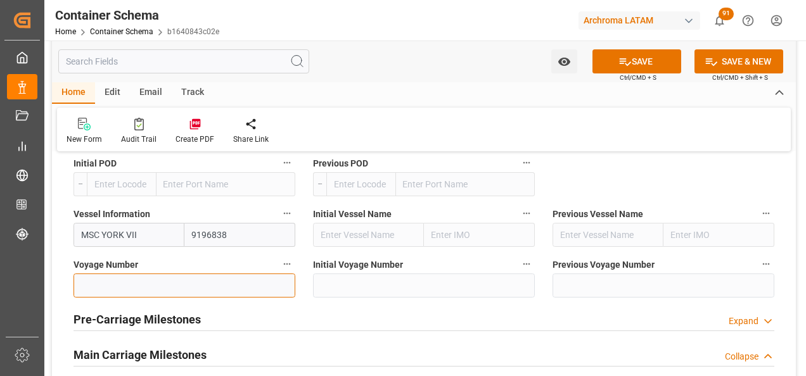
paste input "XA534A"
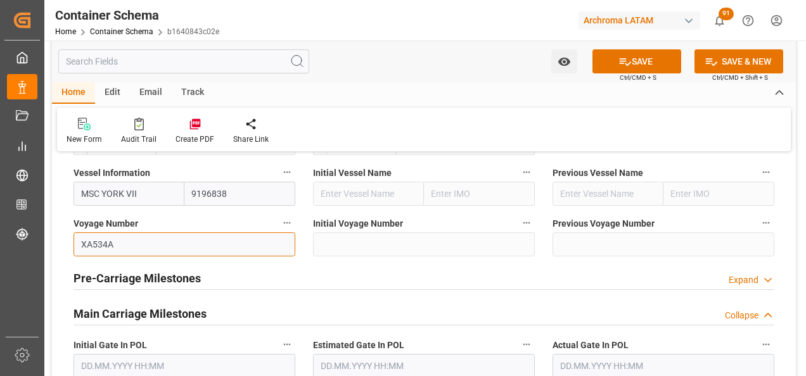
scroll to position [1457, 0]
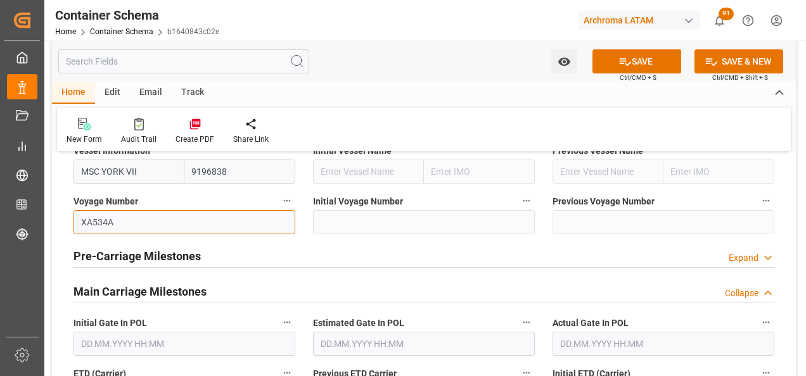
type input "XA534A"
click at [189, 292] on h2 "Main Carriage Milestones" at bounding box center [139, 291] width 133 height 17
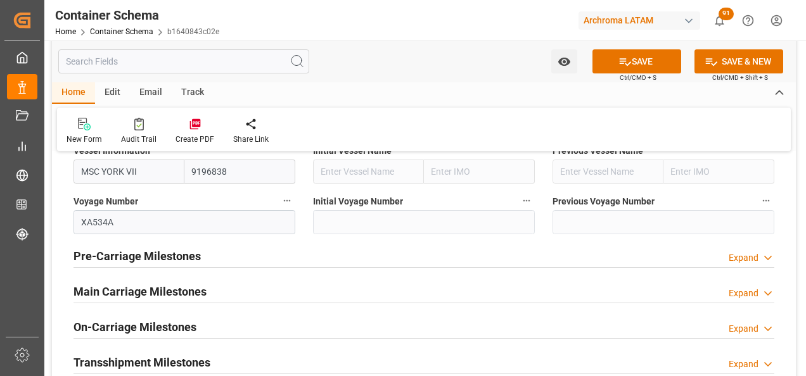
click at [189, 292] on h2 "Main Carriage Milestones" at bounding box center [139, 291] width 133 height 17
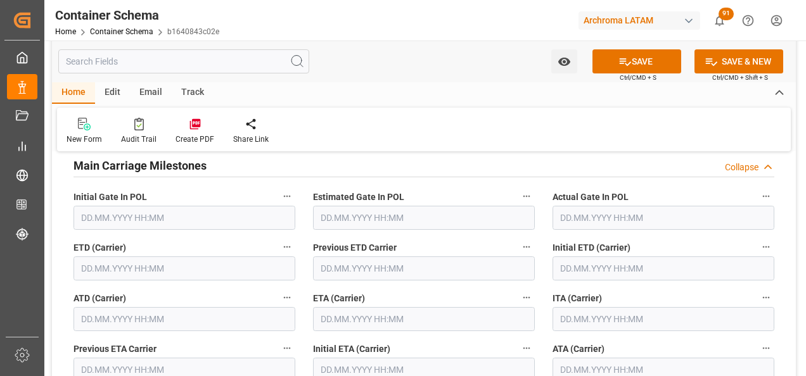
scroll to position [1584, 0]
click at [136, 267] on input "text" at bounding box center [184, 268] width 222 height 24
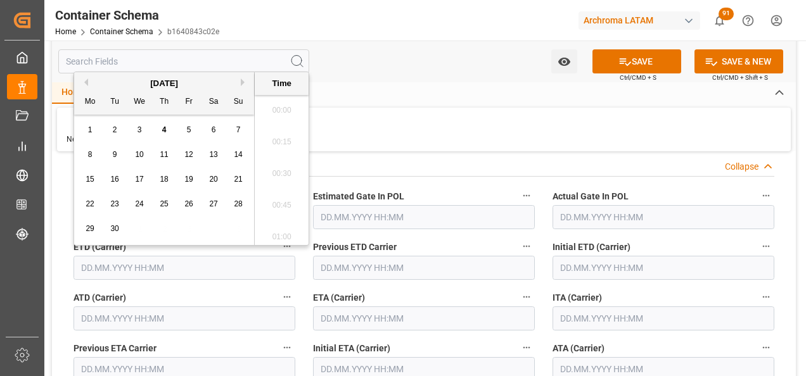
scroll to position [986, 0]
click at [84, 82] on button "Previous Month" at bounding box center [84, 83] width 8 height 8
click at [213, 226] on span "30" at bounding box center [213, 228] width 8 height 9
type input "[DATE] 00:00"
click at [358, 319] on input "text" at bounding box center [424, 319] width 222 height 24
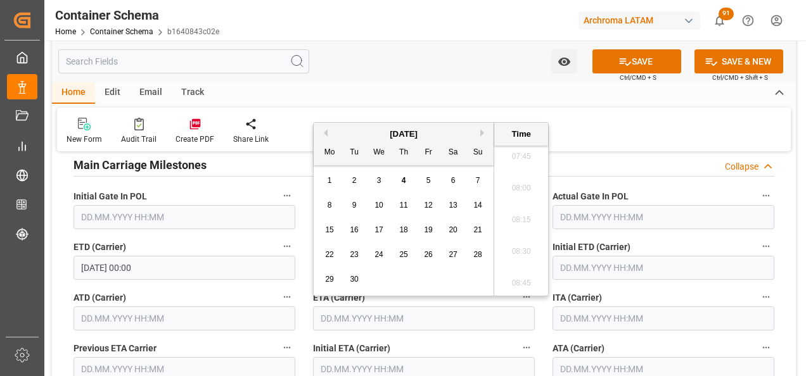
click at [483, 131] on button "Next Month" at bounding box center [484, 133] width 8 height 8
click at [383, 275] on div "29" at bounding box center [379, 279] width 16 height 15
type input "[DATE] 00:00"
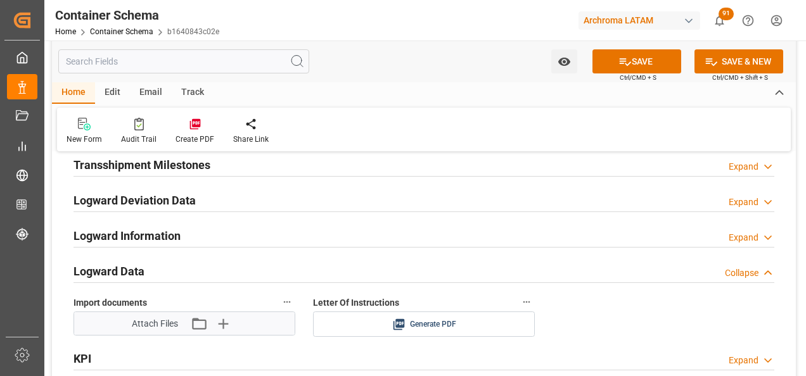
scroll to position [1964, 0]
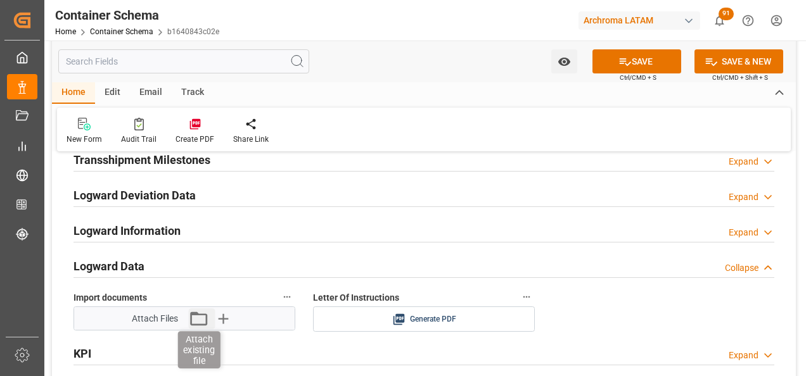
click at [201, 320] on icon "button" at bounding box center [199, 319] width 20 height 20
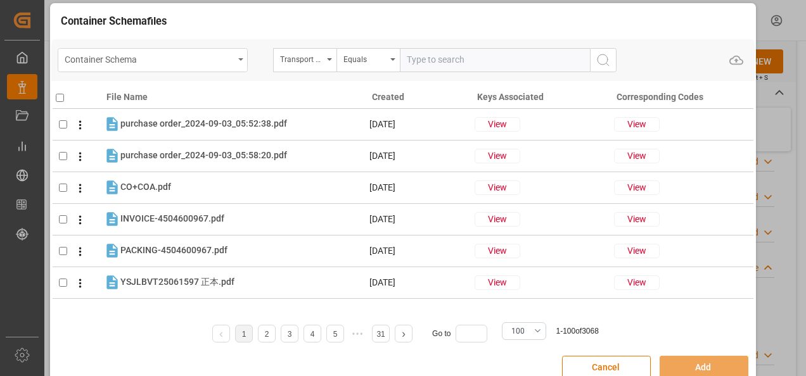
click at [207, 52] on div "Container Schema" at bounding box center [149, 59] width 169 height 16
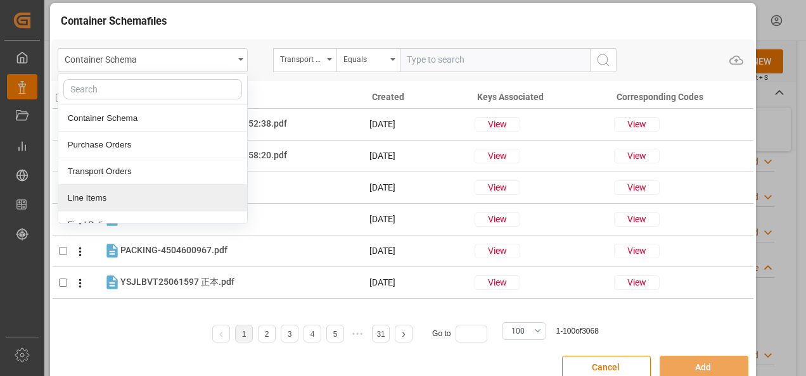
click at [136, 202] on div "Line Items" at bounding box center [152, 198] width 189 height 27
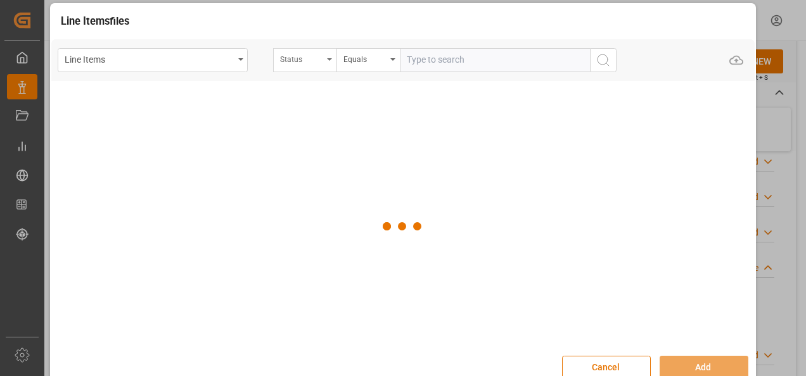
click at [320, 61] on div "Status" at bounding box center [301, 58] width 43 height 15
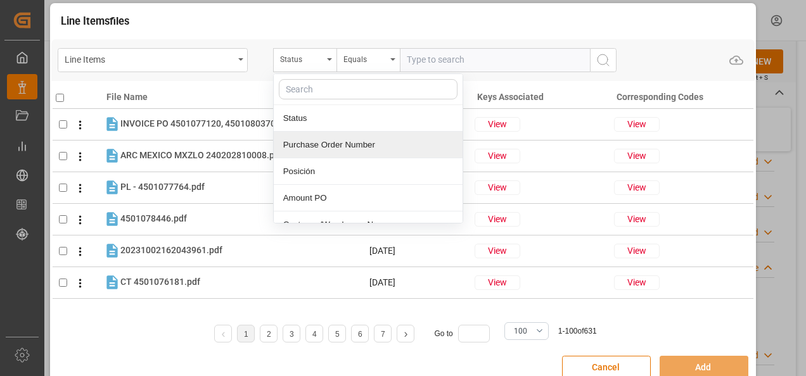
click at [312, 143] on div "Purchase Order Number" at bounding box center [368, 145] width 189 height 27
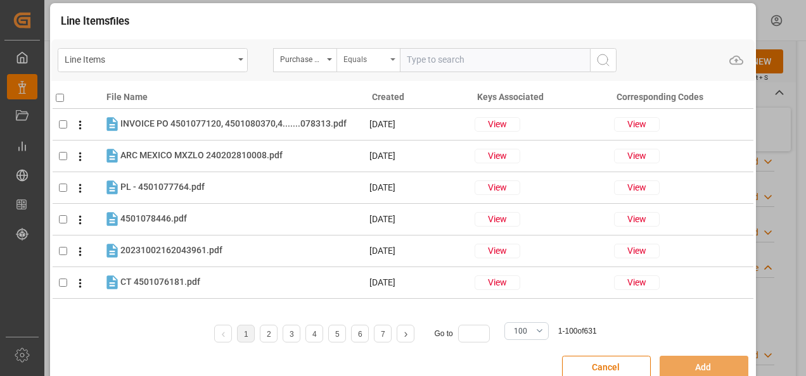
click at [384, 62] on div "Equals" at bounding box center [364, 58] width 43 height 15
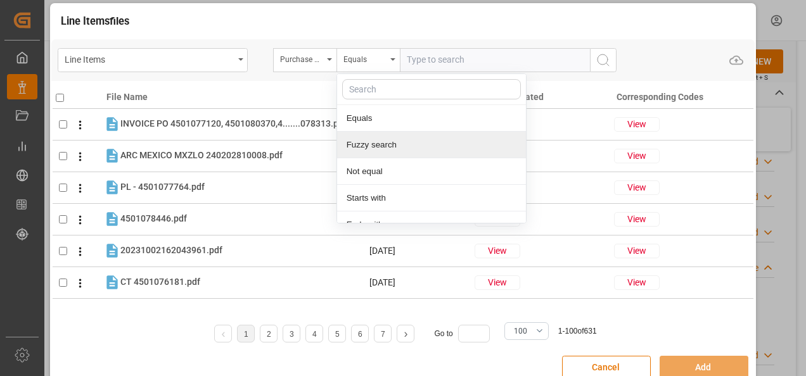
click at [392, 146] on div "Fuzzy search" at bounding box center [431, 145] width 189 height 27
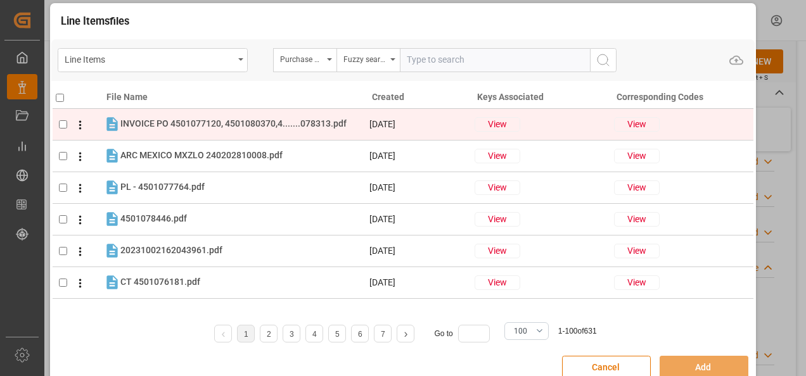
paste input "4504634531"
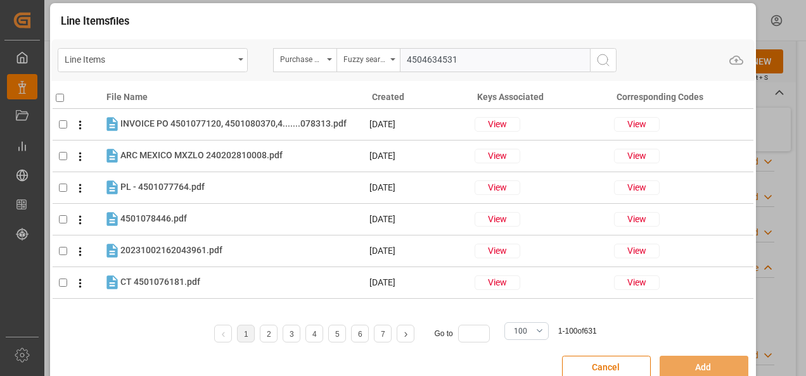
type input "4504634531"
click at [596, 60] on icon "search button" at bounding box center [603, 60] width 15 height 15
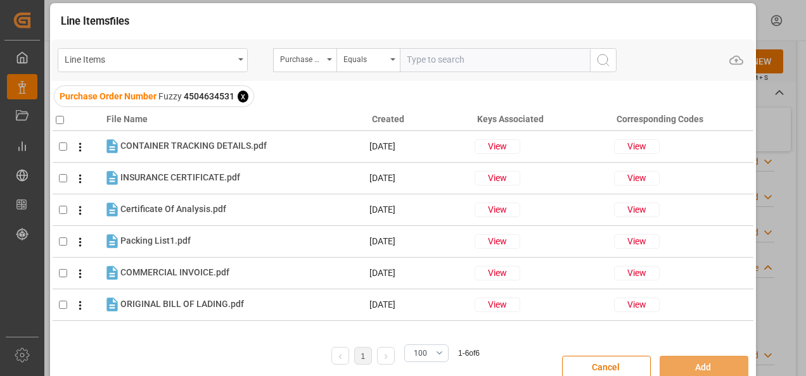
click at [56, 118] on input "checkbox" at bounding box center [60, 120] width 8 height 8
checkbox input "true"
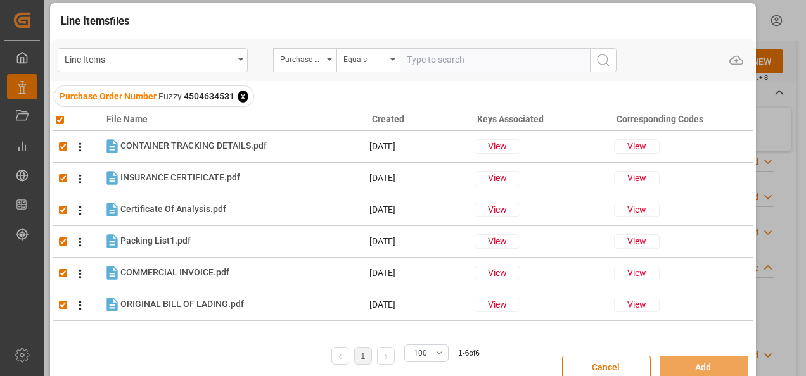
checkbox input "true"
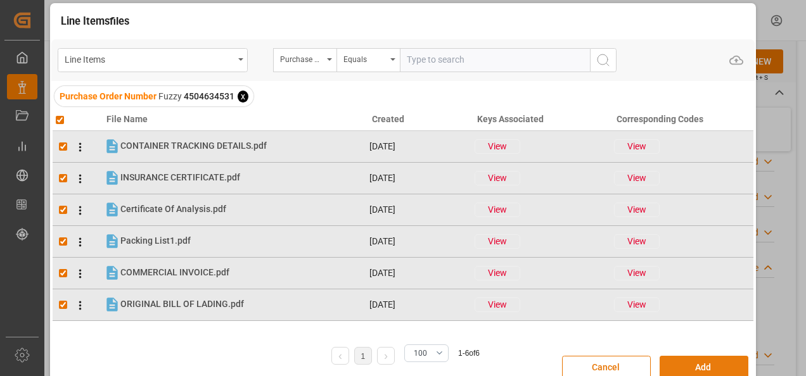
click at [689, 364] on button "Add" at bounding box center [703, 368] width 89 height 24
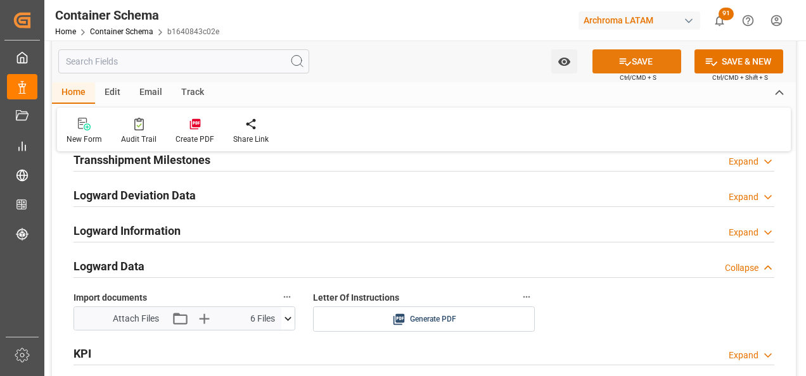
click at [640, 61] on button "SAVE" at bounding box center [636, 61] width 89 height 24
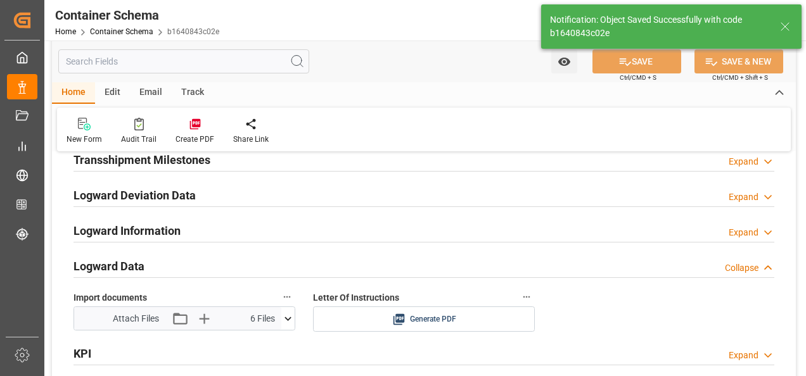
type input "Document Sent"
type input "GTPRQ"
type input "Puerto Quetzal"
type input "MSC YORK VII"
type input "9196838"
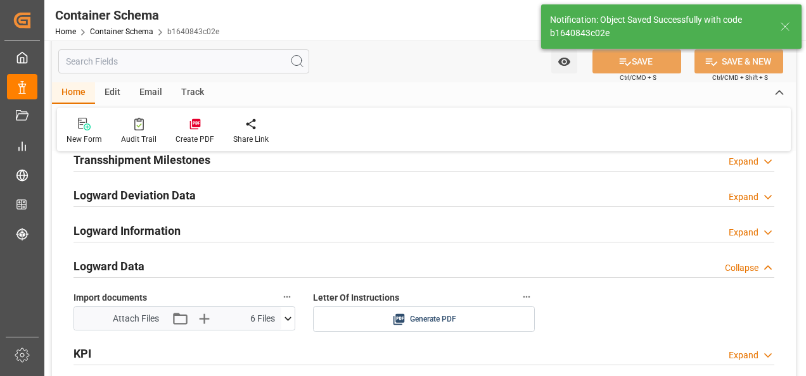
type input "XA534A"
type input "[DATE] 00:00"
click at [153, 94] on div "Email" at bounding box center [151, 93] width 42 height 22
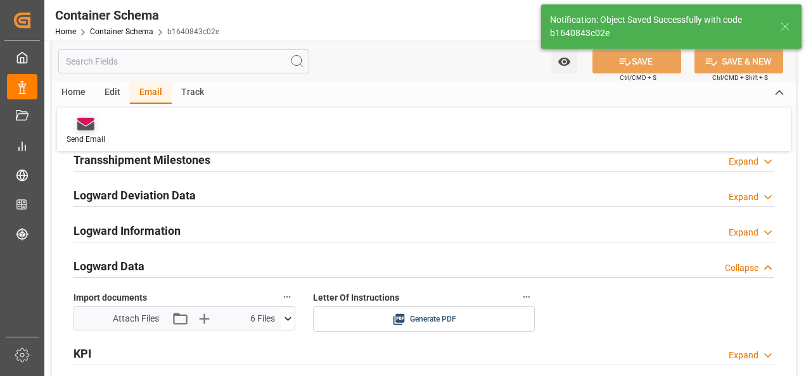
click at [90, 124] on icon at bounding box center [85, 124] width 17 height 13
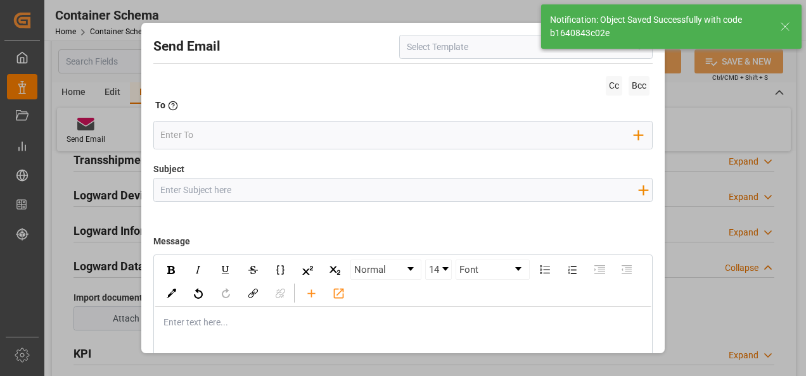
click at [530, 54] on input at bounding box center [525, 47] width 253 height 24
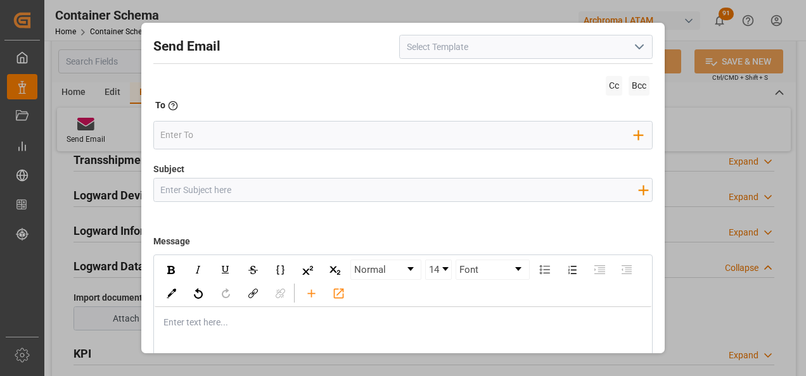
click at [621, 49] on input at bounding box center [525, 47] width 253 height 24
click at [634, 49] on icon "open menu" at bounding box center [639, 46] width 15 height 15
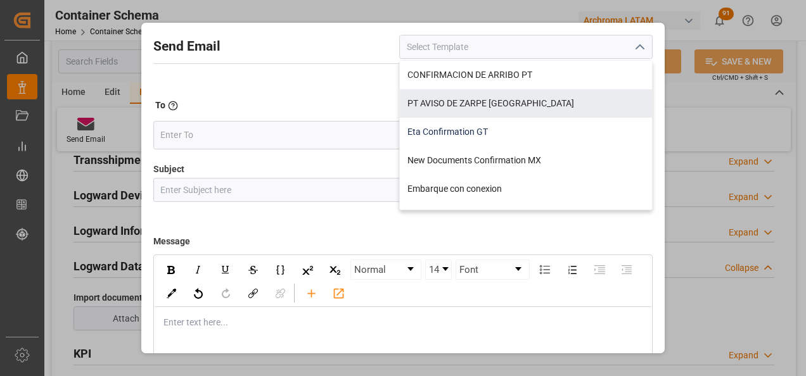
click at [543, 127] on div "Eta Confirmation GT" at bounding box center [526, 132] width 252 height 29
type input "Eta Confirmation GT"
type input "GT || PO {{purchaseOrder}} || {{category}} || BL {{bookingNumber}} || Confirmac…"
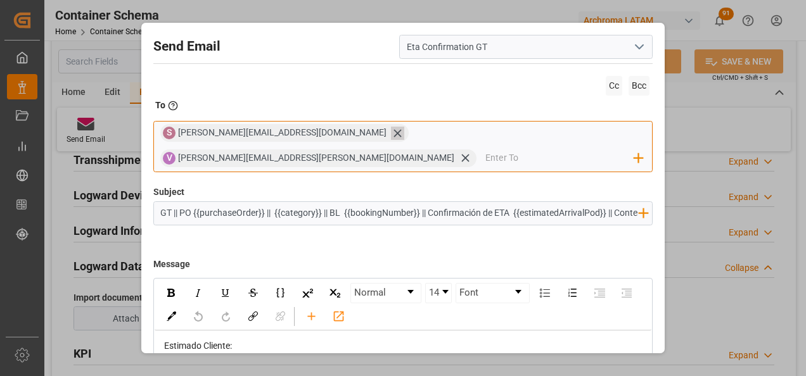
click at [393, 137] on icon at bounding box center [397, 133] width 8 height 8
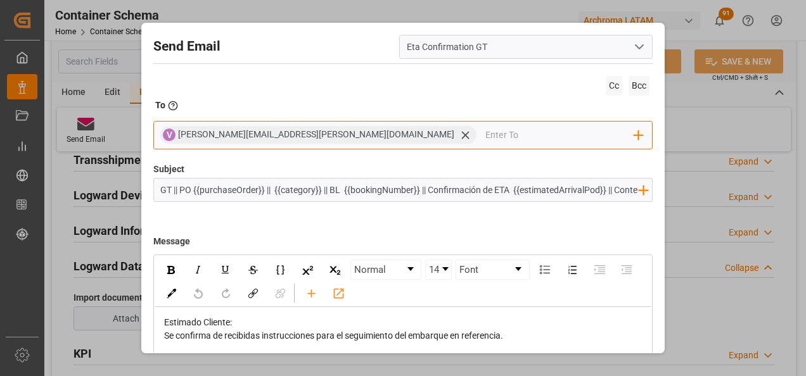
click at [485, 133] on input "email" at bounding box center [559, 134] width 149 height 19
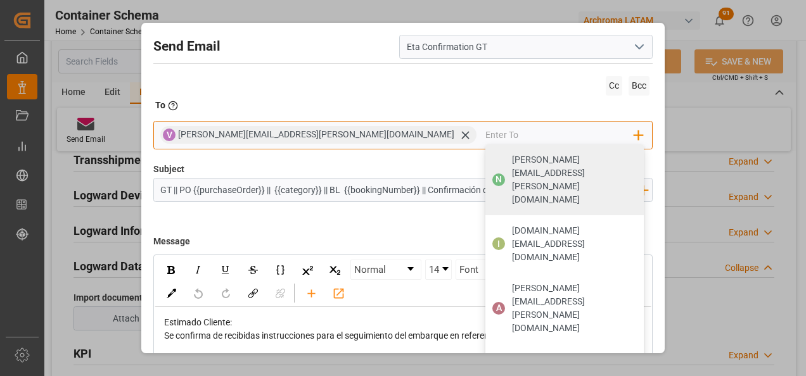
type input "G"
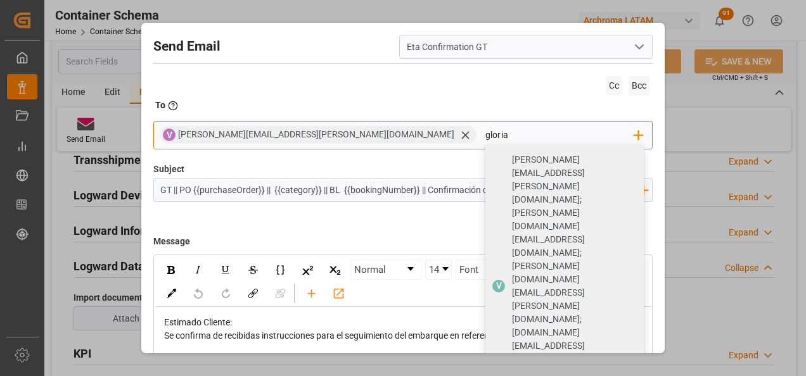
type input "gloria"
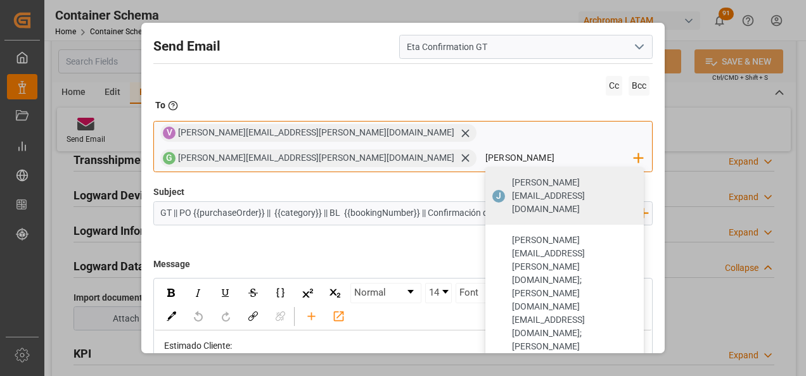
type input "[PERSON_NAME][EMAIL_ADDRESS][DOMAIN_NAME]"
click at [564, 176] on span "[PERSON_NAME][EMAIL_ADDRESS][DOMAIN_NAME]" at bounding box center [573, 196] width 123 height 40
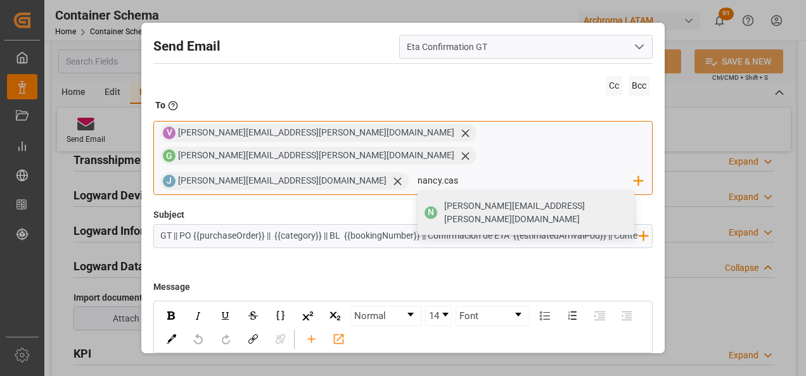
type input "[PERSON_NAME][EMAIL_ADDRESS][PERSON_NAME][DOMAIN_NAME]"
click at [444, 200] on span "[PERSON_NAME][EMAIL_ADDRESS][PERSON_NAME][DOMAIN_NAME]" at bounding box center [534, 213] width 181 height 27
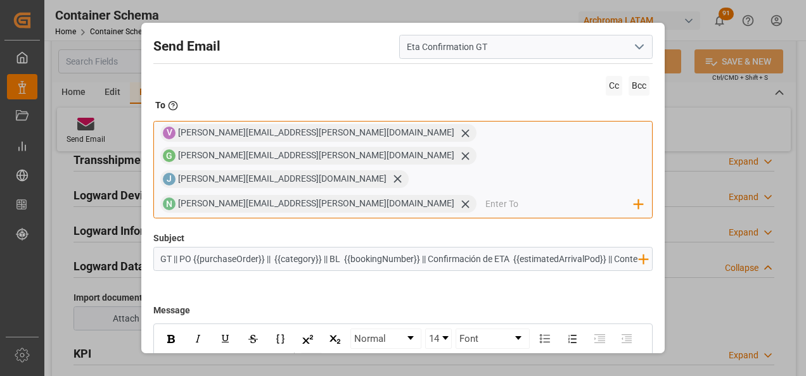
click at [318, 356] on icon "rdw-toolbar" at bounding box center [311, 362] width 13 height 13
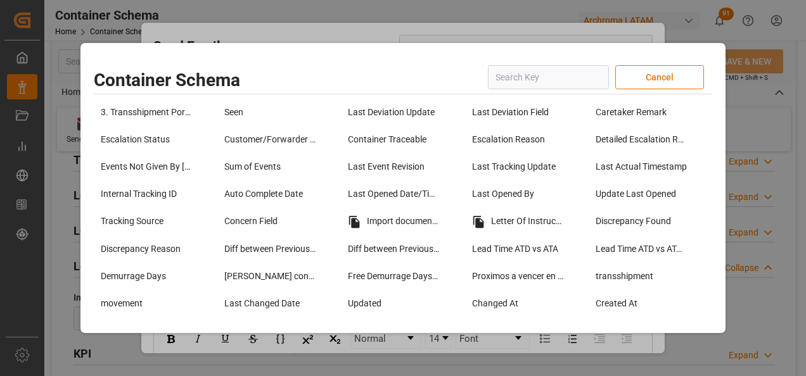
scroll to position [1014, 0]
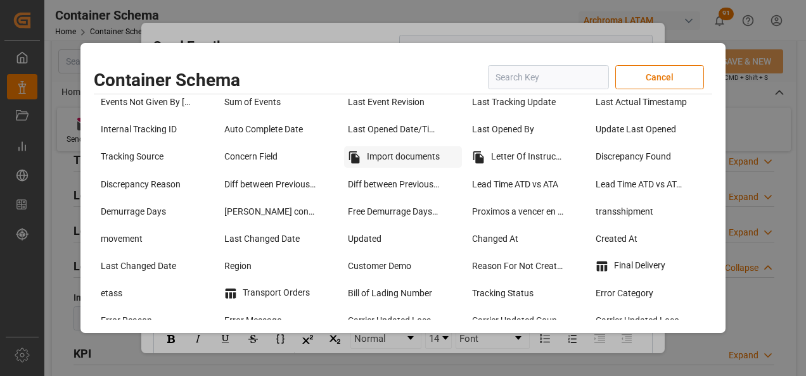
click at [381, 160] on div "Import documents" at bounding box center [402, 157] width 117 height 22
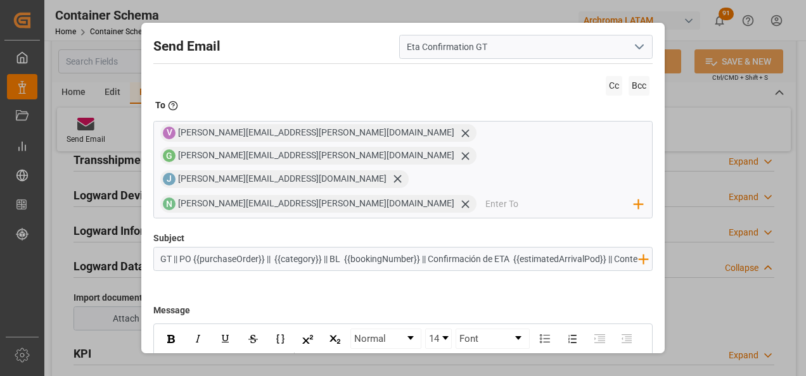
click at [538, 248] on input "GT || PO {{purchaseOrder}} || {{category}} || BL {{bookingNumber}} || Confirmac…" at bounding box center [399, 259] width 491 height 22
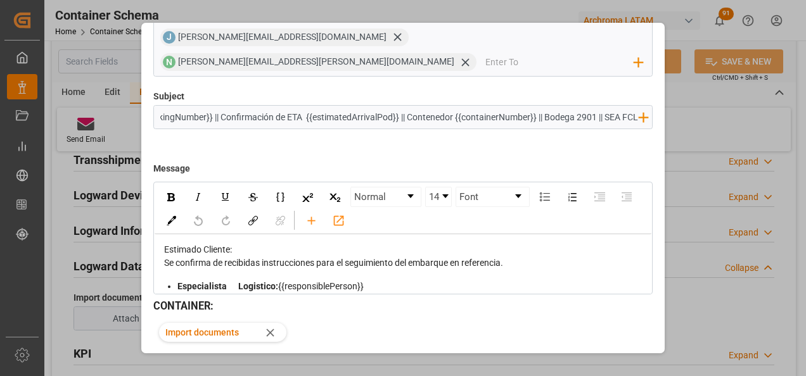
type input "GT || PO {{purchaseOrder}} || {{category}} || BL {{bookingNumber}} || Confirmac…"
click at [623, 364] on button "Send" at bounding box center [608, 376] width 89 height 24
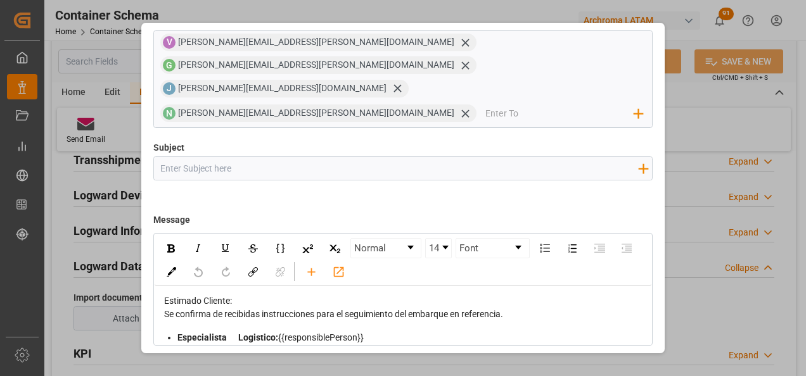
scroll to position [68, 0]
